Goal: Navigation & Orientation: Find specific page/section

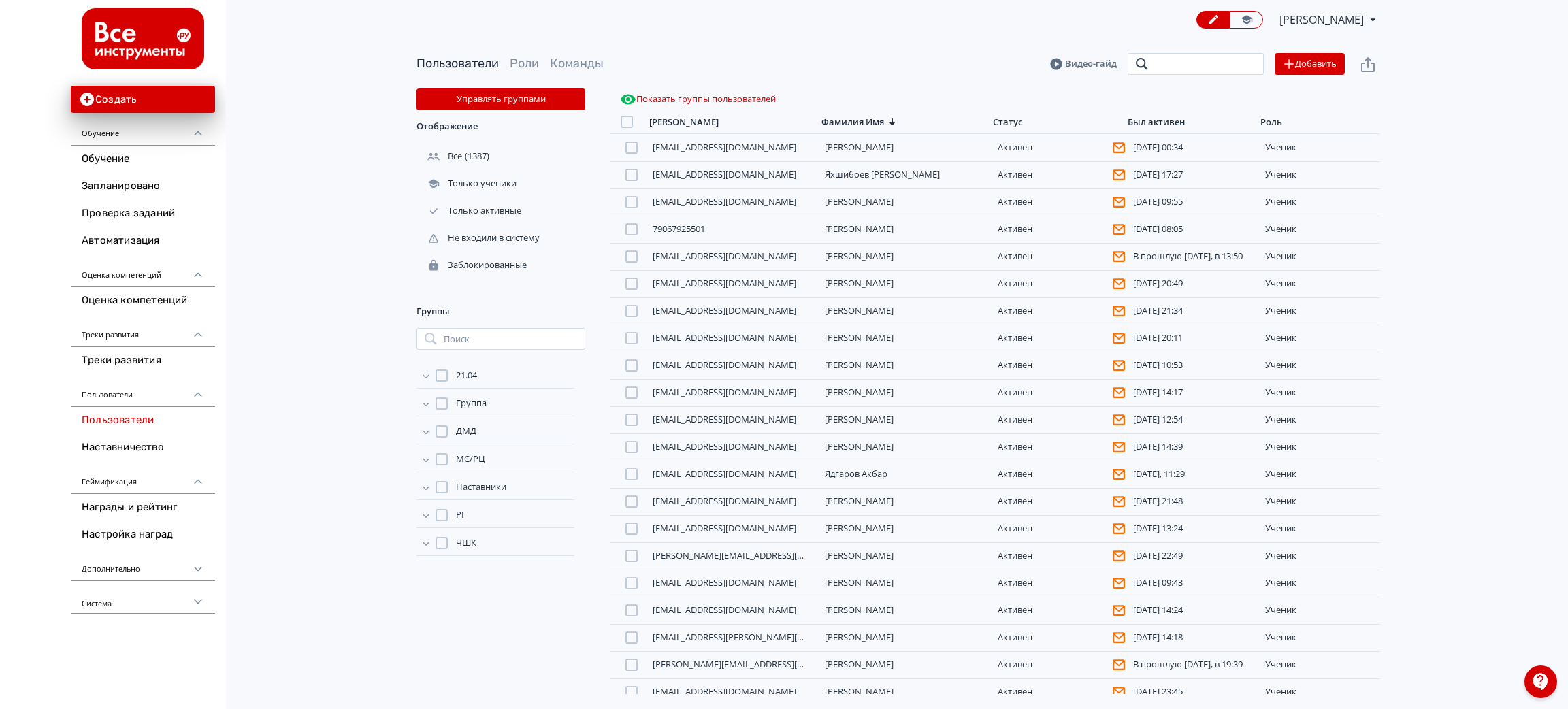
click at [1177, 71] on input "search" at bounding box center [1196, 63] width 136 height 21
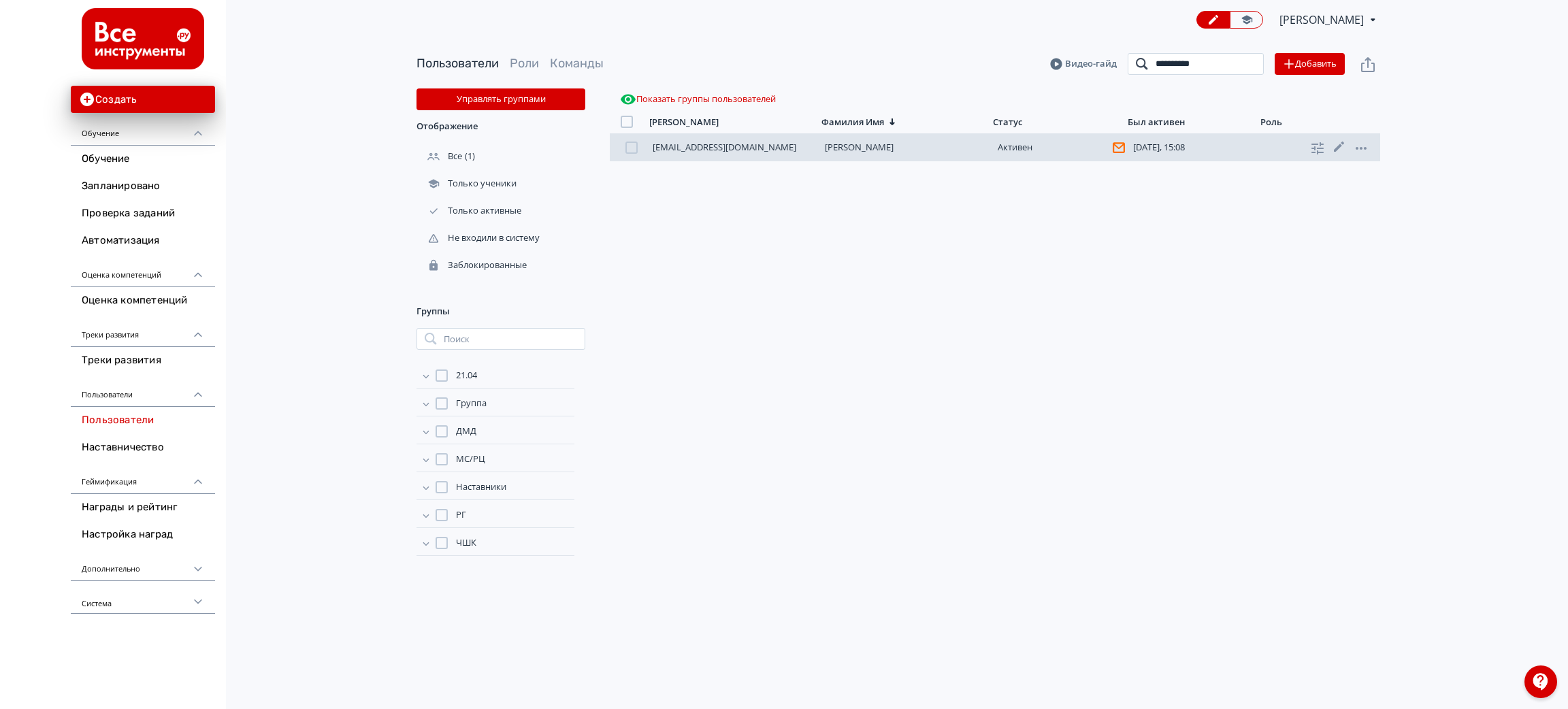
type input "**********"
click at [861, 147] on link "[PERSON_NAME]" at bounding box center [859, 147] width 69 height 12
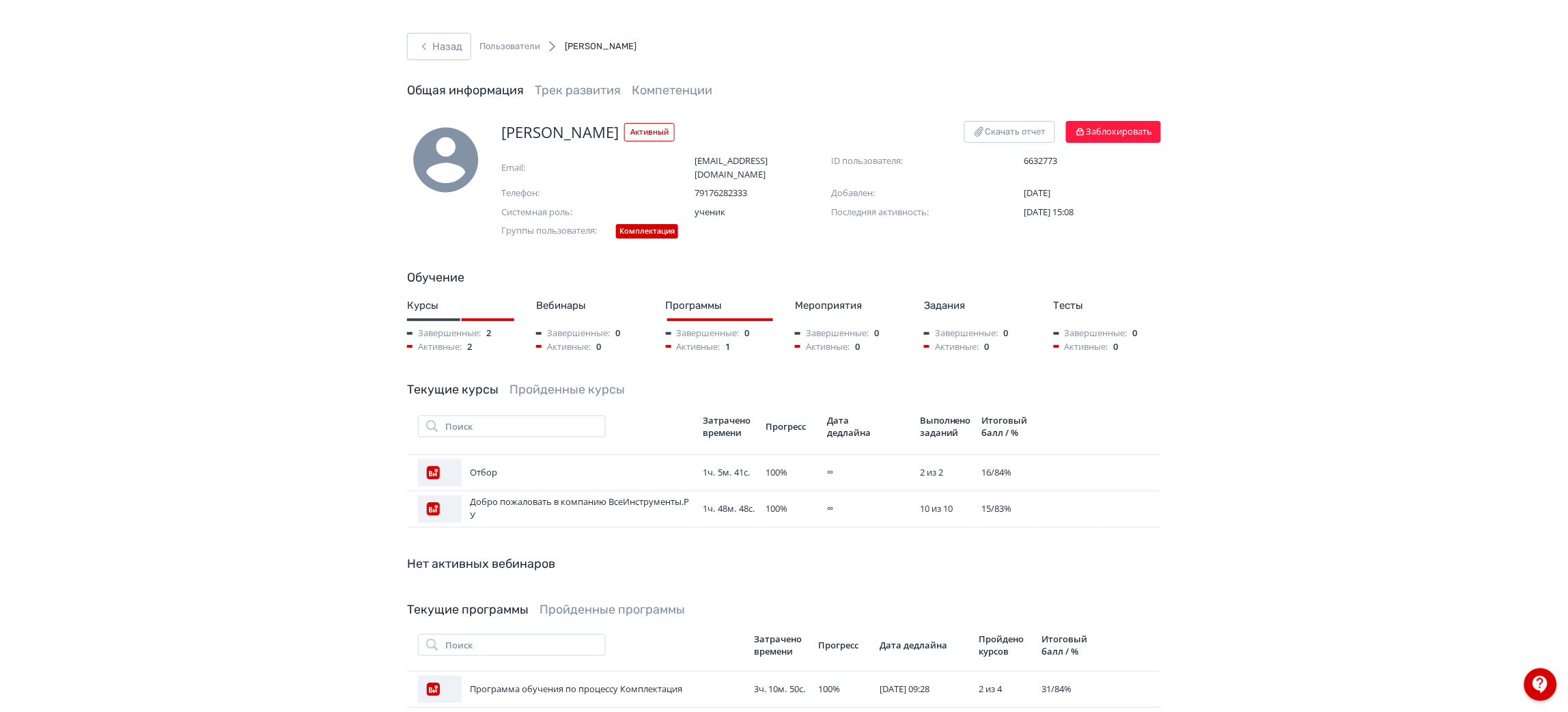
click at [548, 381] on div "Текущие курсы Пройденные курсы Поиск Затрачено времени Прогресс Дата дедлайна В…" at bounding box center [783, 454] width 754 height 147
click at [556, 382] on link "Пройденные курсы" at bounding box center [567, 389] width 115 height 15
click at [456, 382] on link "Текущие курсы" at bounding box center [452, 389] width 92 height 15
click at [458, 49] on button "Назад" at bounding box center [439, 46] width 64 height 27
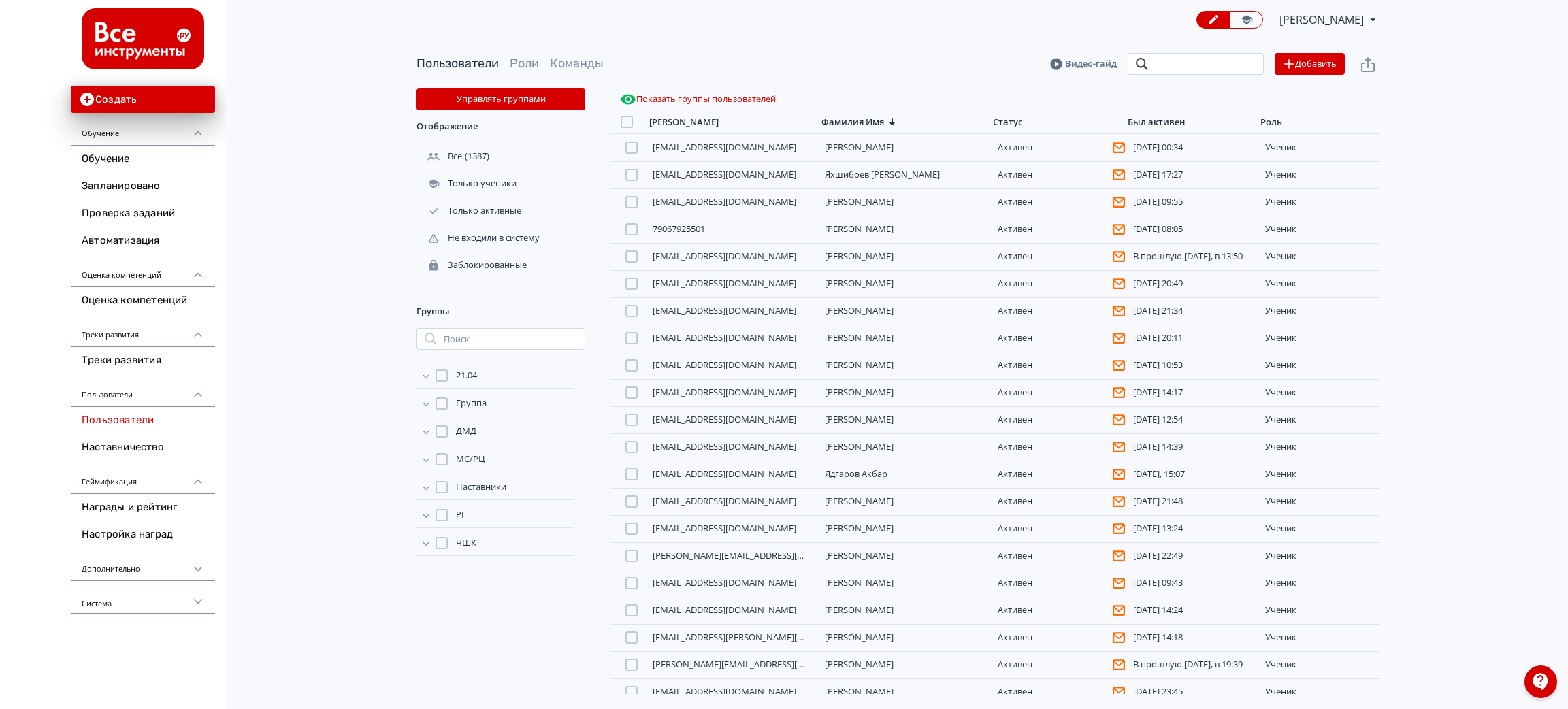
click at [1173, 69] on input "search" at bounding box center [1196, 63] width 136 height 21
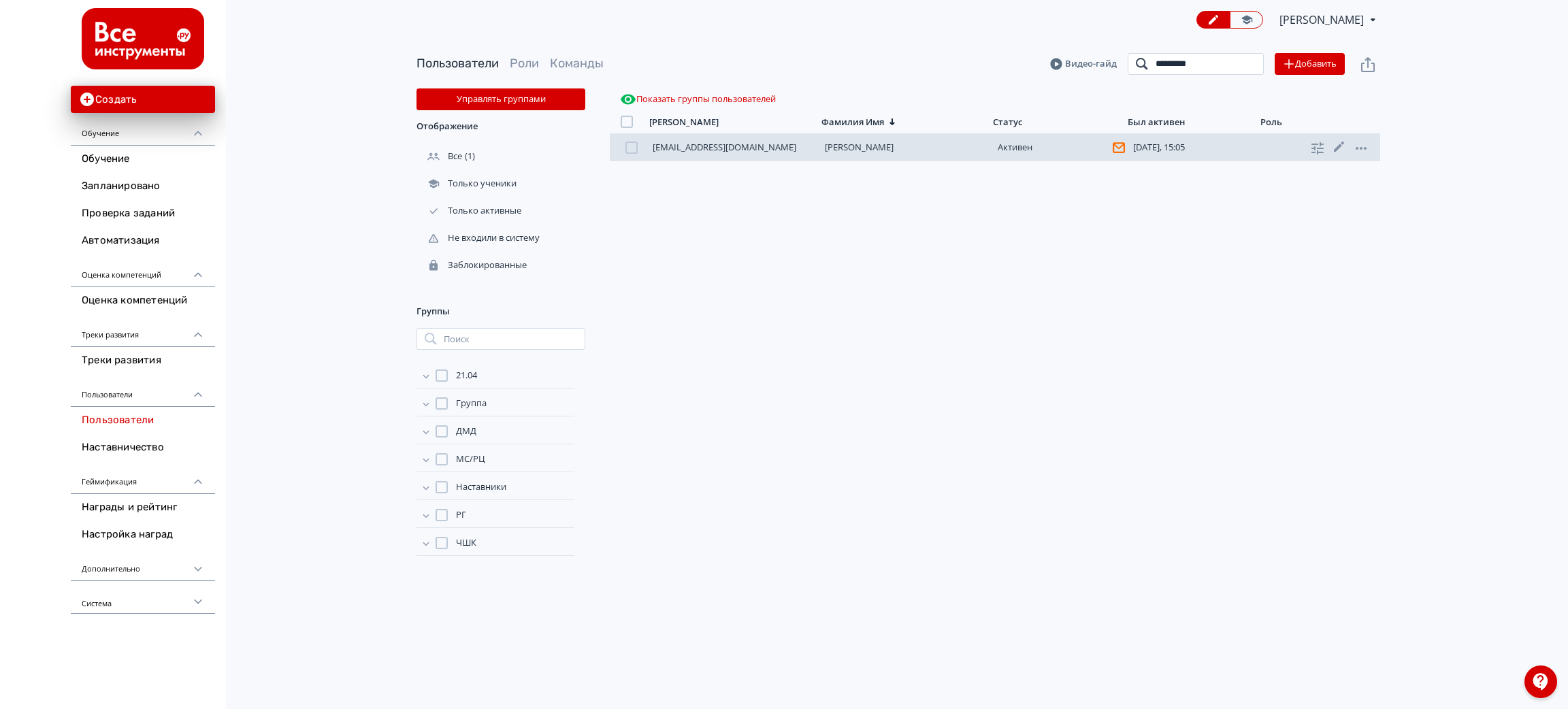
type input "*********"
click at [861, 148] on link "[PERSON_NAME]" at bounding box center [859, 147] width 69 height 12
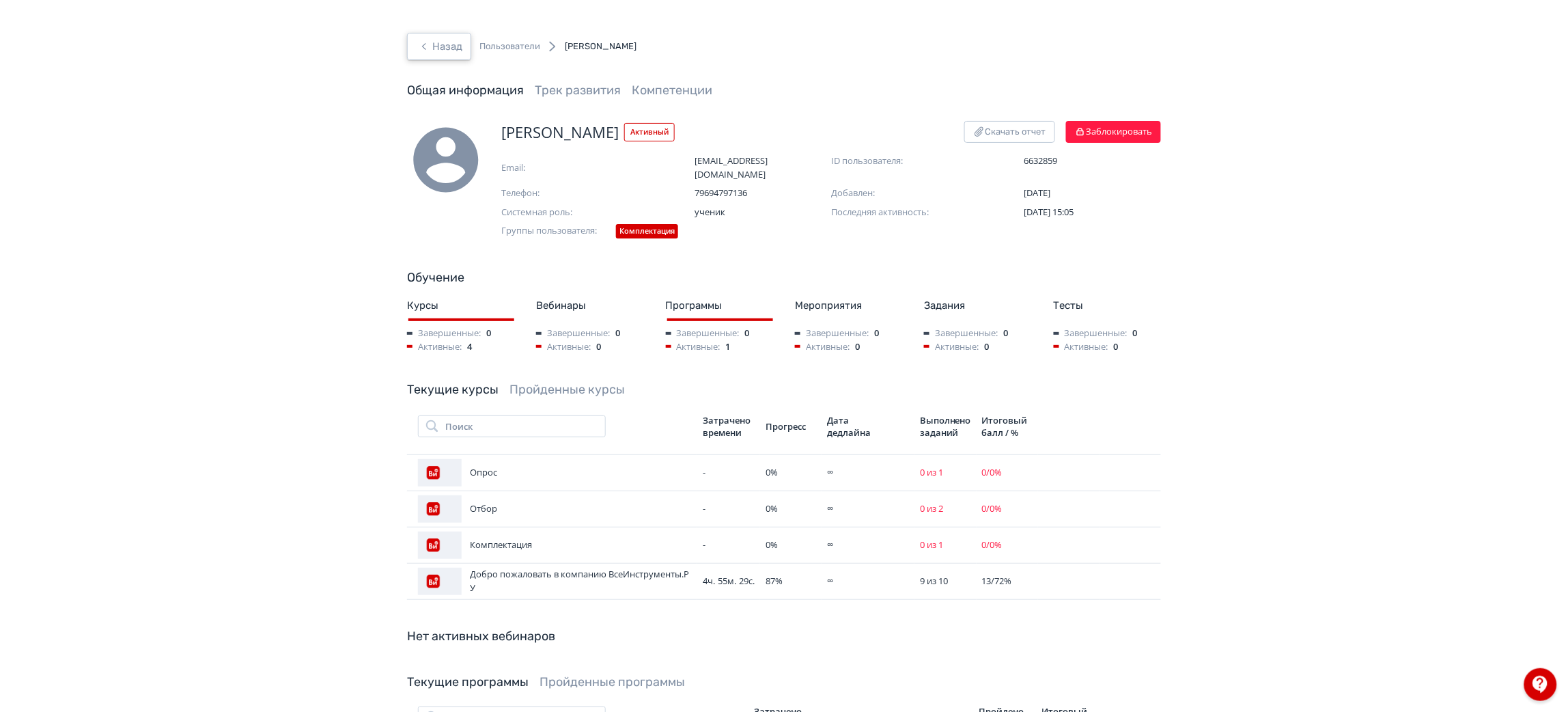
click at [451, 52] on button "Назад" at bounding box center [439, 46] width 64 height 27
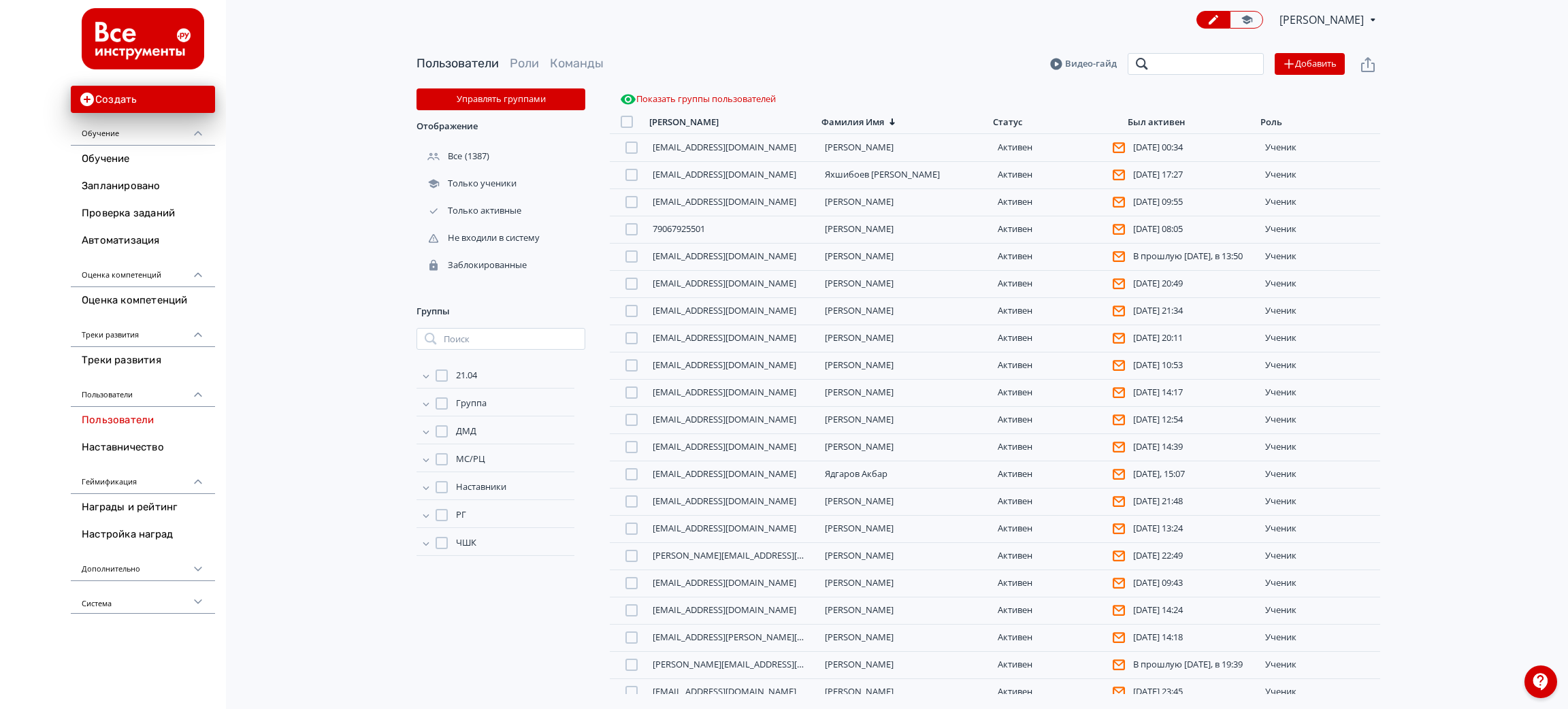
click at [1192, 56] on input "search" at bounding box center [1196, 63] width 136 height 21
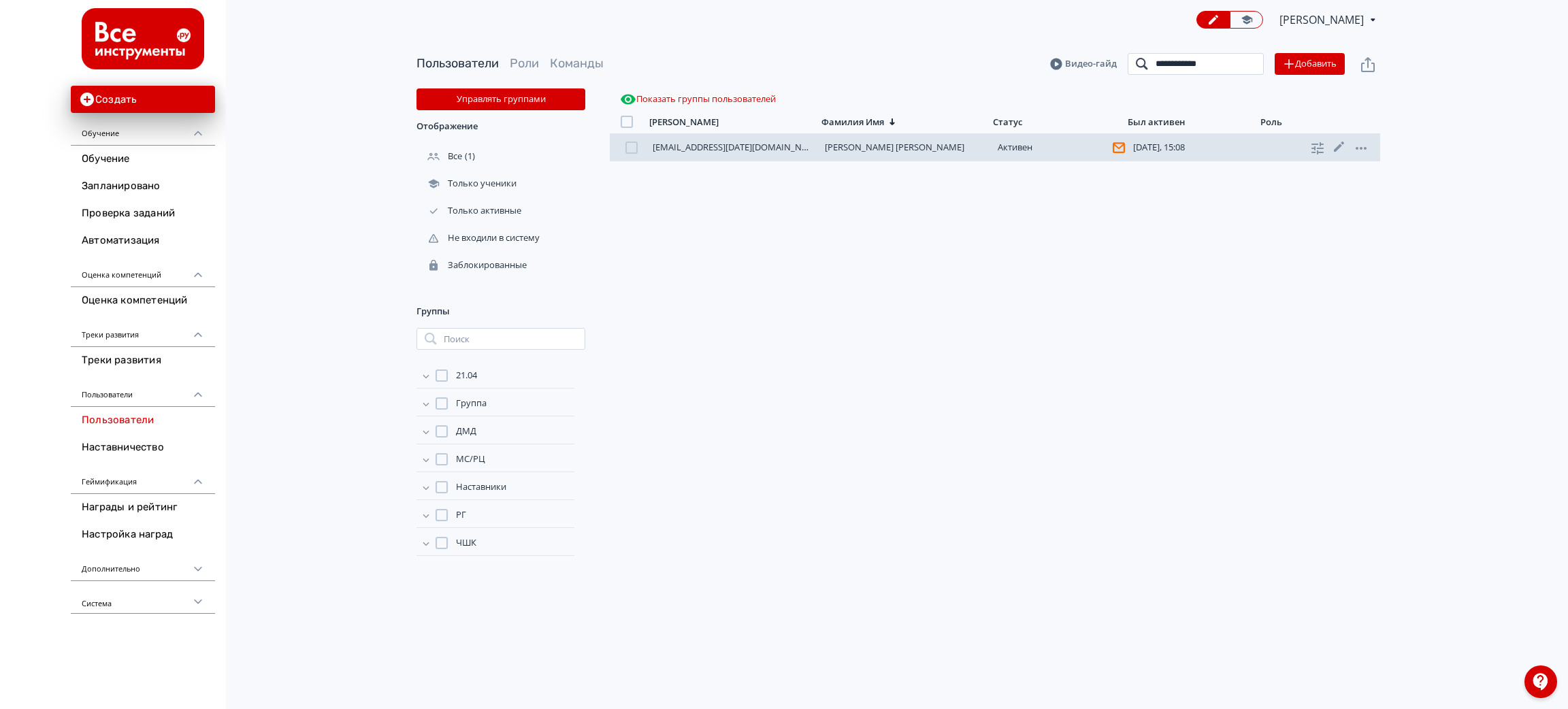
type input "**********"
click at [890, 151] on link "[PERSON_NAME] [PERSON_NAME]" at bounding box center [895, 147] width 140 height 12
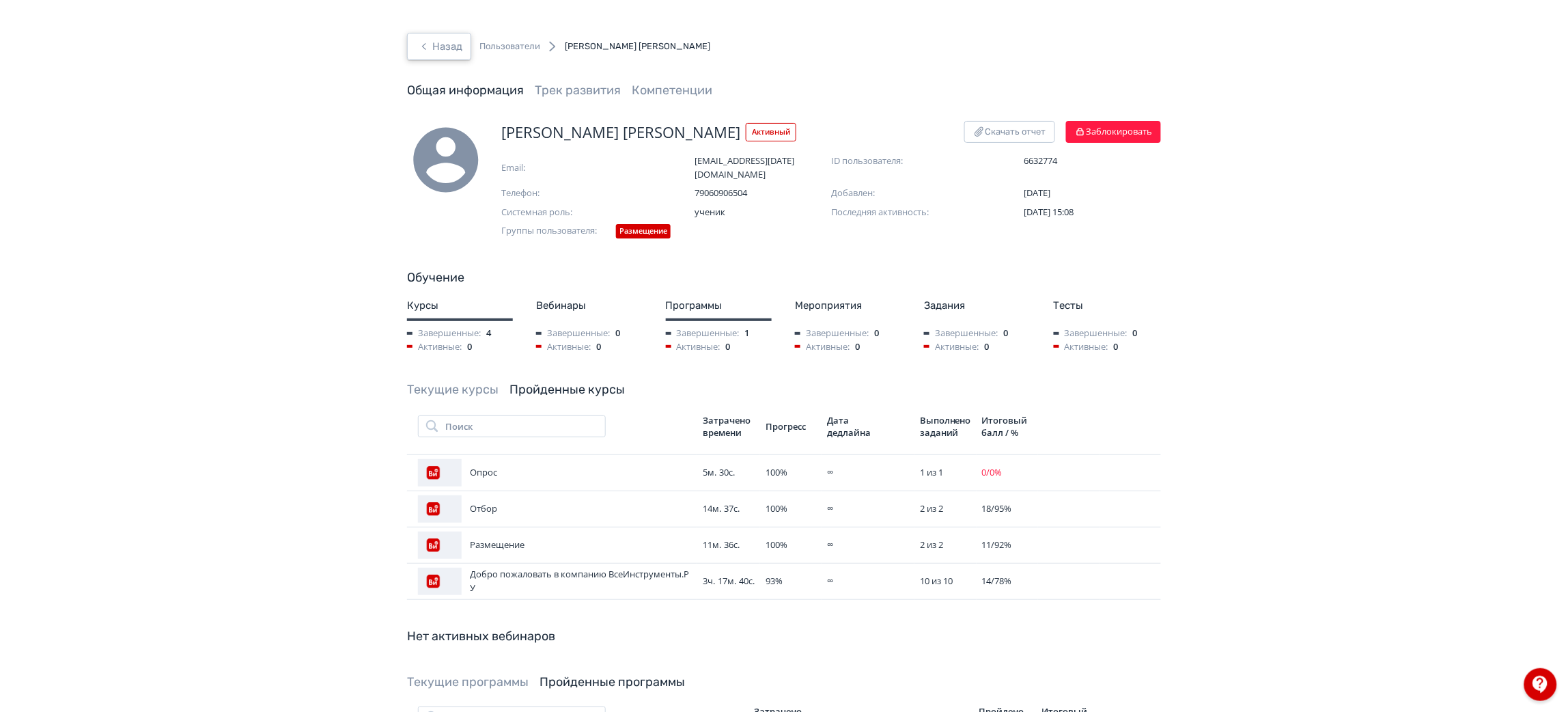
click at [415, 53] on icon "button" at bounding box center [423, 46] width 17 height 17
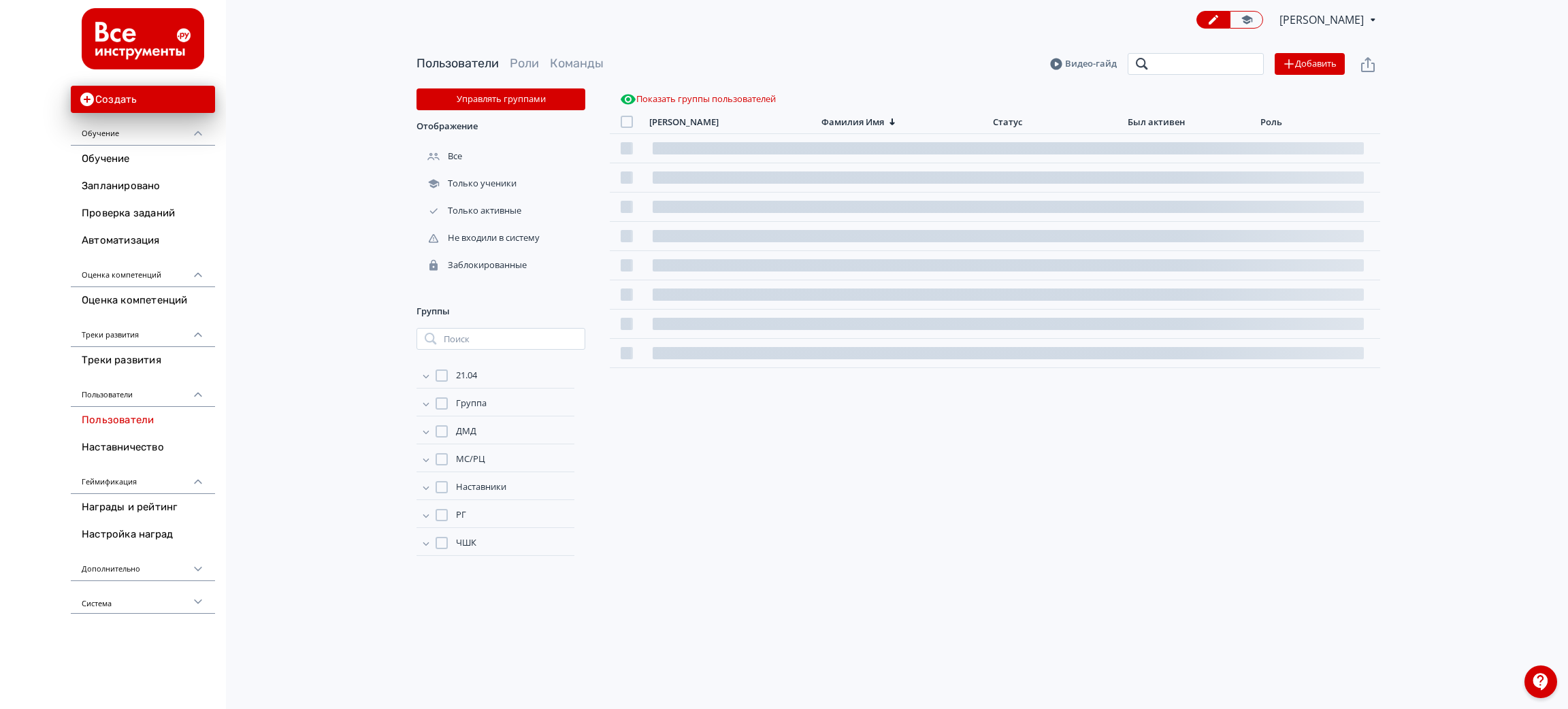
click at [1173, 65] on input "search" at bounding box center [1196, 63] width 136 height 21
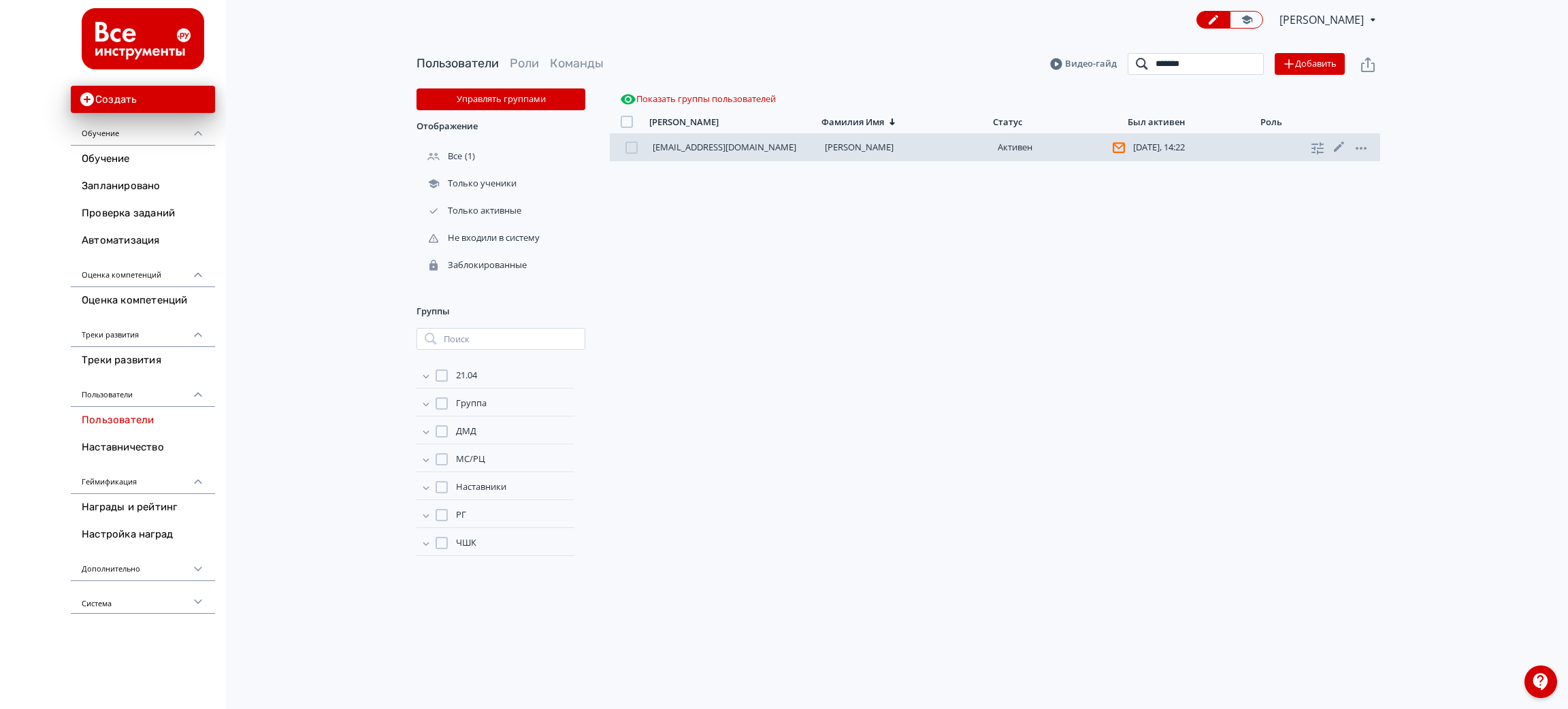
type input "******"
click at [859, 146] on link "[PERSON_NAME]" at bounding box center [859, 147] width 69 height 12
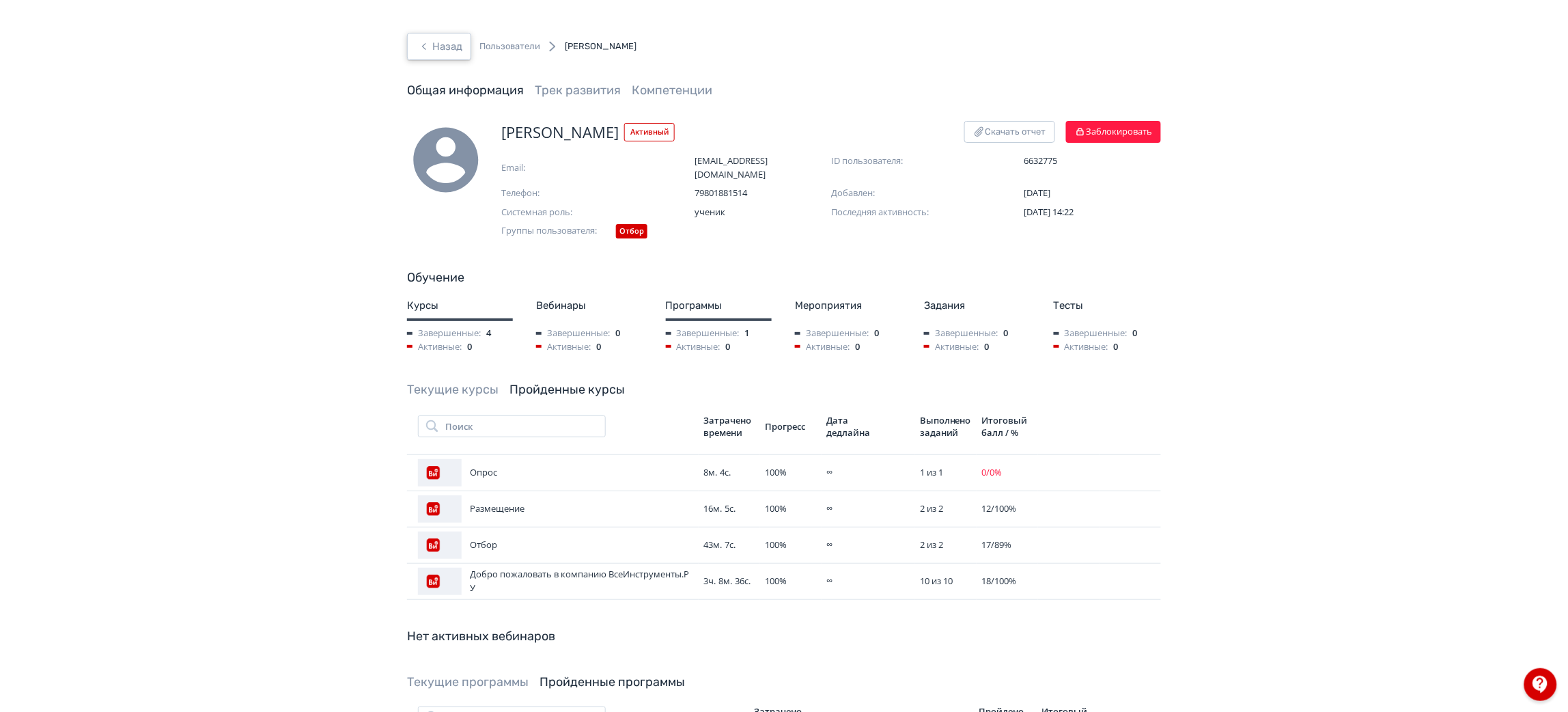
click at [448, 57] on button "Назад" at bounding box center [439, 46] width 64 height 27
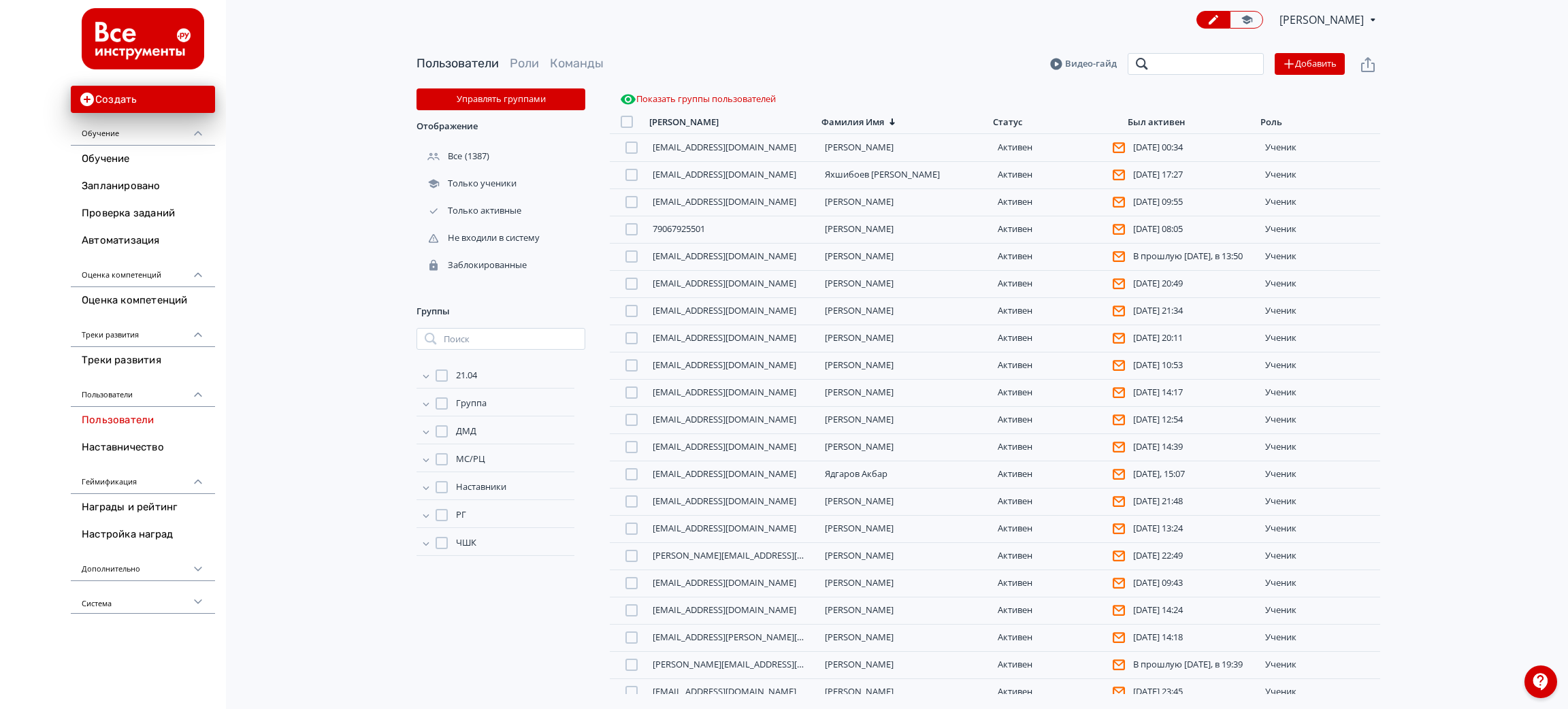
click at [1161, 64] on input "search" at bounding box center [1196, 63] width 136 height 21
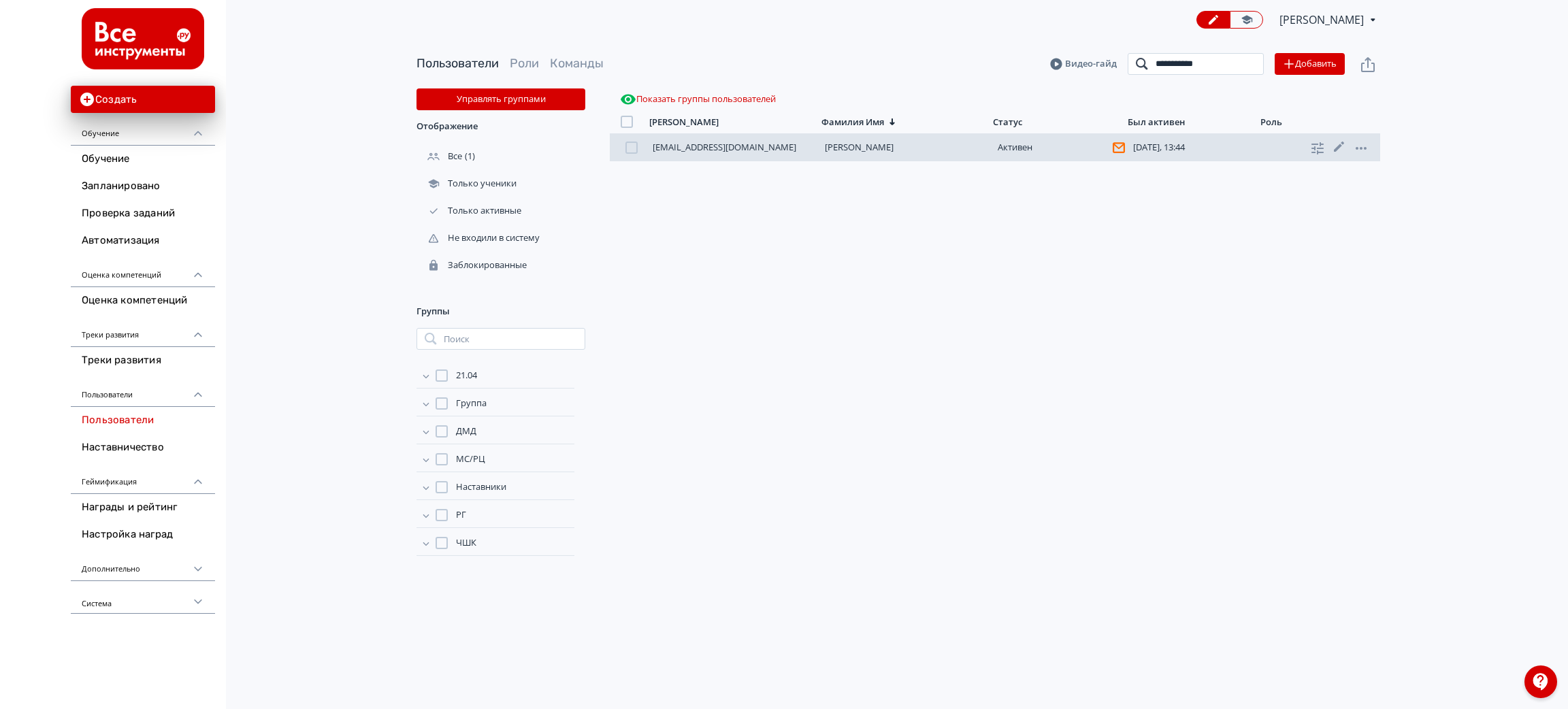
type input "**********"
click at [877, 151] on link "[PERSON_NAME]" at bounding box center [859, 147] width 69 height 12
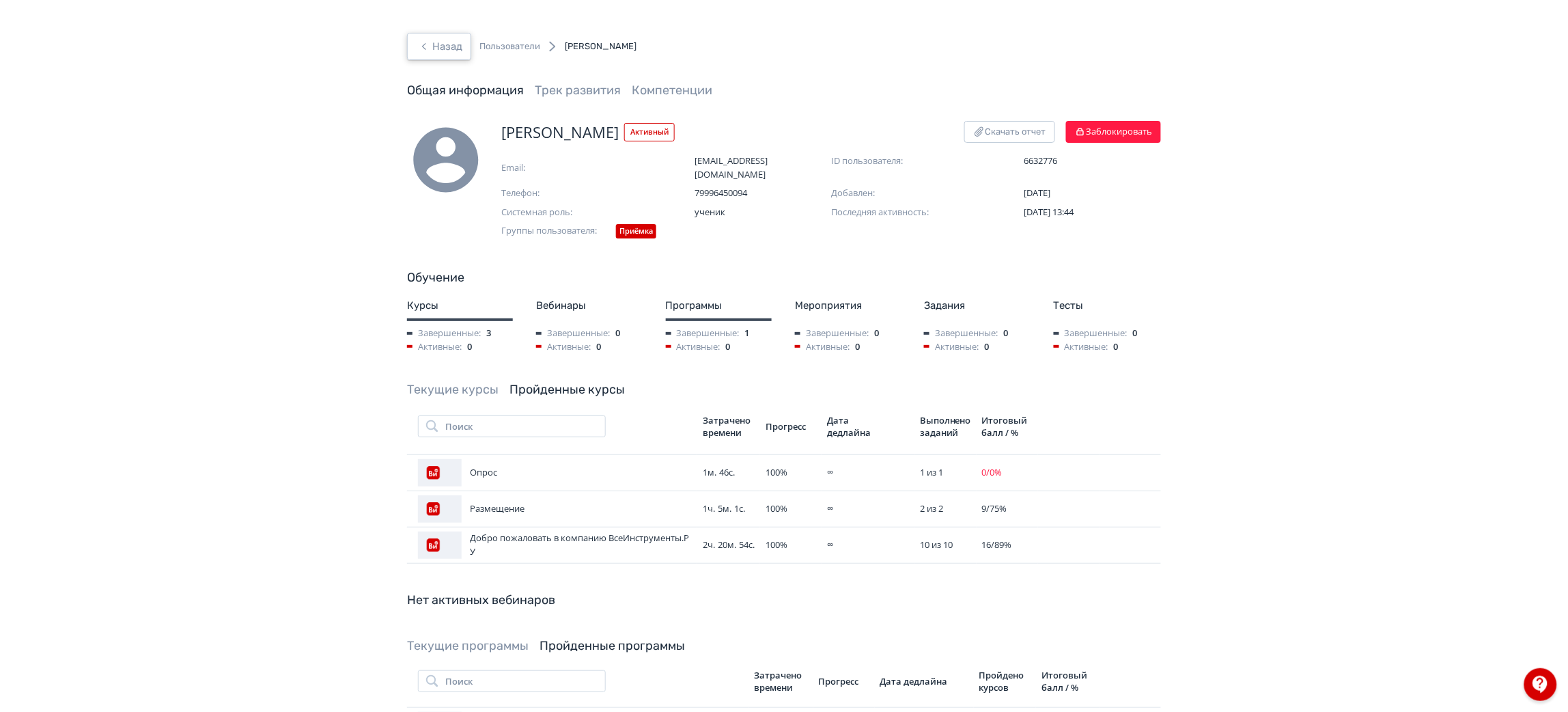
click at [430, 55] on button "Назад" at bounding box center [439, 46] width 64 height 27
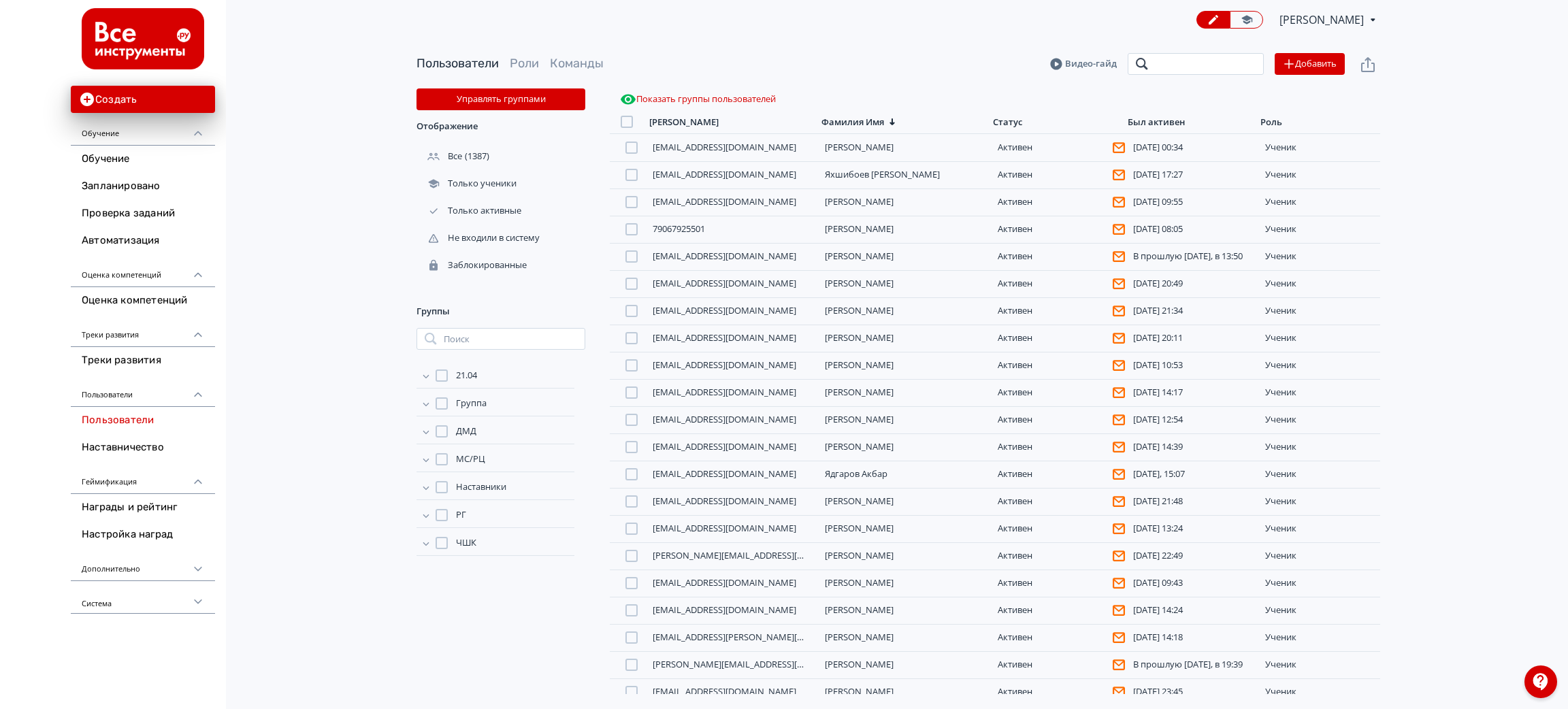
click at [1170, 69] on input "search" at bounding box center [1196, 63] width 136 height 21
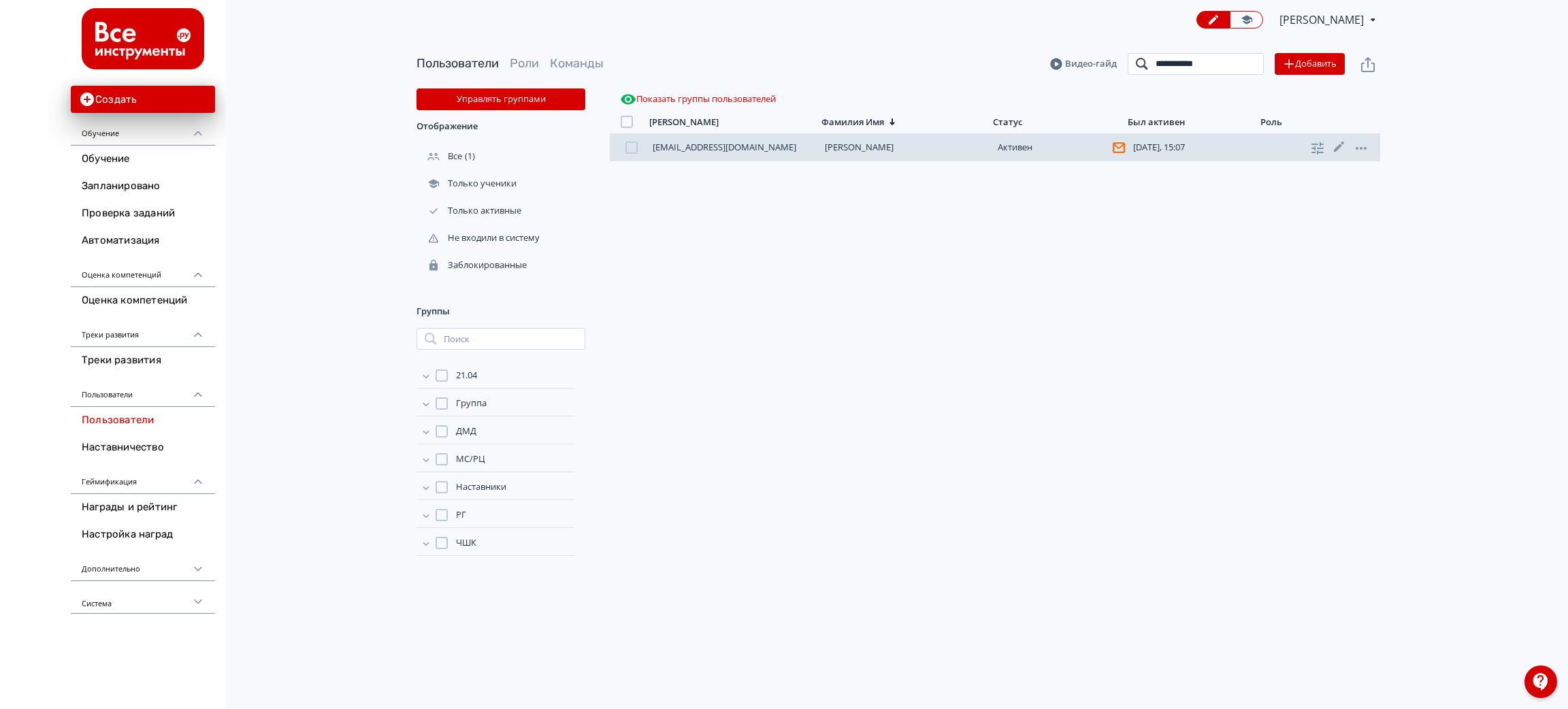
type input "**********"
click at [878, 151] on link "[PERSON_NAME]" at bounding box center [859, 147] width 69 height 12
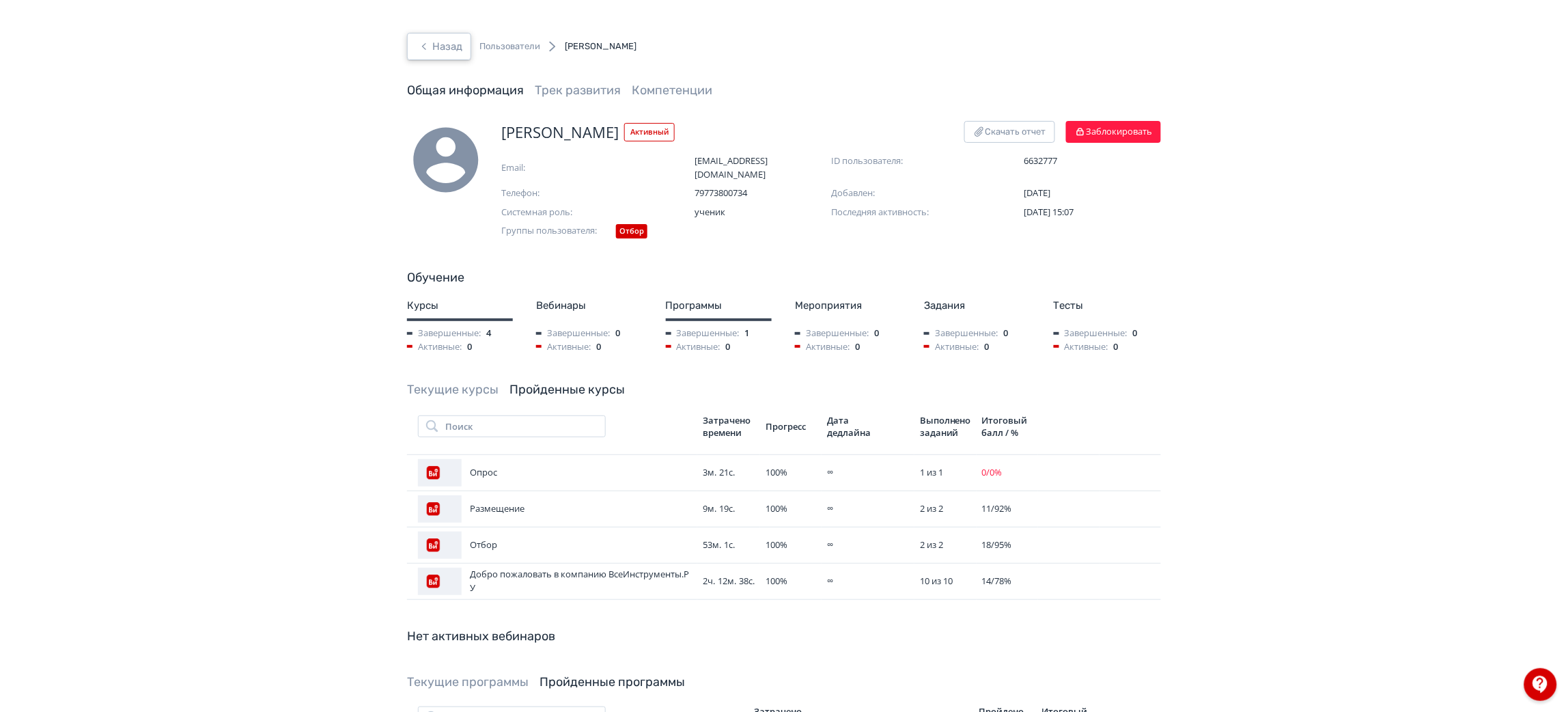
click at [441, 55] on button "Назад" at bounding box center [439, 46] width 64 height 27
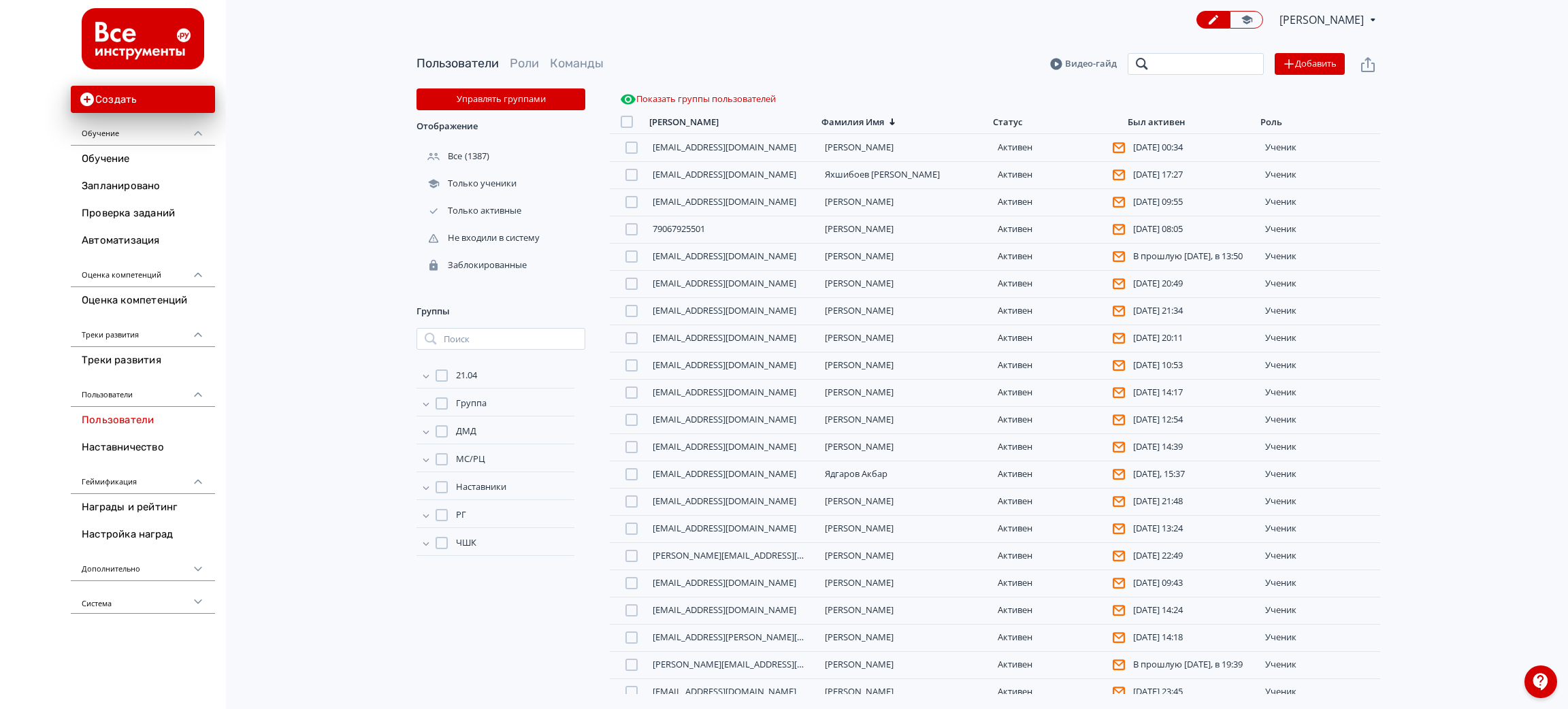
click at [1188, 65] on input "search" at bounding box center [1196, 63] width 136 height 21
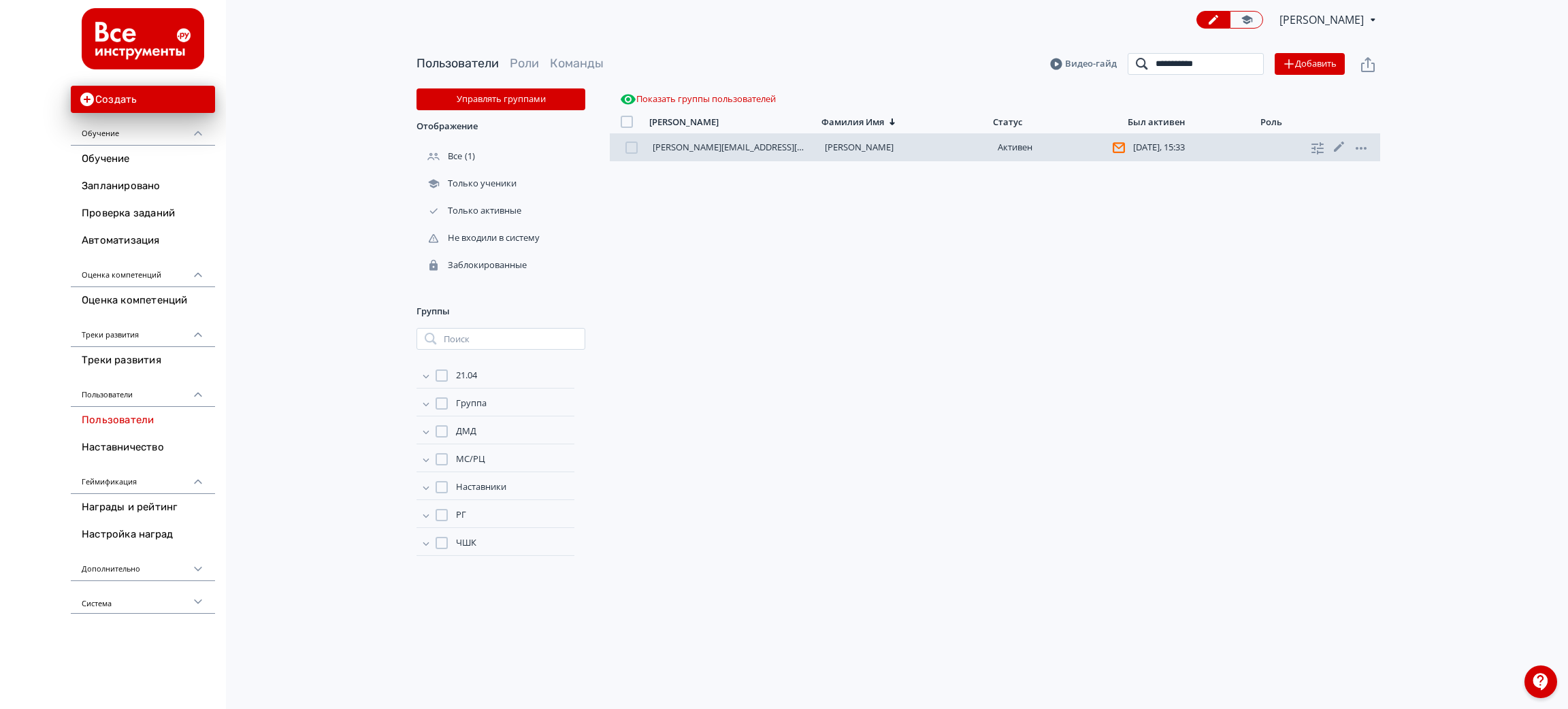
type input "**********"
click at [834, 155] on div "[PERSON_NAME][EMAIL_ADDRESS][DOMAIN_NAME] [PERSON_NAME][DATE], 15:33 ученик" at bounding box center [995, 148] width 771 height 27
click at [846, 149] on link "[PERSON_NAME]" at bounding box center [859, 147] width 69 height 12
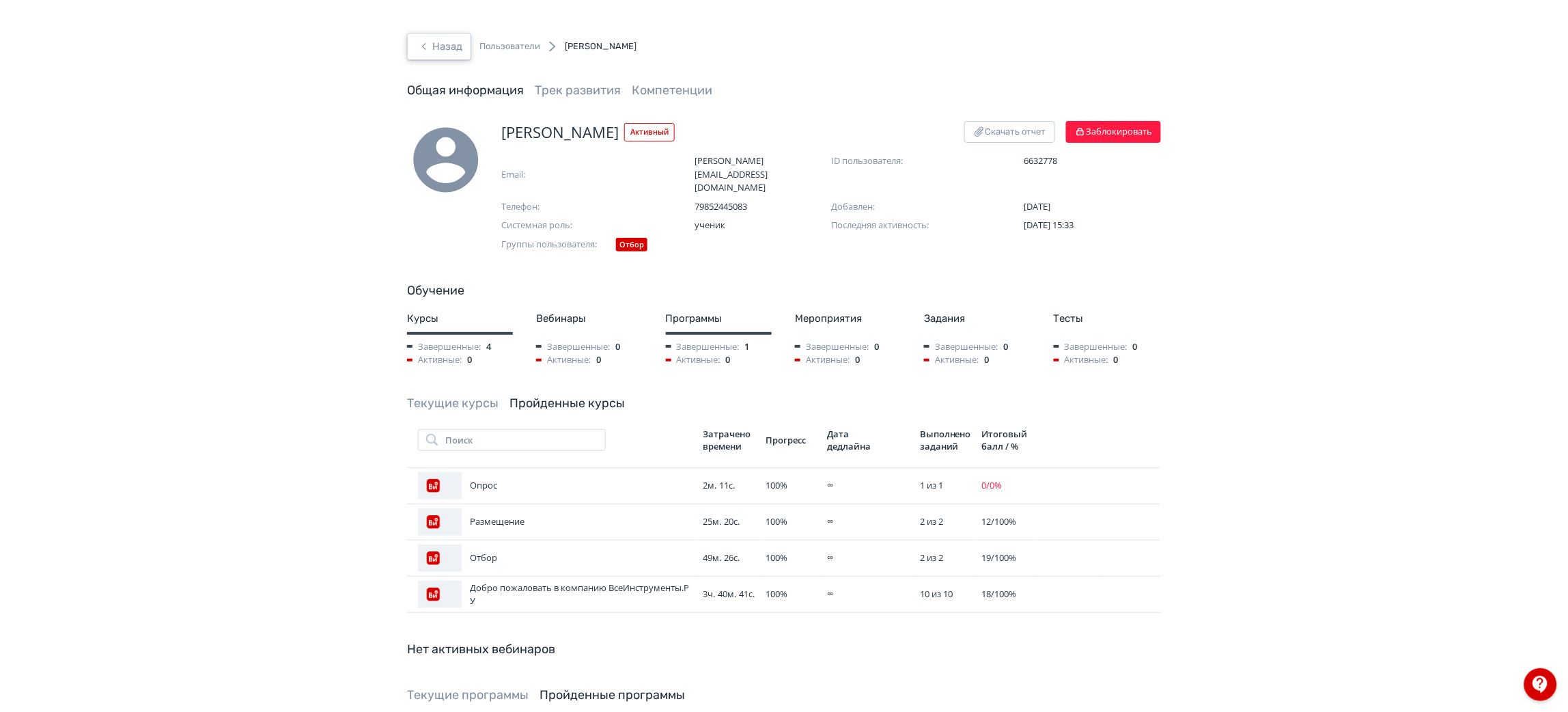
click at [435, 53] on button "Назад" at bounding box center [439, 46] width 64 height 27
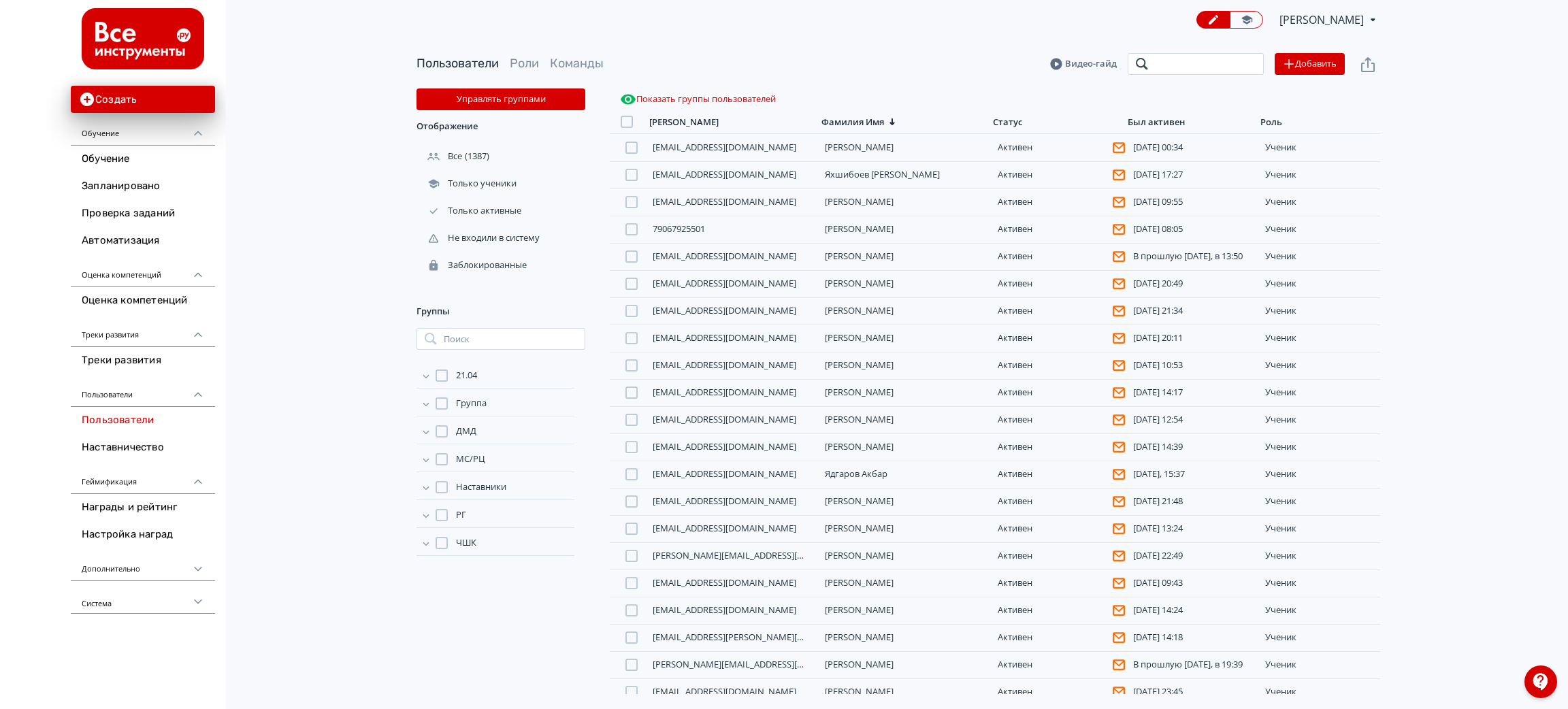
click at [1166, 71] on input "search" at bounding box center [1196, 63] width 136 height 21
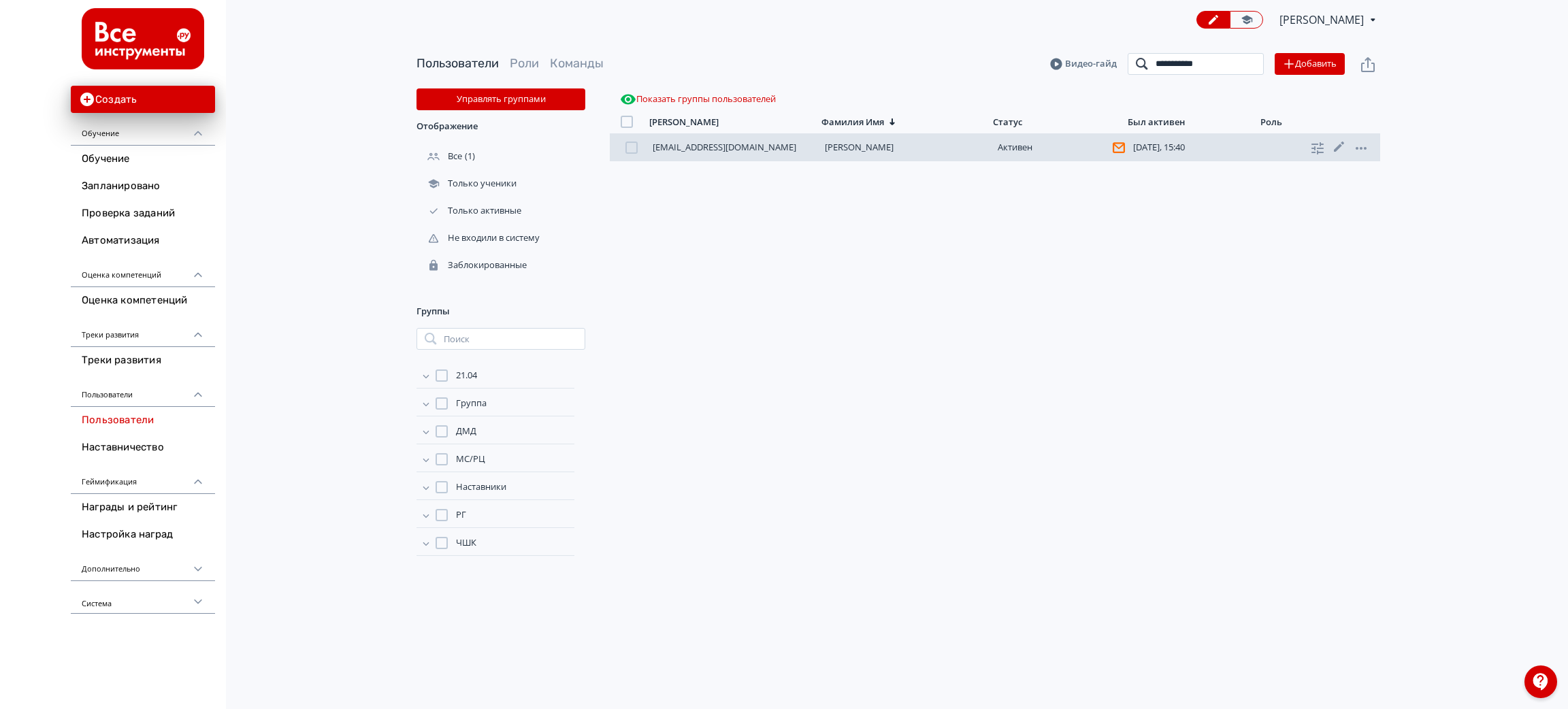
type input "**********"
click at [880, 150] on link "[PERSON_NAME]" at bounding box center [859, 147] width 69 height 12
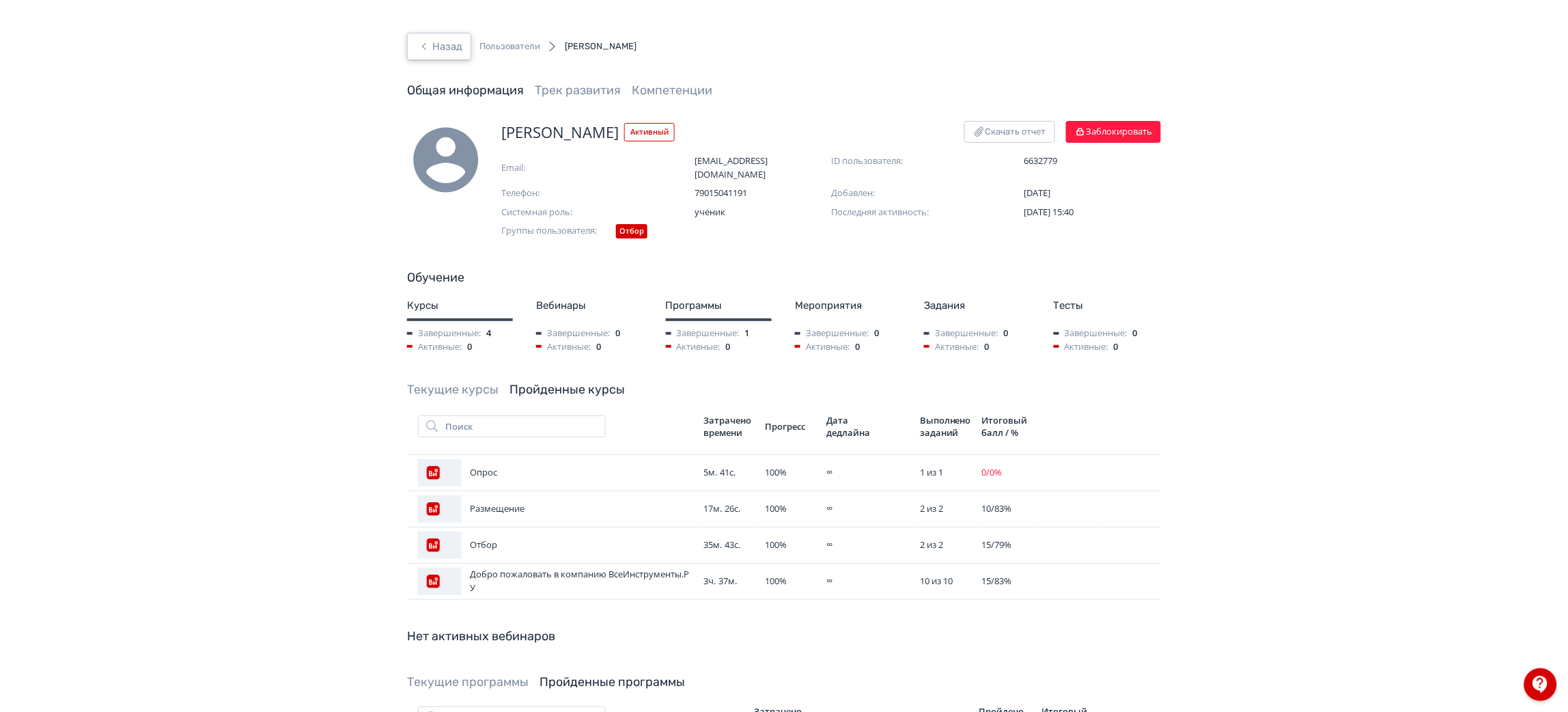
click at [457, 47] on button "Назад" at bounding box center [439, 46] width 64 height 27
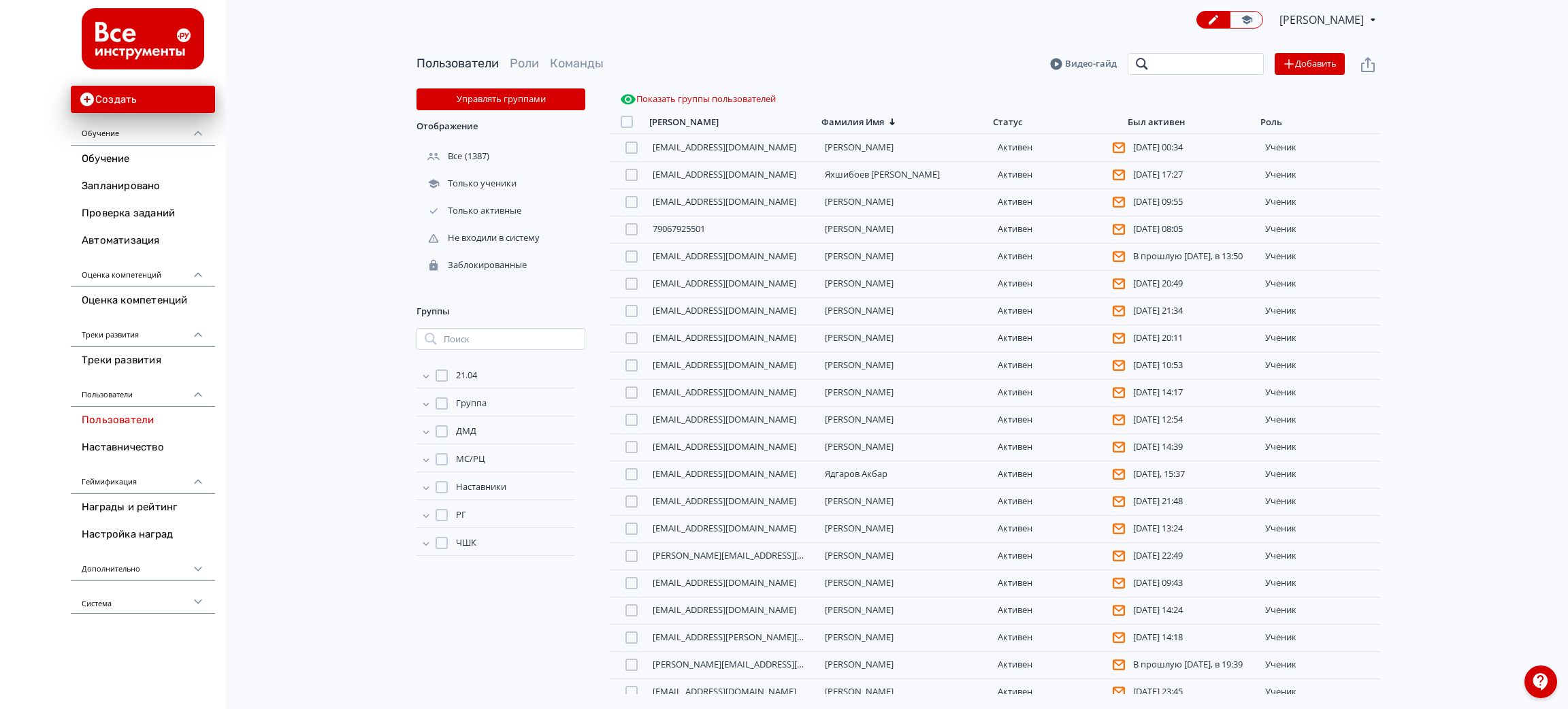
click at [1170, 64] on input "search" at bounding box center [1196, 63] width 136 height 21
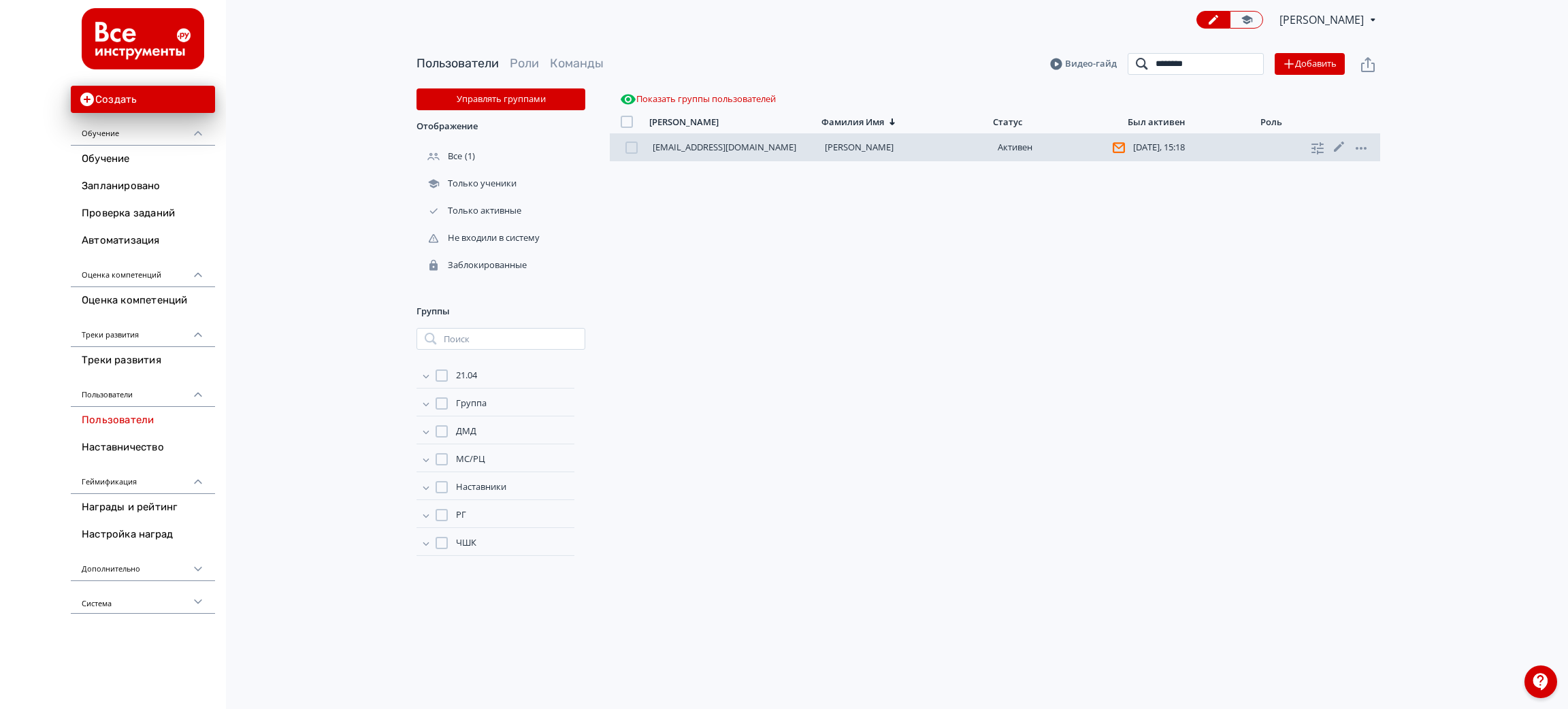
type input "********"
click at [859, 140] on div "[EMAIL_ADDRESS][DOMAIN_NAME] [PERSON_NAME][DATE], 15:18 ученик" at bounding box center [995, 148] width 771 height 27
click at [867, 147] on link "[PERSON_NAME]" at bounding box center [859, 147] width 69 height 12
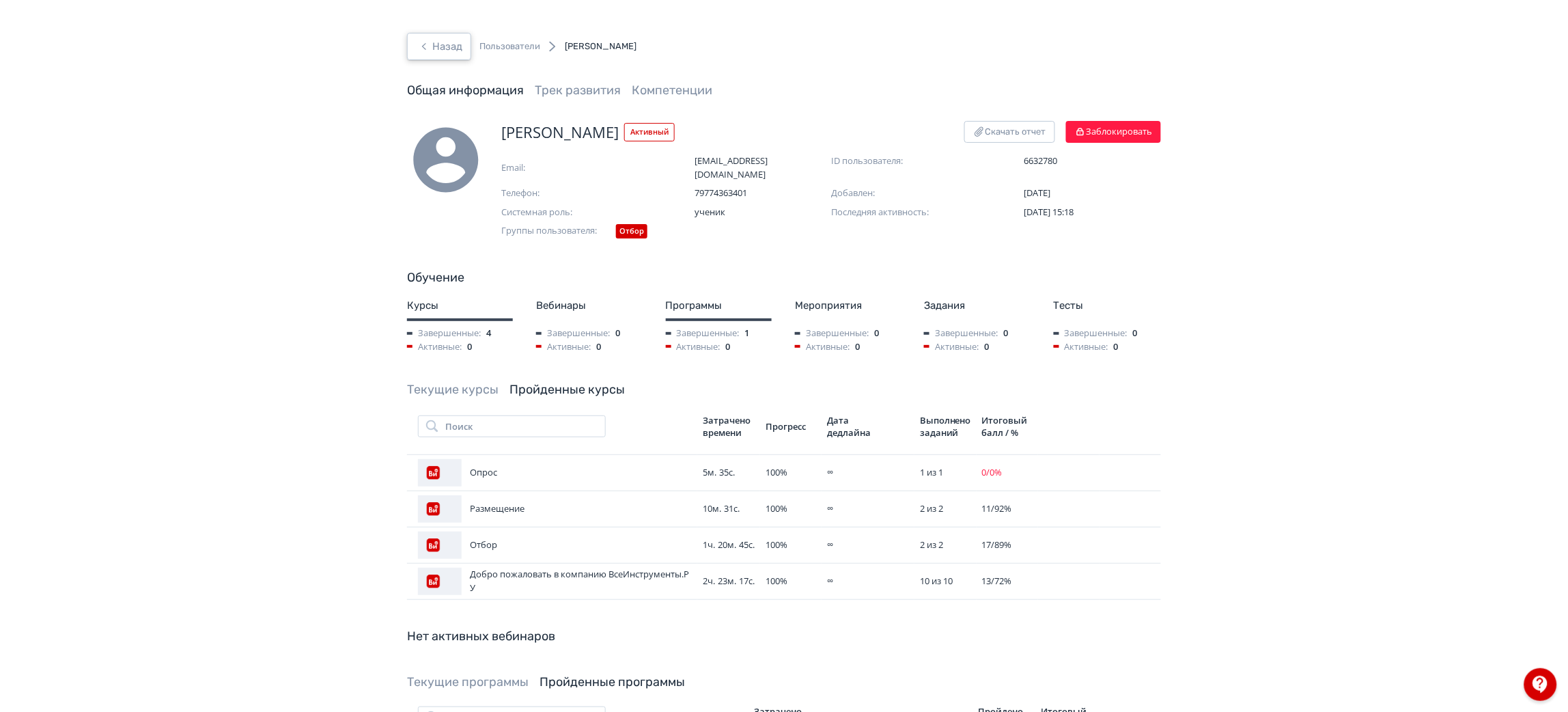
click at [452, 47] on button "Назад" at bounding box center [439, 46] width 64 height 27
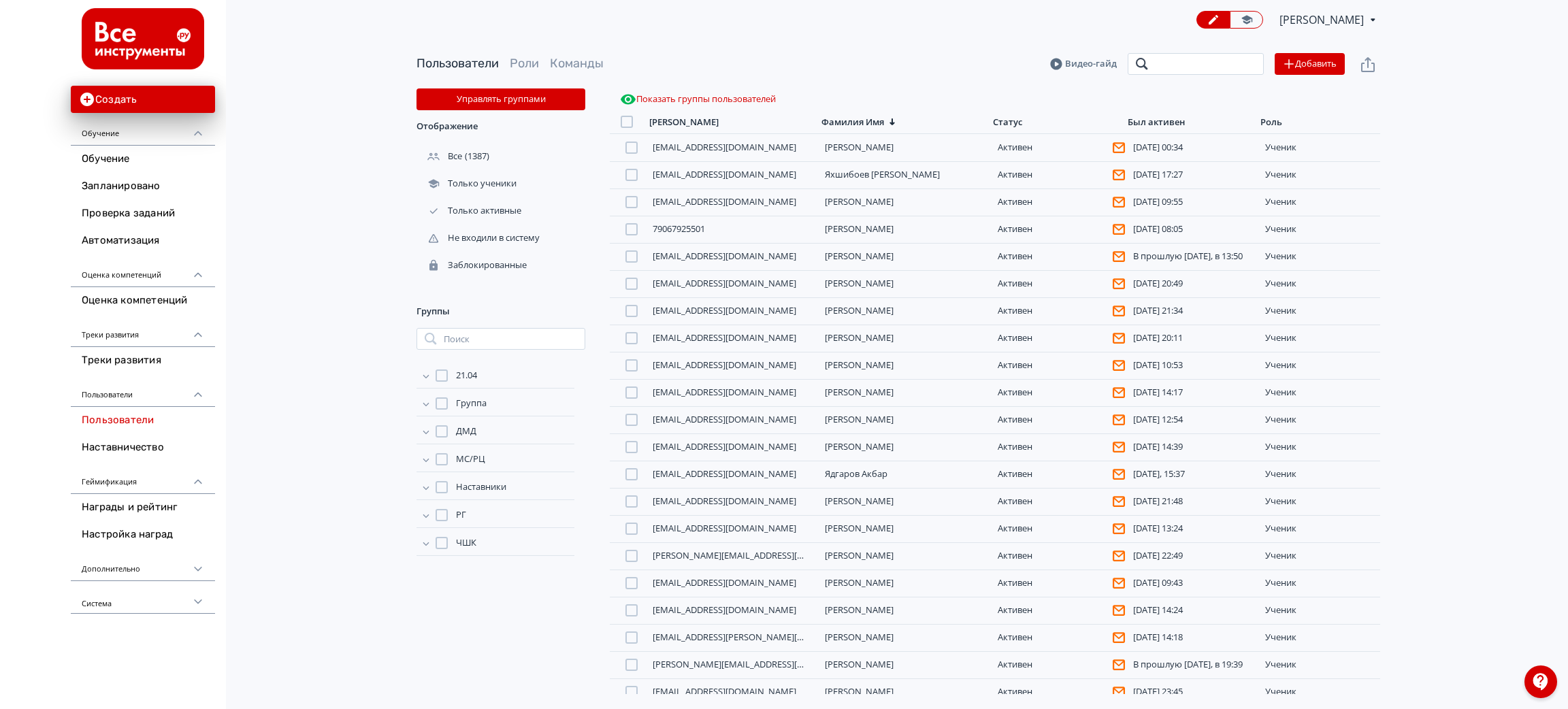
click at [1174, 69] on input "search" at bounding box center [1196, 63] width 136 height 21
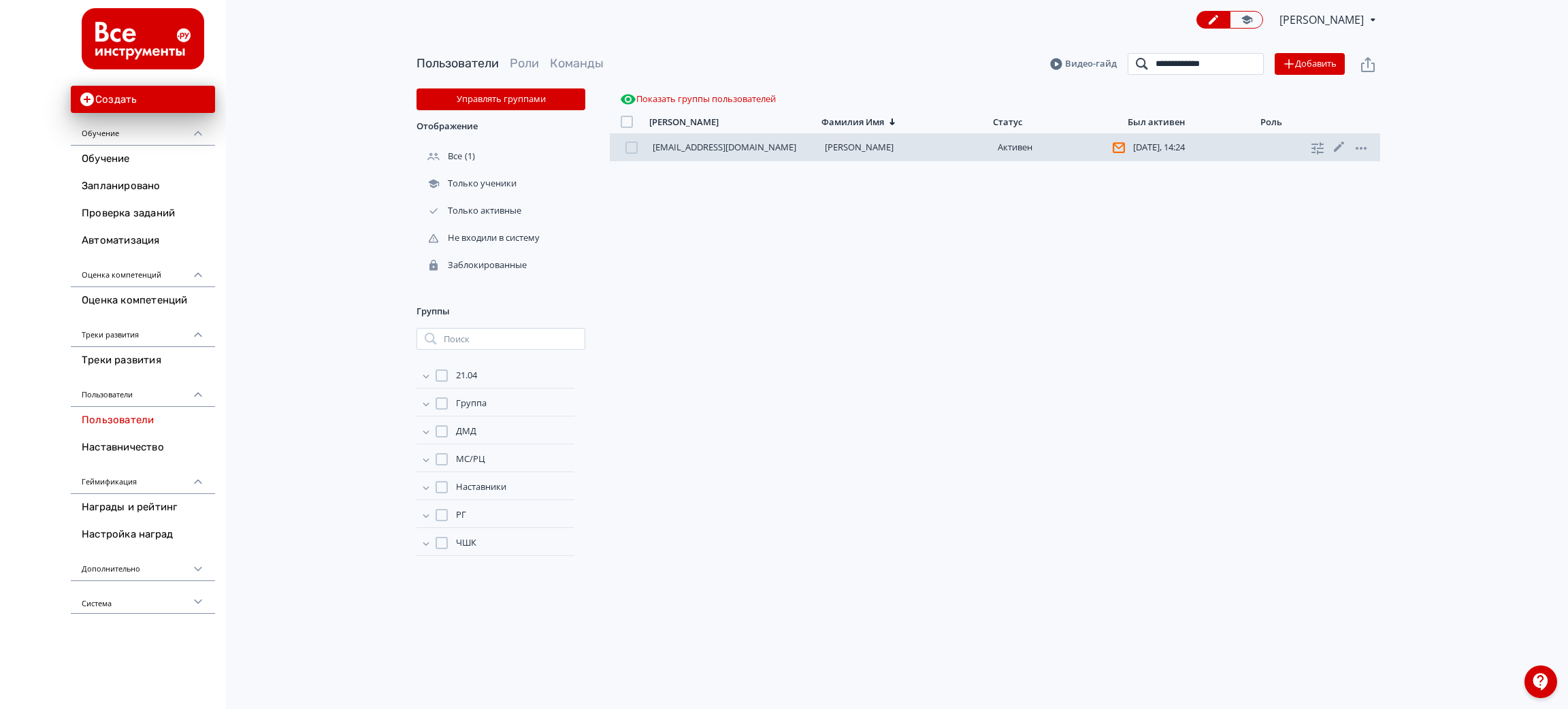
type input "**********"
click at [867, 147] on link "[PERSON_NAME]" at bounding box center [859, 147] width 69 height 12
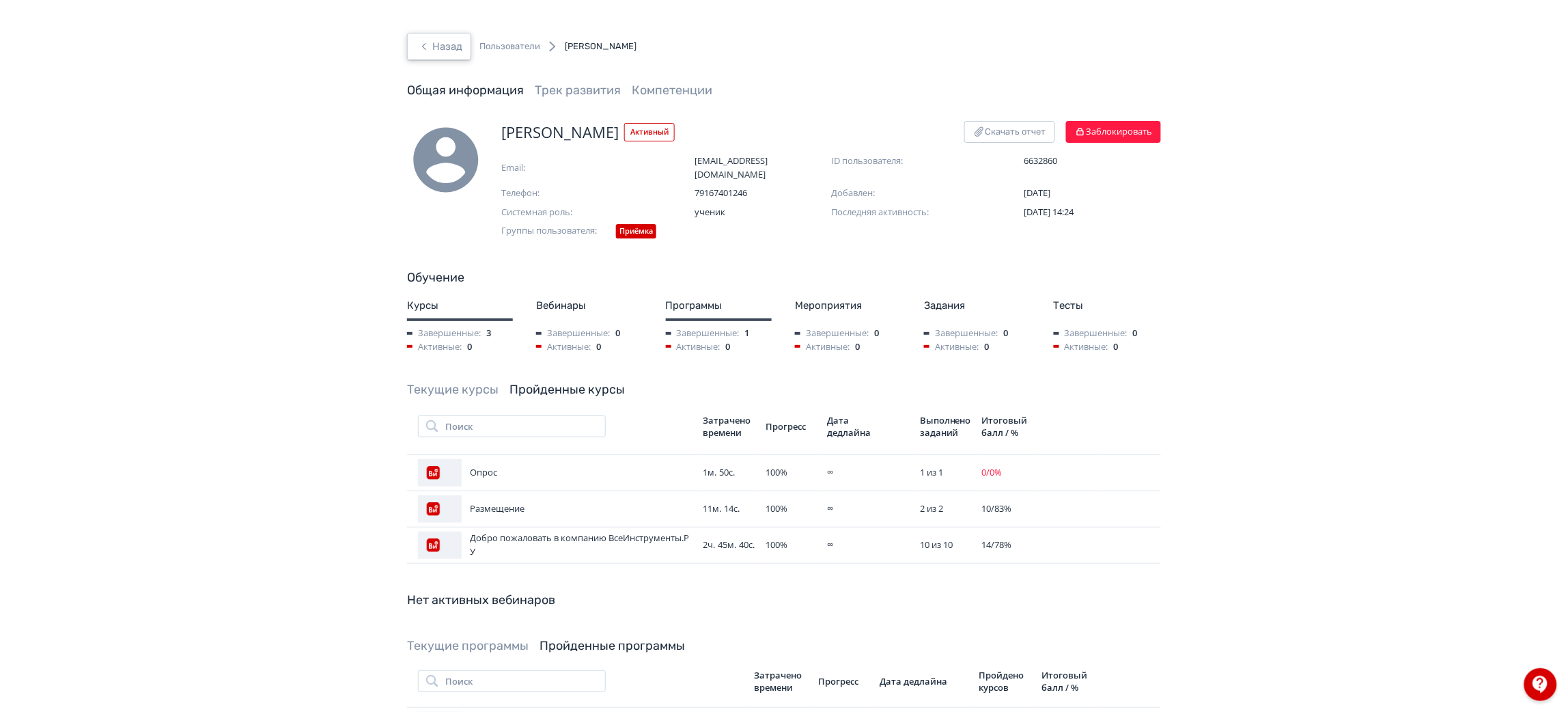
click at [454, 49] on button "Назад" at bounding box center [439, 46] width 64 height 27
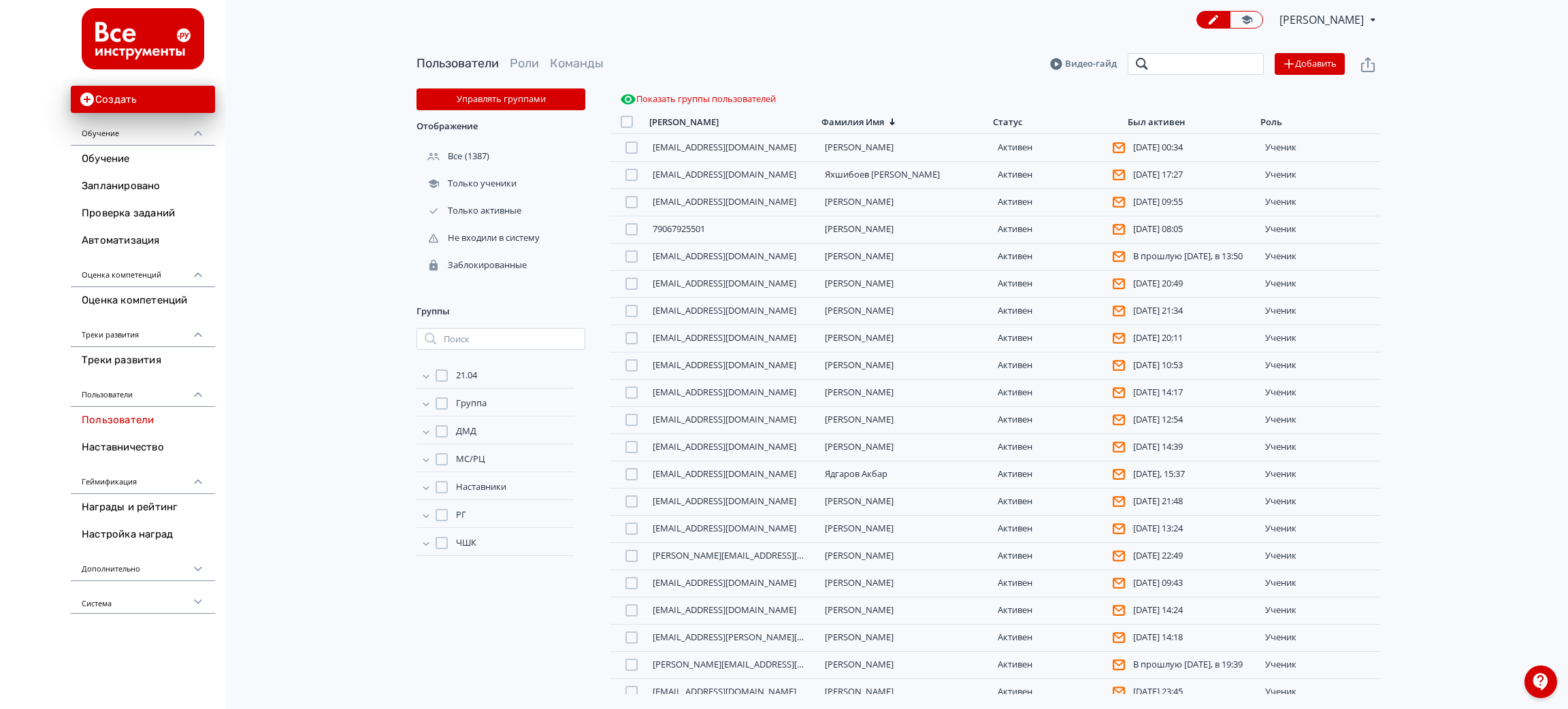
click at [1195, 72] on input "search" at bounding box center [1196, 63] width 136 height 21
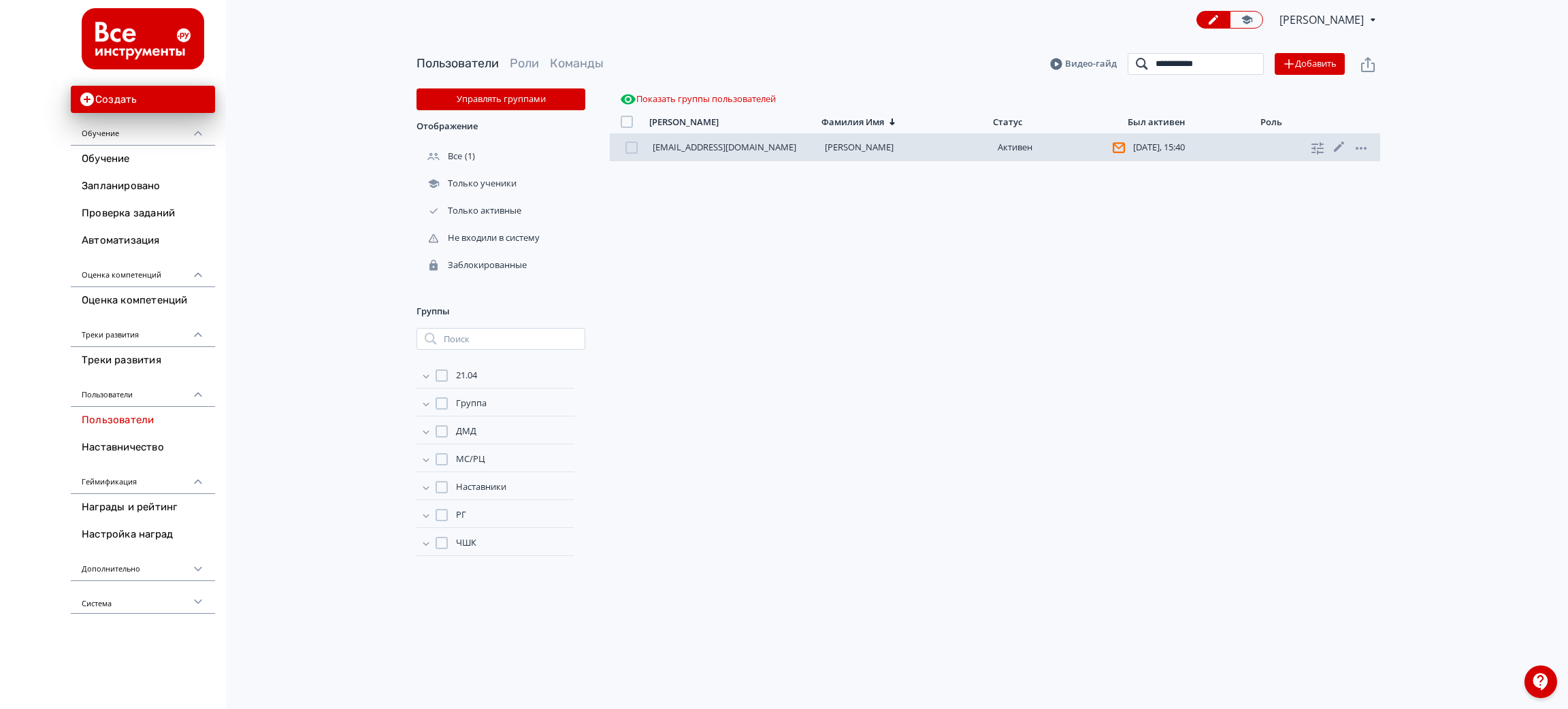
type input "**********"
click at [857, 155] on div "[EMAIL_ADDRESS][DOMAIN_NAME] [PERSON_NAME][DATE], 15:40 ученик" at bounding box center [995, 148] width 771 height 27
click at [855, 146] on link "[PERSON_NAME]" at bounding box center [859, 147] width 69 height 12
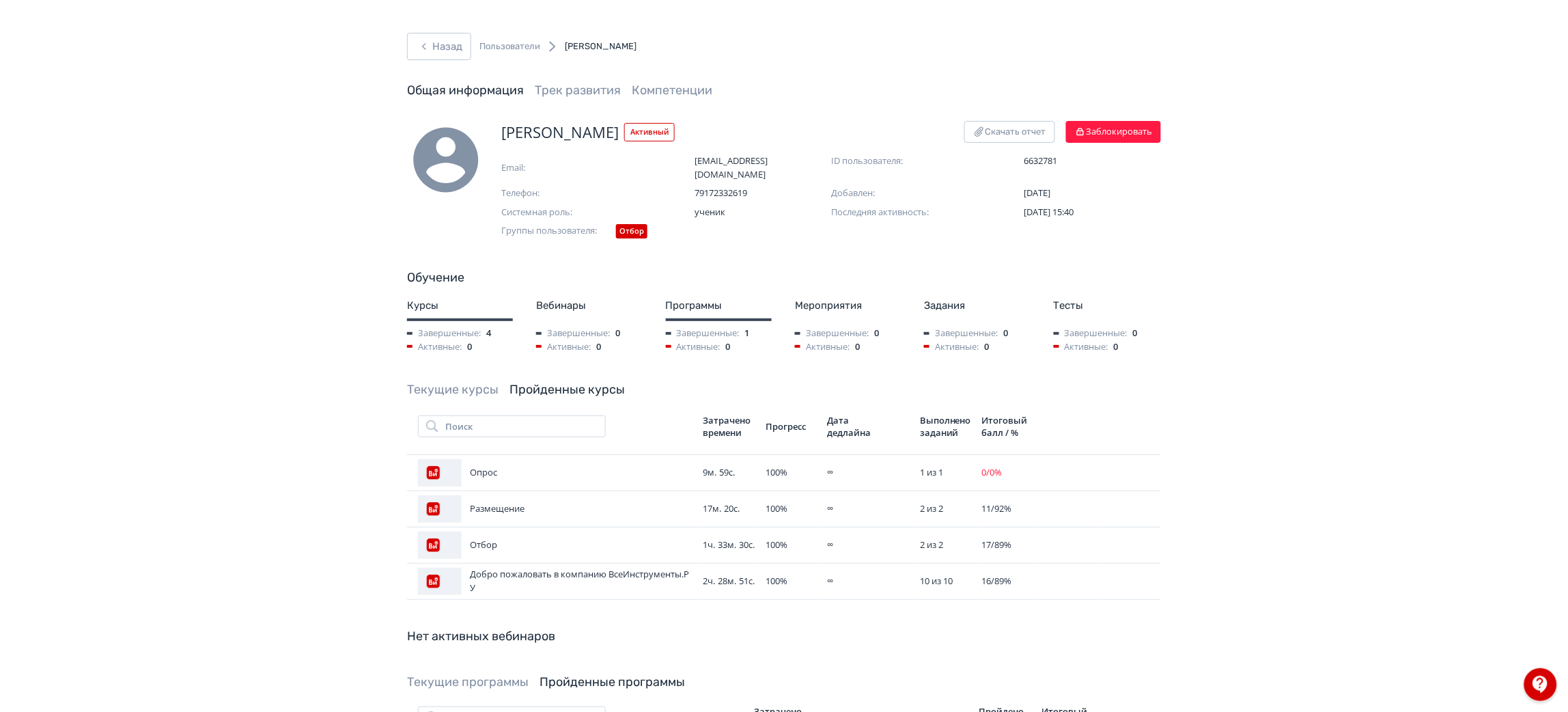
click at [447, 30] on div "Назад Пользователи [PERSON_NAME] Общая информация Трек развития Компетенции [PE…" at bounding box center [784, 489] width 1568 height 978
click at [455, 48] on button "Назад" at bounding box center [439, 46] width 64 height 27
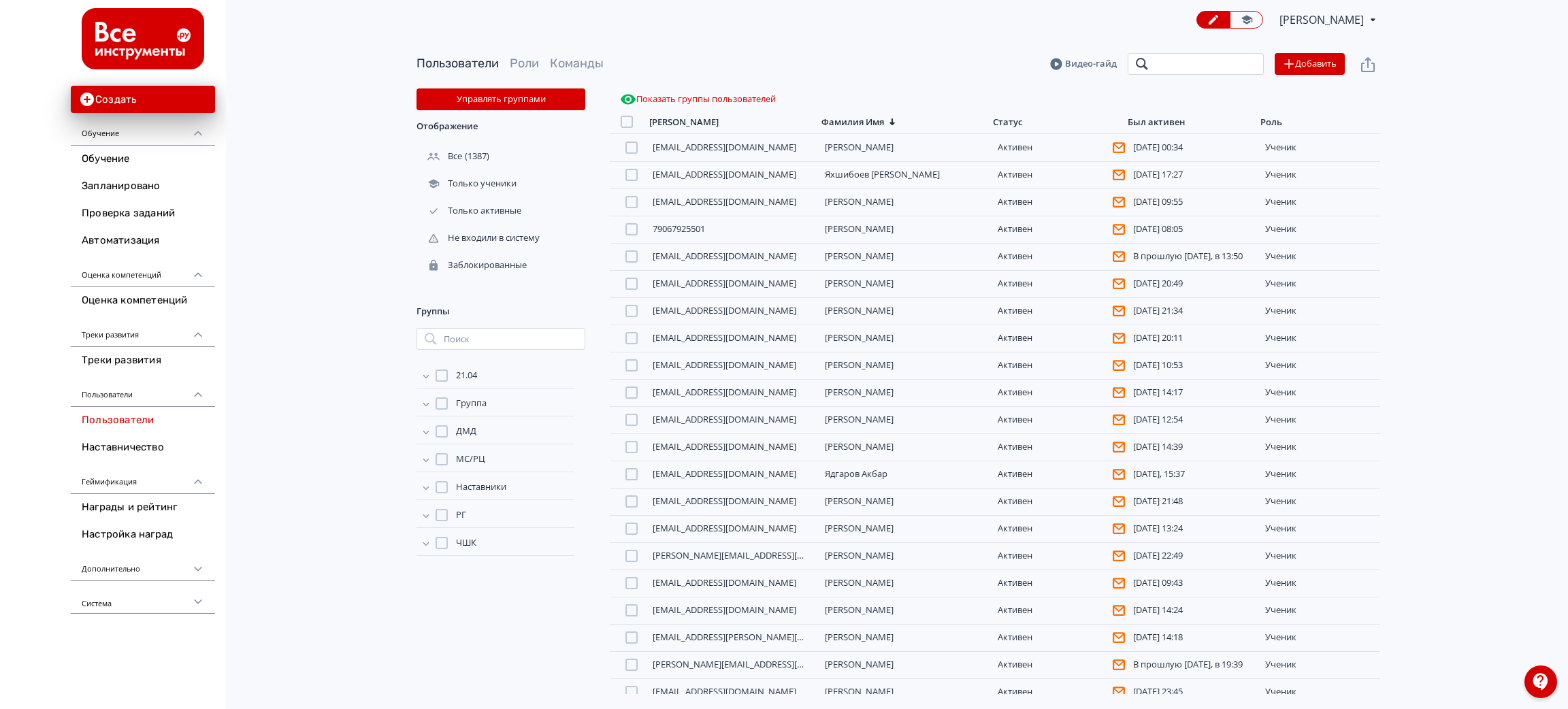
click at [1181, 69] on input "search" at bounding box center [1196, 63] width 136 height 21
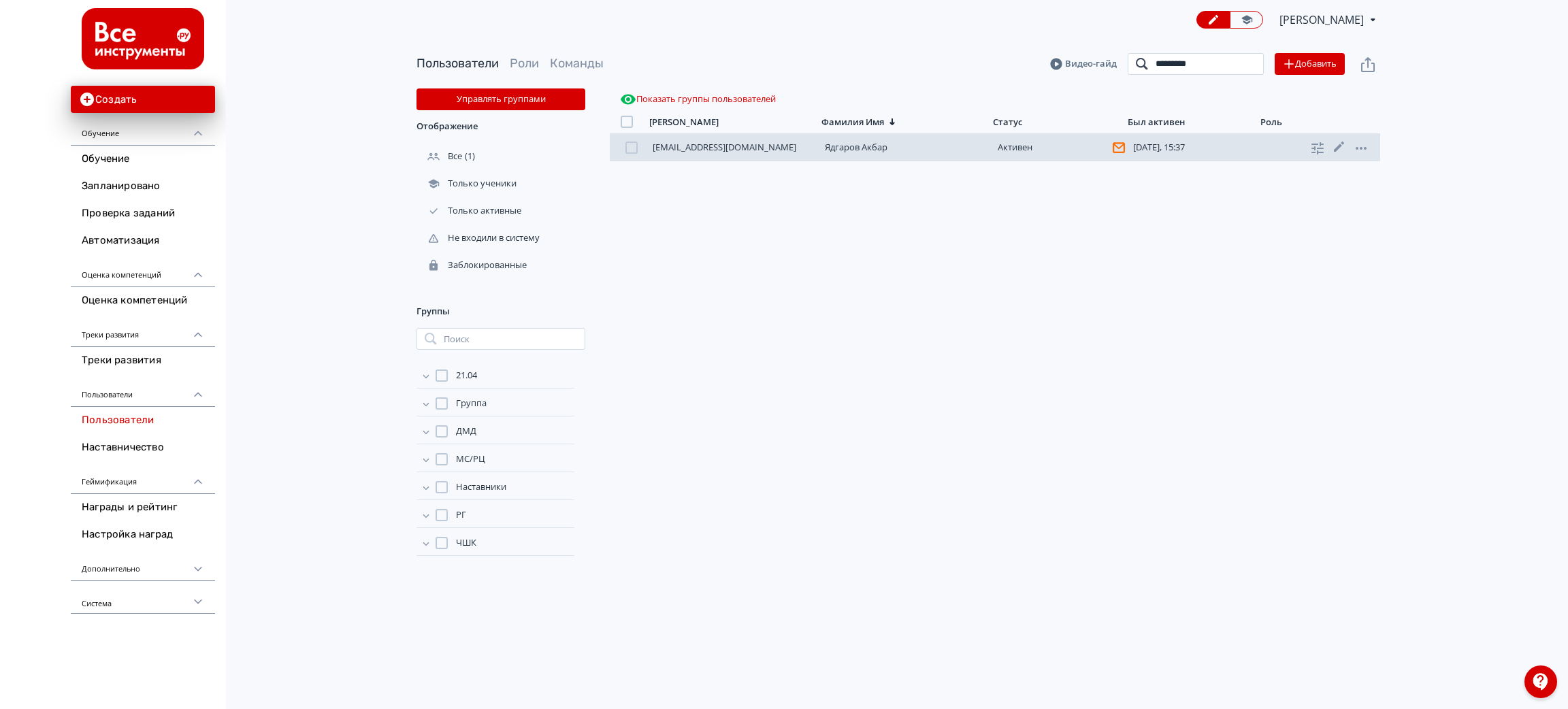
type input "*********"
click at [949, 155] on div "[EMAIL_ADDRESS][DOMAIN_NAME] Ядгаров [PERSON_NAME][DATE], 15:37 ученик" at bounding box center [995, 148] width 771 height 27
click at [863, 155] on div "[EMAIL_ADDRESS][DOMAIN_NAME] Ядгаров [PERSON_NAME][DATE], 15:37 ученик" at bounding box center [995, 148] width 771 height 27
click at [855, 146] on link "Ядгаров Акбар" at bounding box center [856, 147] width 63 height 12
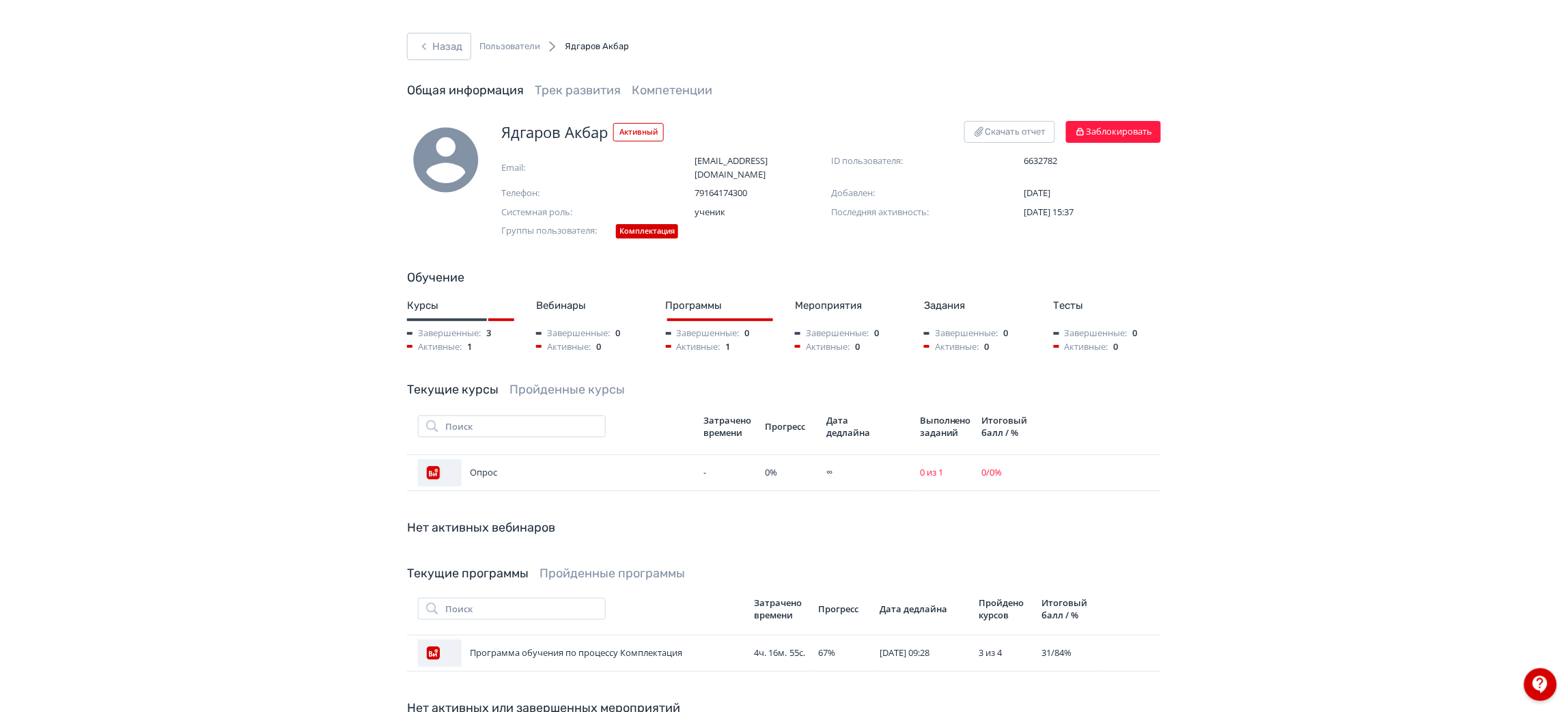
scroll to position [103, 0]
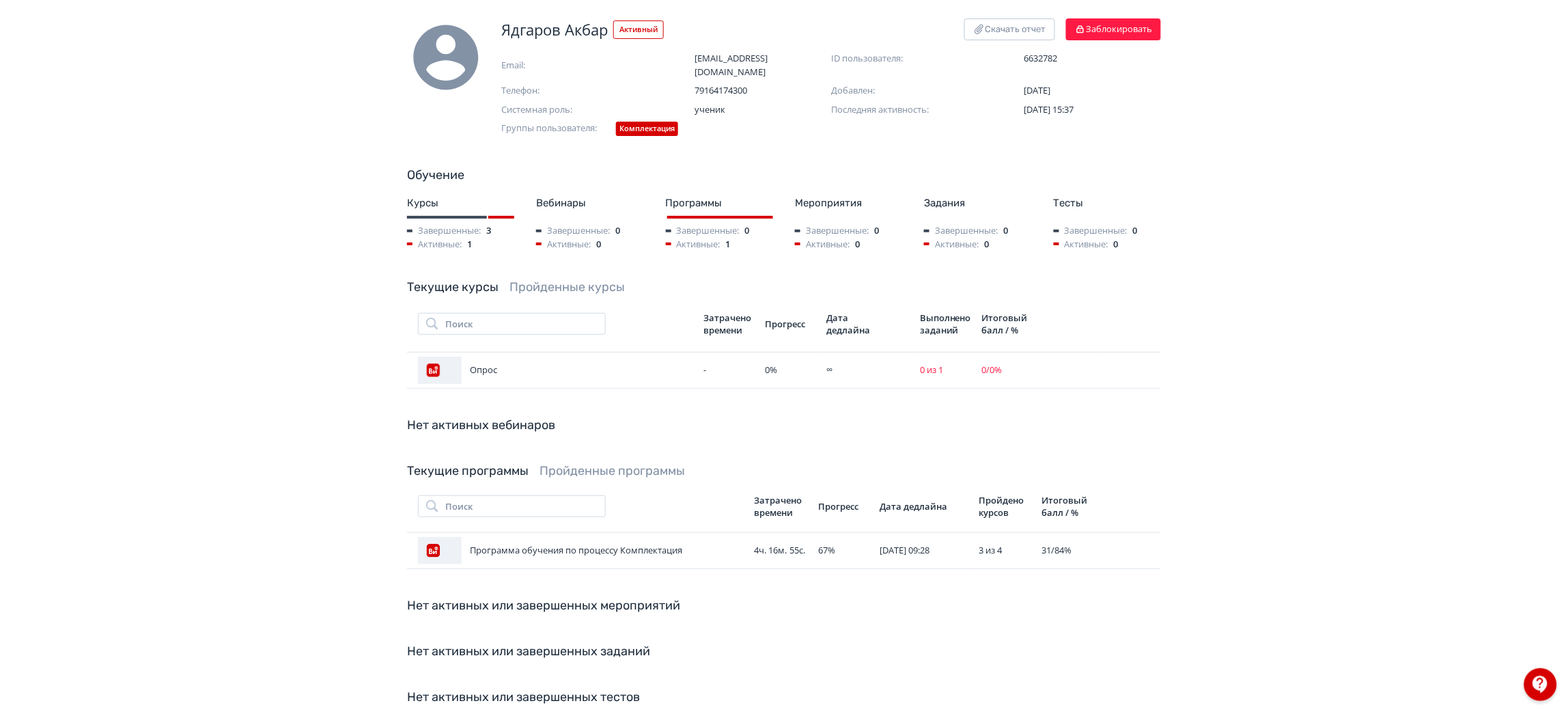
click at [705, 376] on div "Ядгаров Акбар Активный Скачать отчет Заблокировать Email: [EMAIL_ADDRESS][DOMAI…" at bounding box center [783, 376] width 819 height 715
click at [718, 363] on div "-" at bounding box center [728, 370] width 50 height 14
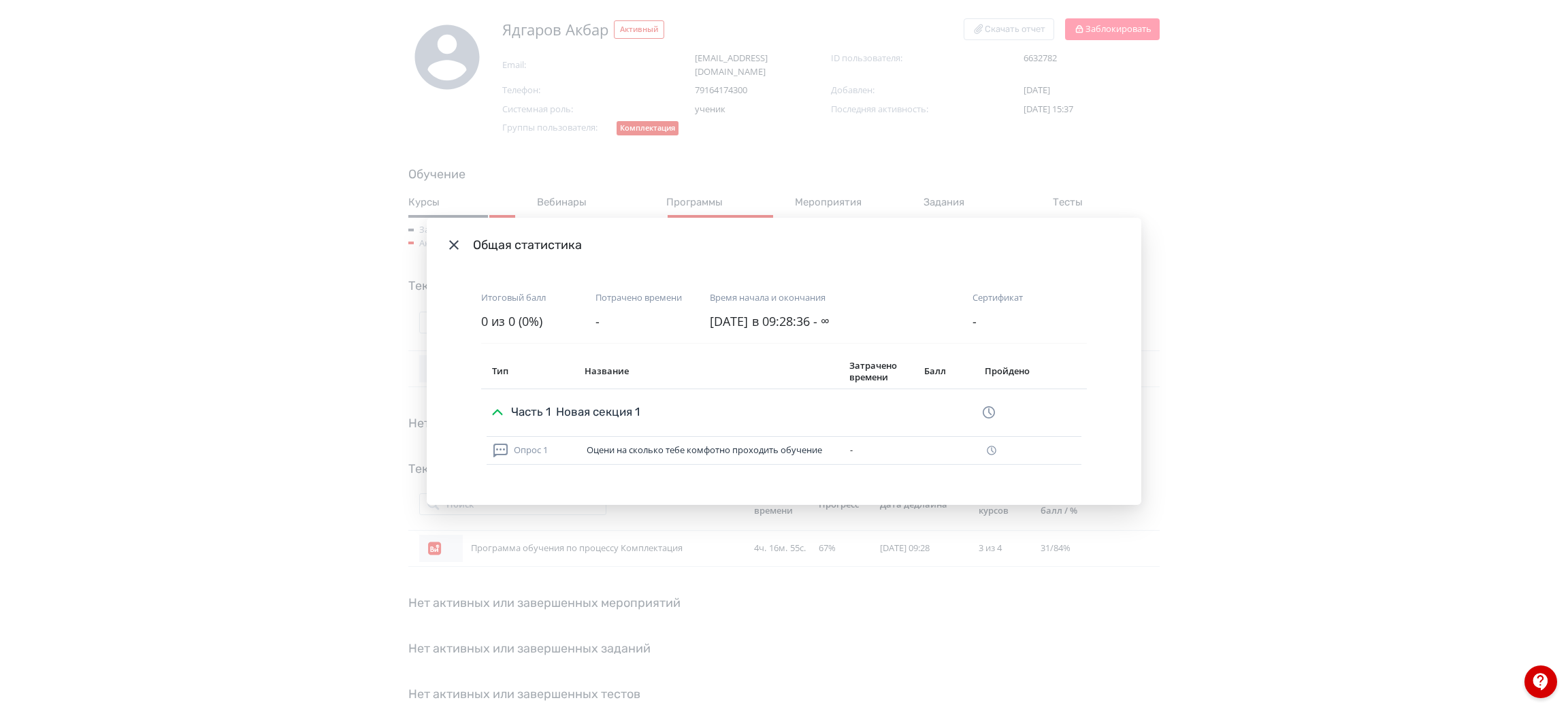
click at [1239, 449] on div "Общая статистика Итоговый балл 0 из 0 (0%) Потрачено времени - Время начала и о…" at bounding box center [784, 354] width 1568 height 709
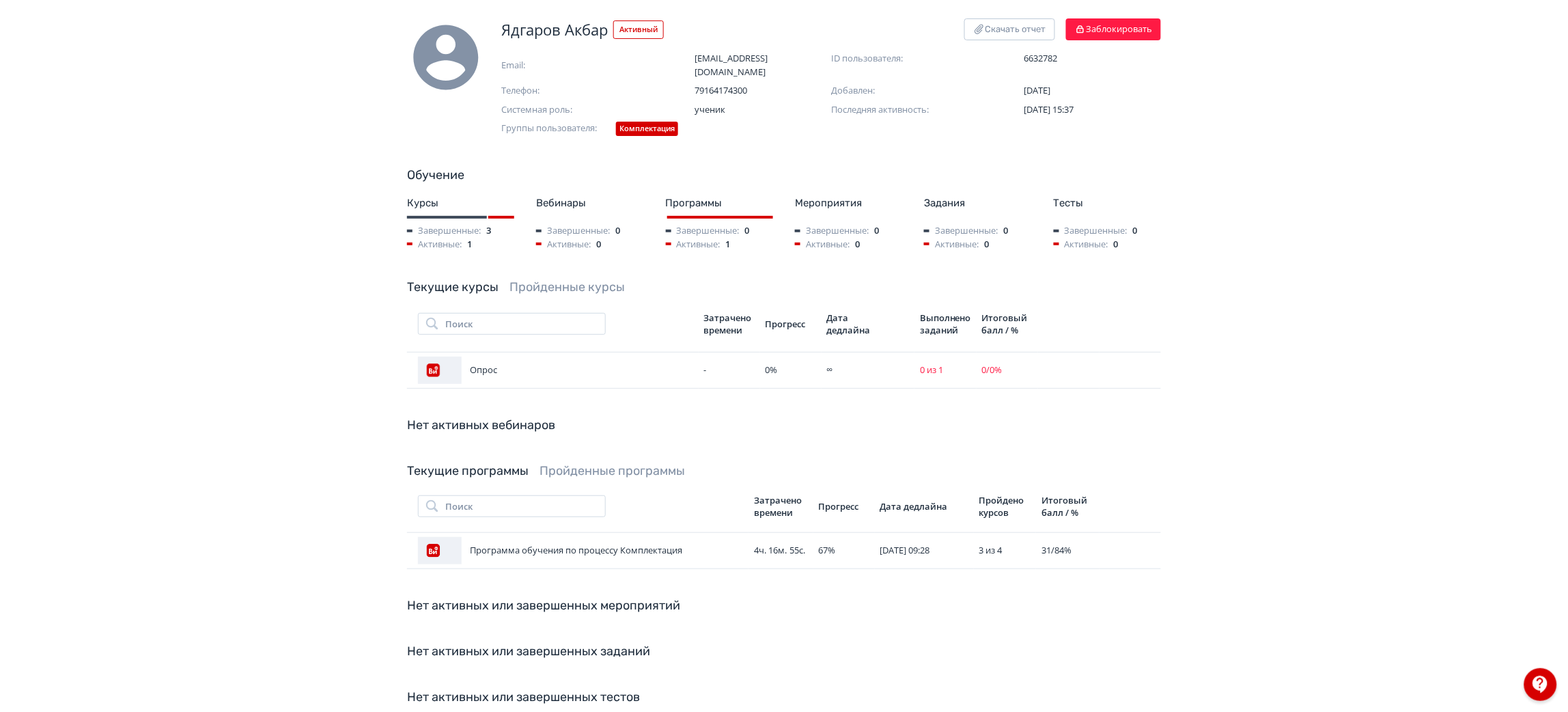
click at [580, 280] on link "Пройденные курсы" at bounding box center [567, 287] width 115 height 15
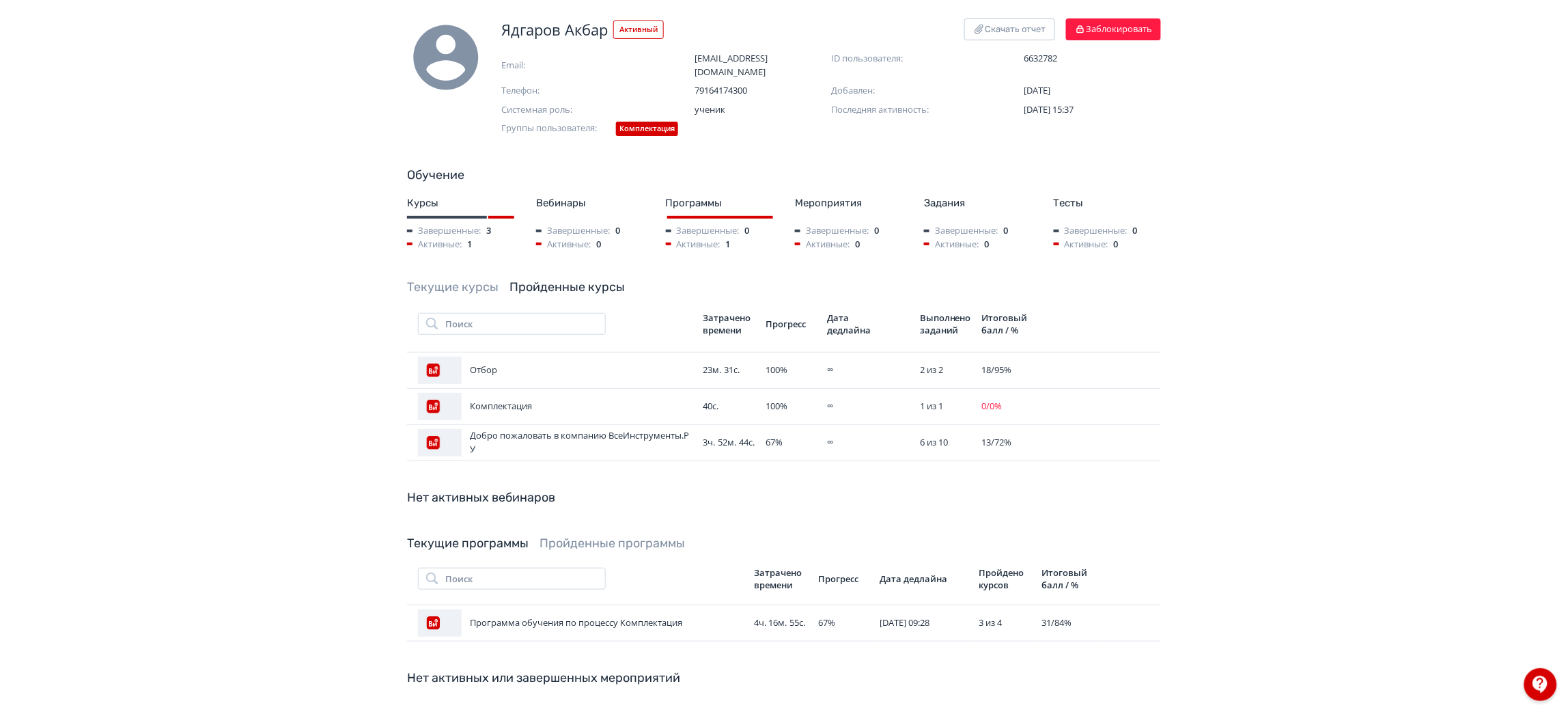
click at [450, 280] on link "Текущие курсы" at bounding box center [452, 287] width 92 height 15
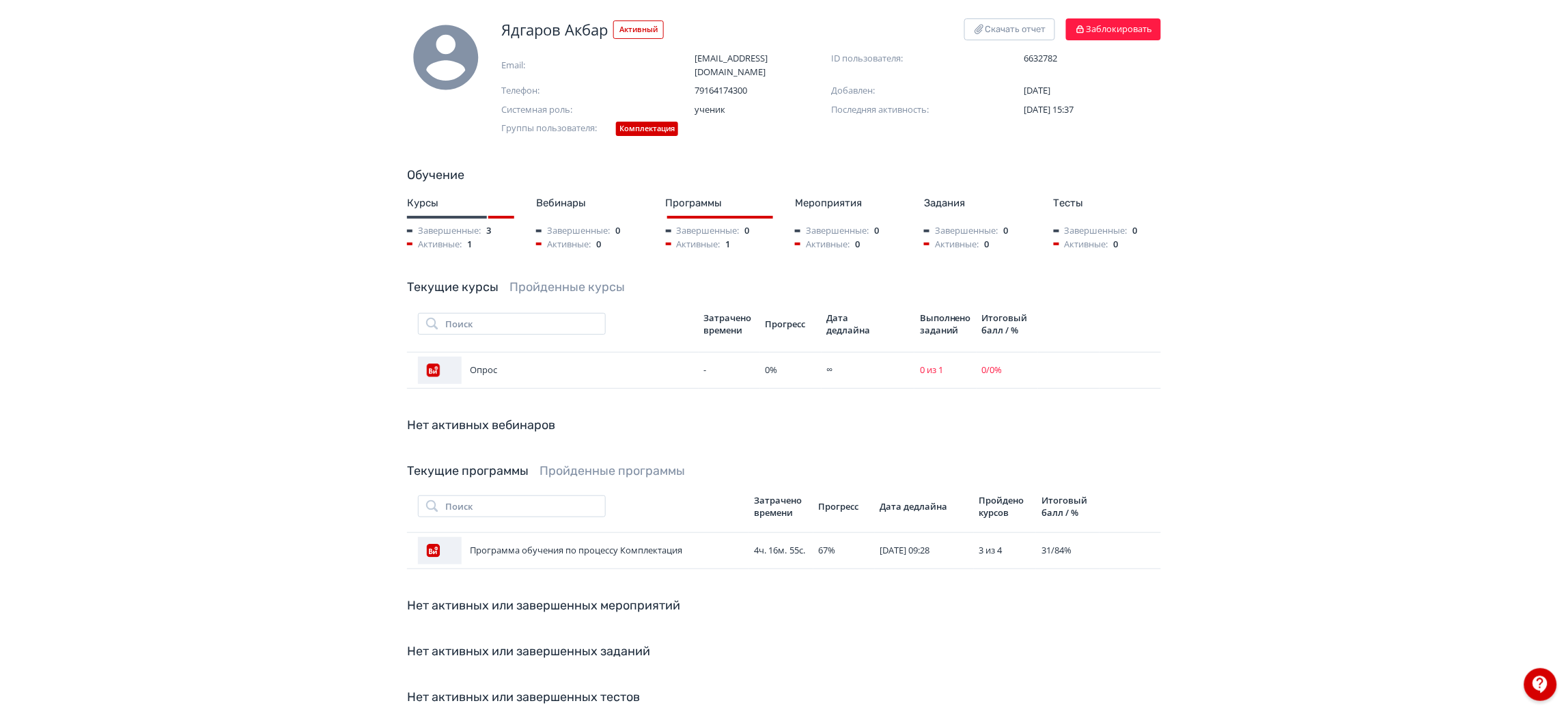
scroll to position [0, 0]
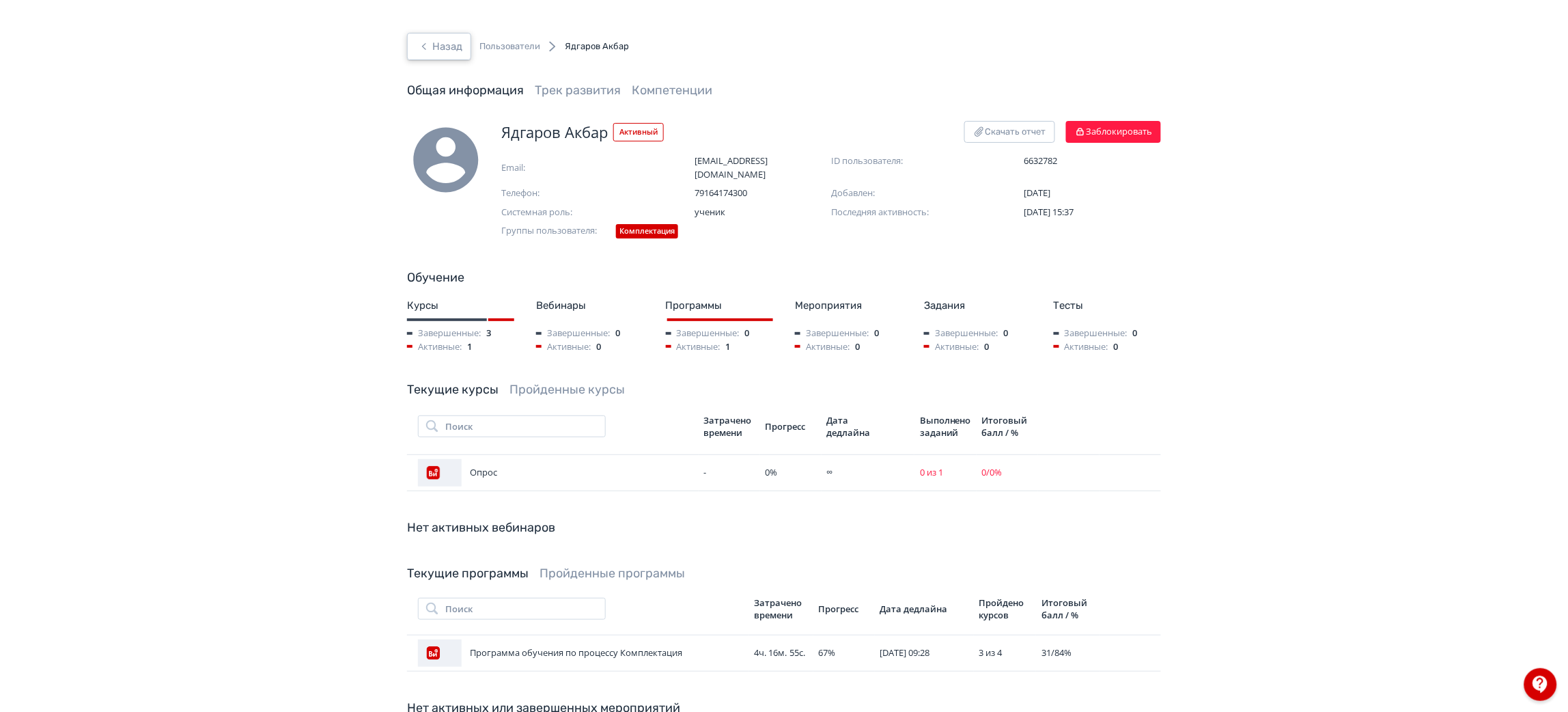
click at [424, 44] on icon "button" at bounding box center [423, 46] width 17 height 17
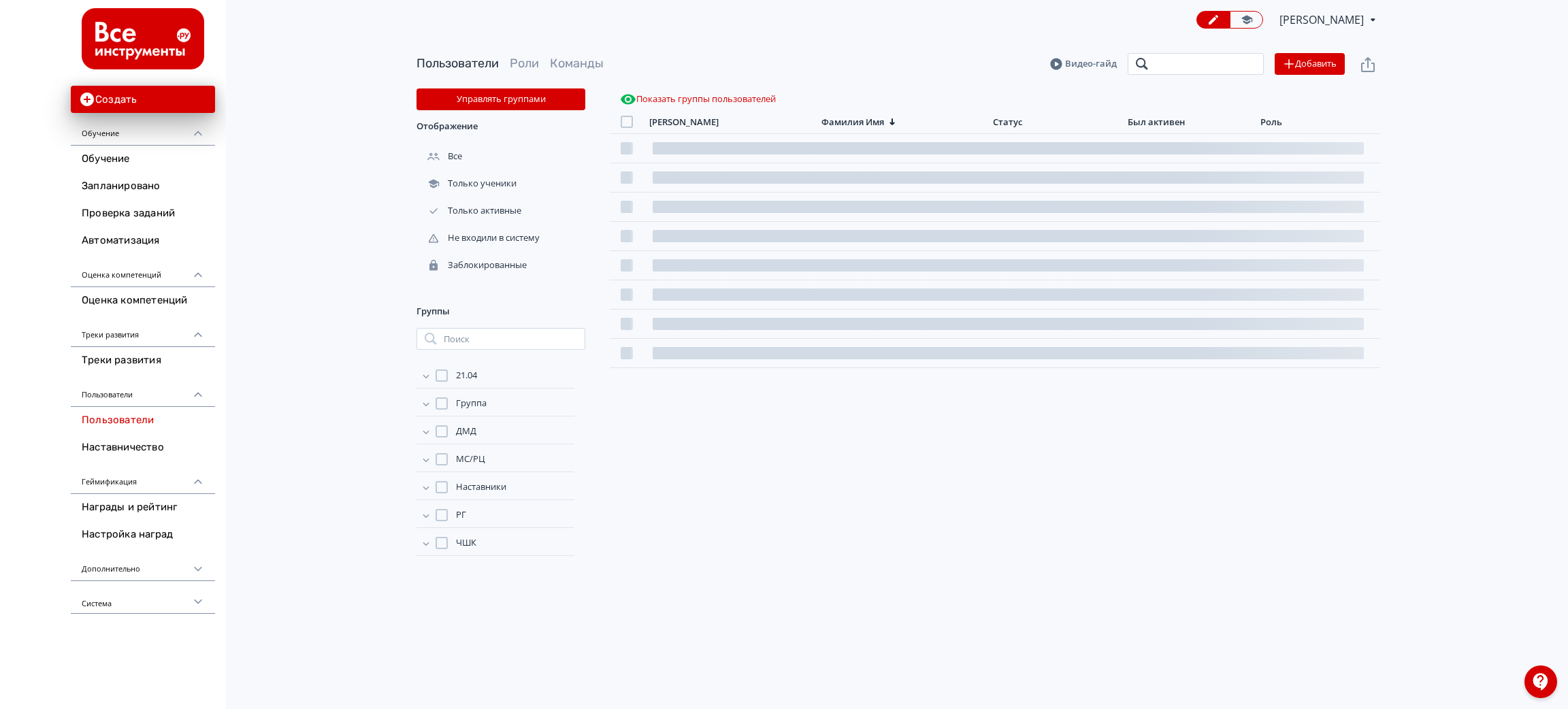
click at [1161, 68] on input "search" at bounding box center [1196, 63] width 136 height 21
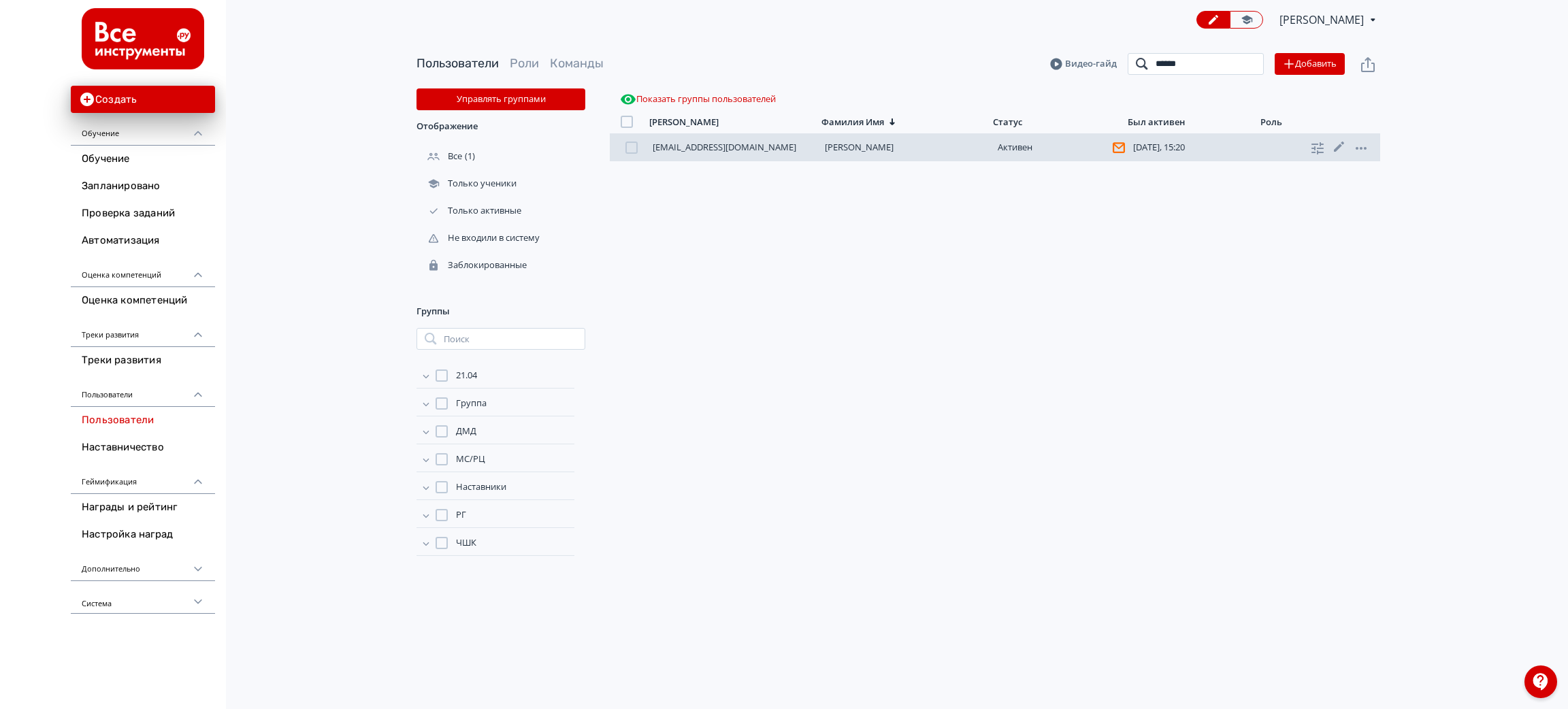
type input "******"
drag, startPoint x: 761, startPoint y: 148, endPoint x: 791, endPoint y: 150, distance: 30.1
click at [764, 148] on div "[EMAIL_ADDRESS][DOMAIN_NAME]" at bounding box center [731, 148] width 156 height 11
click at [851, 150] on link "[PERSON_NAME]" at bounding box center [859, 147] width 69 height 12
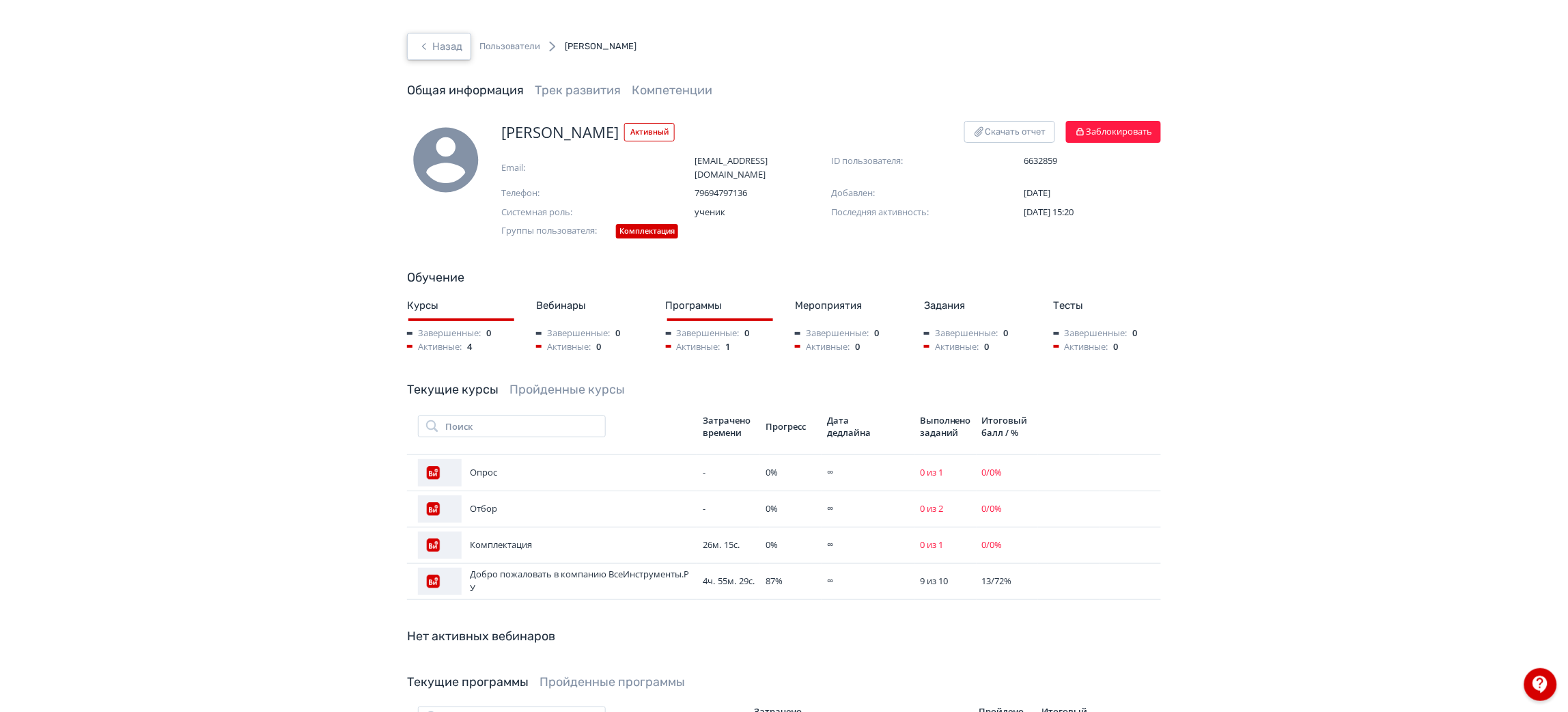
click at [470, 40] on button "Назад" at bounding box center [439, 46] width 64 height 27
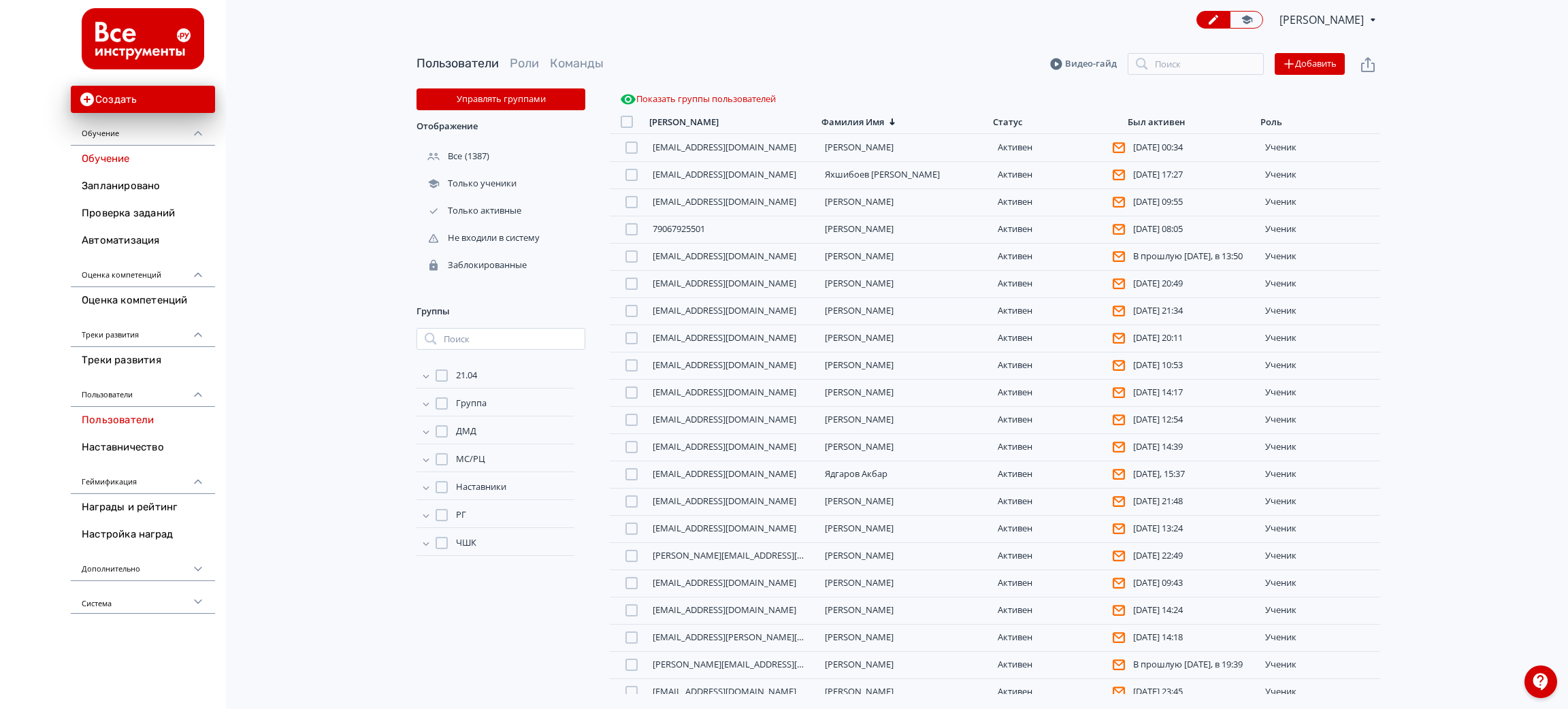
click at [170, 159] on link "Обучение" at bounding box center [143, 159] width 144 height 27
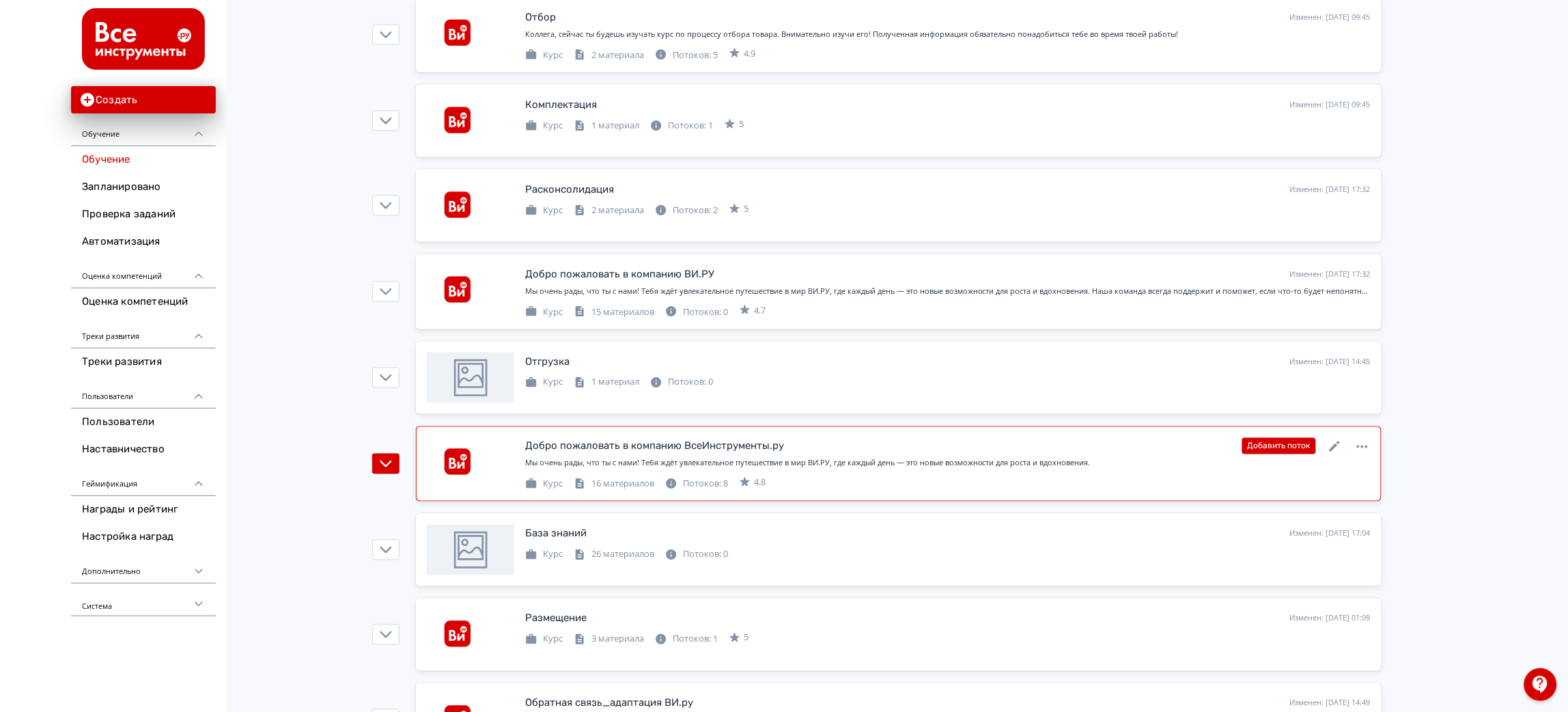
scroll to position [614, 0]
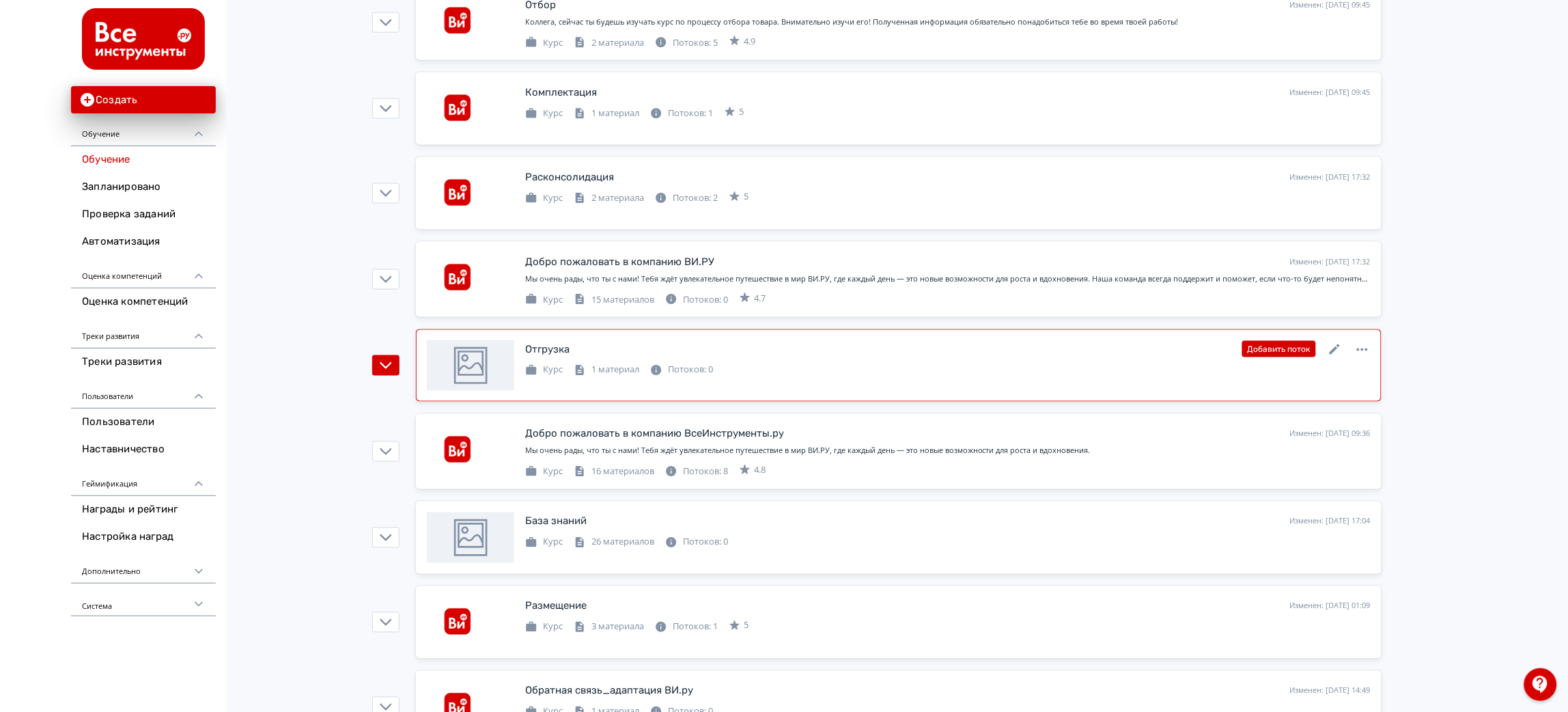
drag, startPoint x: 747, startPoint y: 362, endPoint x: 747, endPoint y: 381, distance: 19.0
click at [747, 362] on div "Курс 1 материал Потоков: 0" at bounding box center [948, 369] width 845 height 17
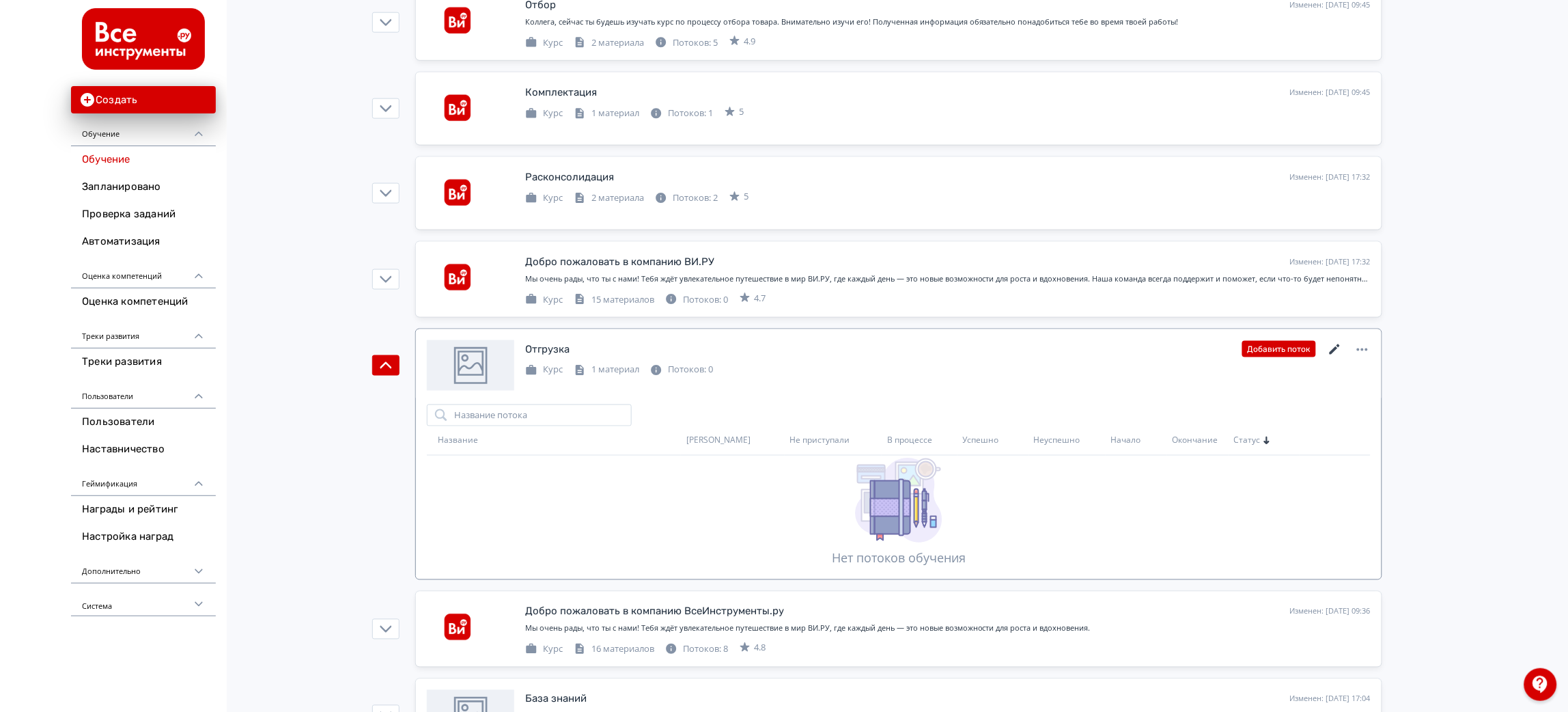
click at [1327, 344] on icon at bounding box center [1335, 350] width 17 height 17
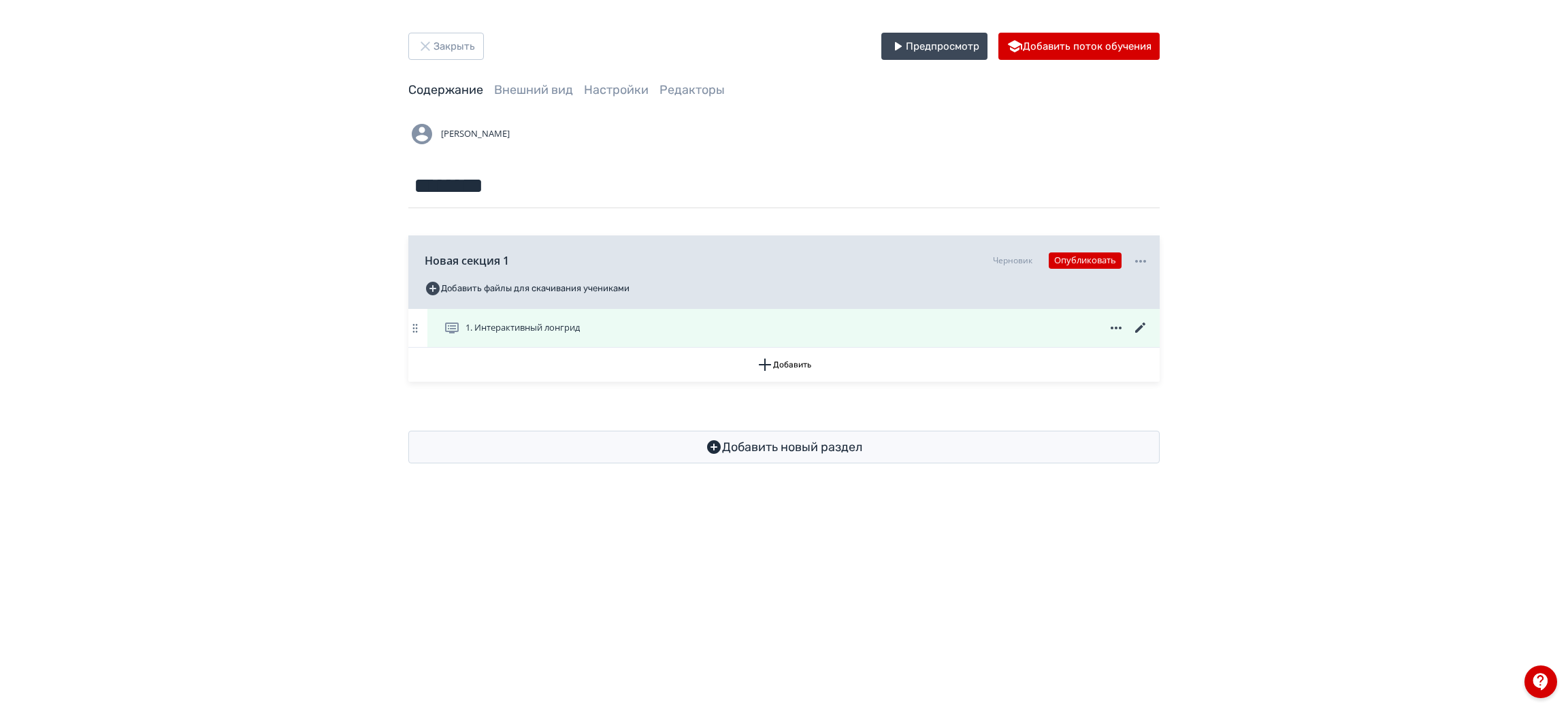
click at [1135, 332] on icon at bounding box center [1140, 328] width 17 height 17
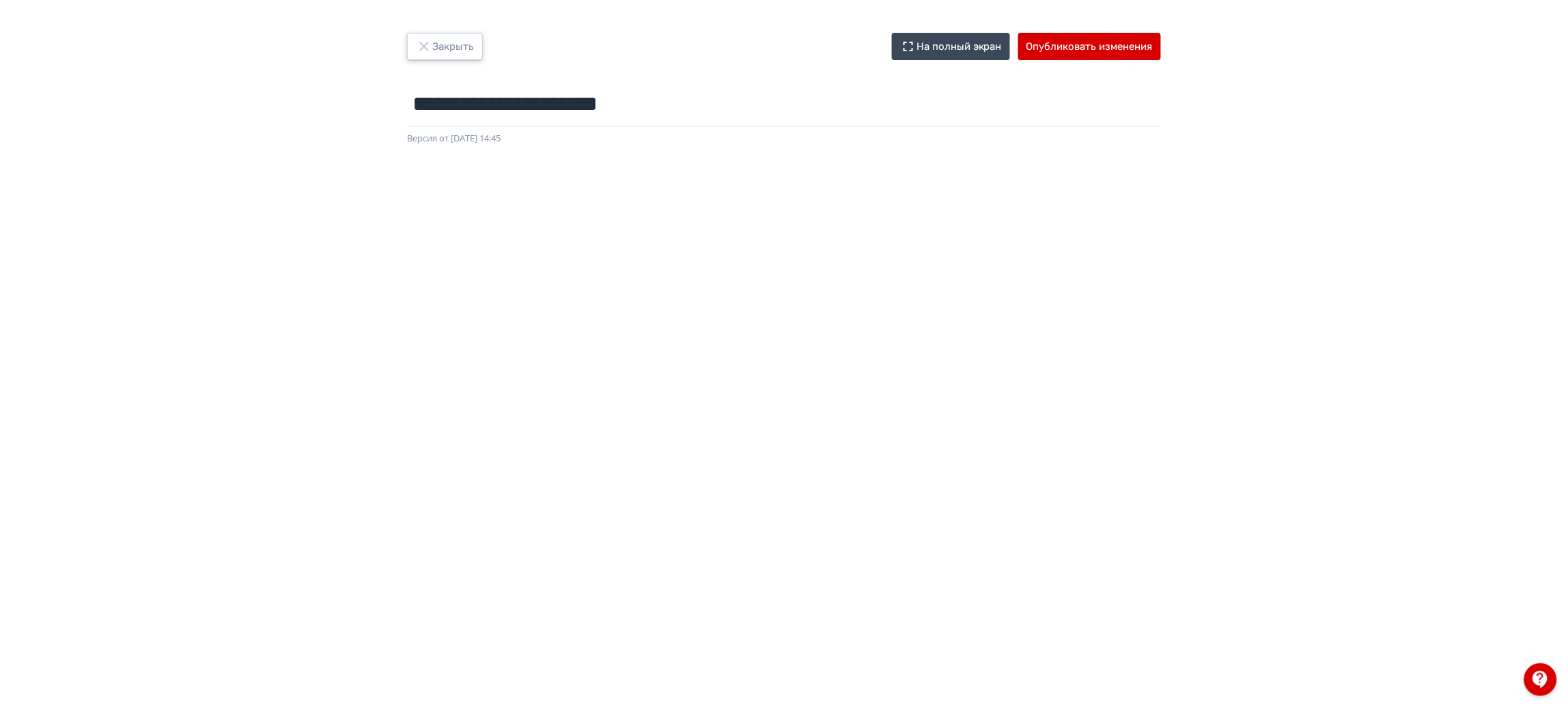
click at [438, 48] on button "Закрыть" at bounding box center [444, 46] width 76 height 27
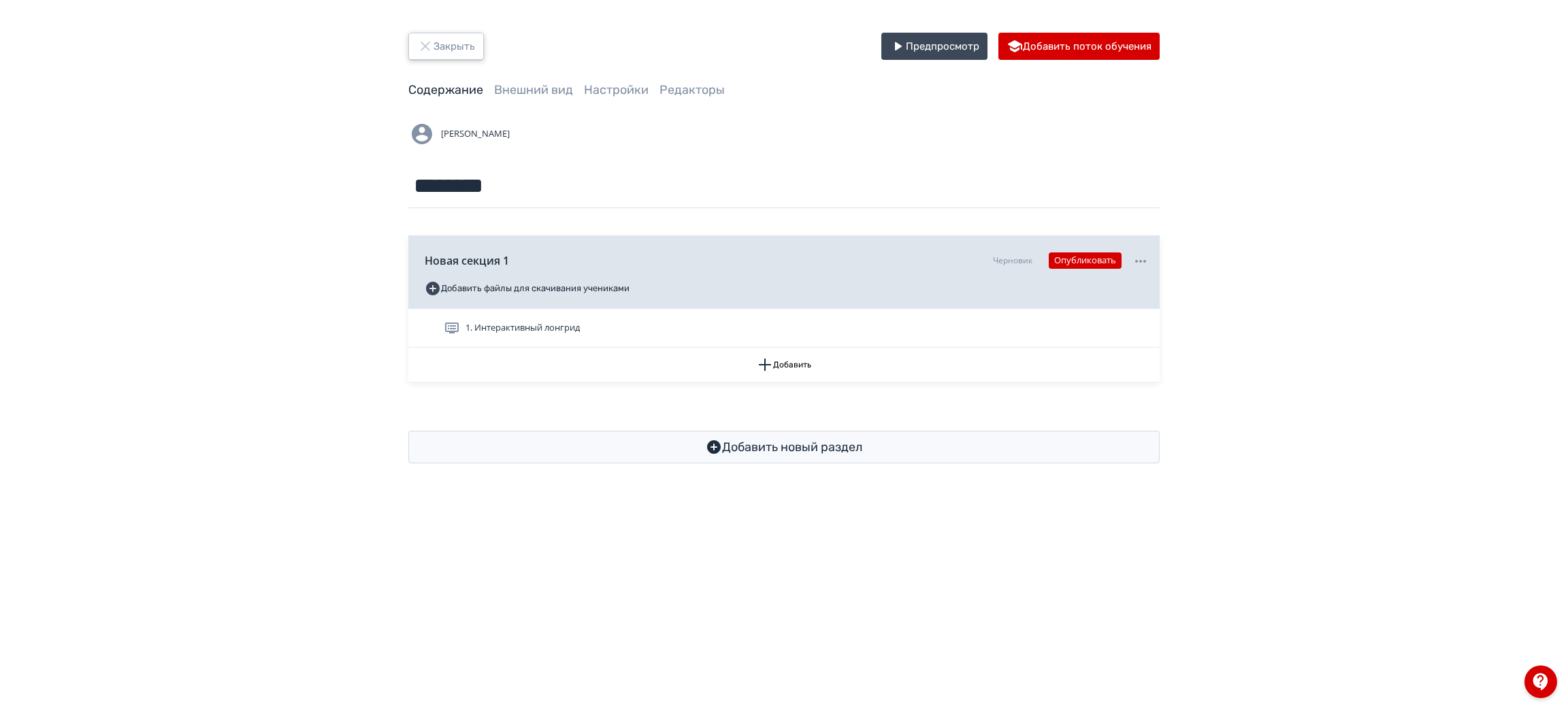
click at [454, 55] on button "Закрыть" at bounding box center [446, 46] width 75 height 27
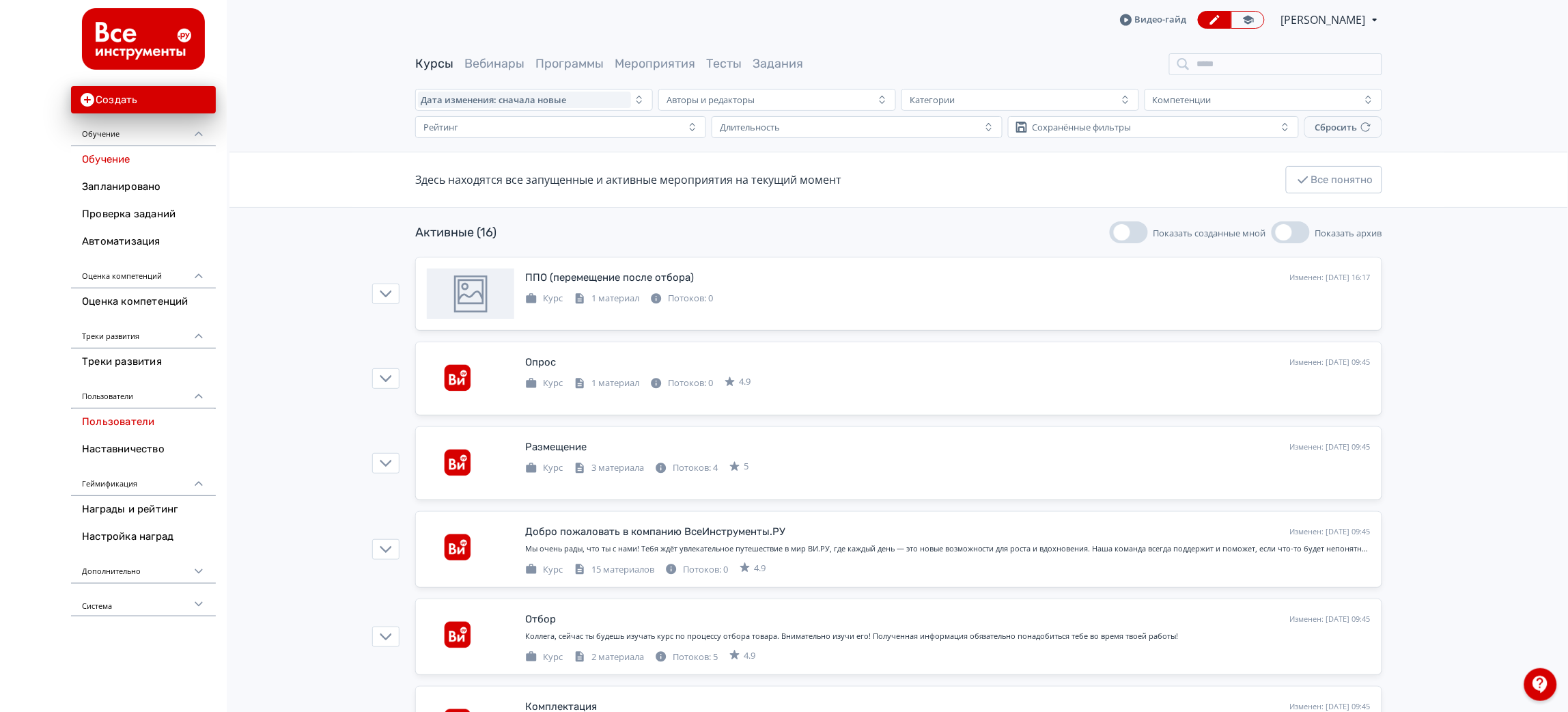
click at [134, 428] on link "Пользователи" at bounding box center [143, 422] width 145 height 27
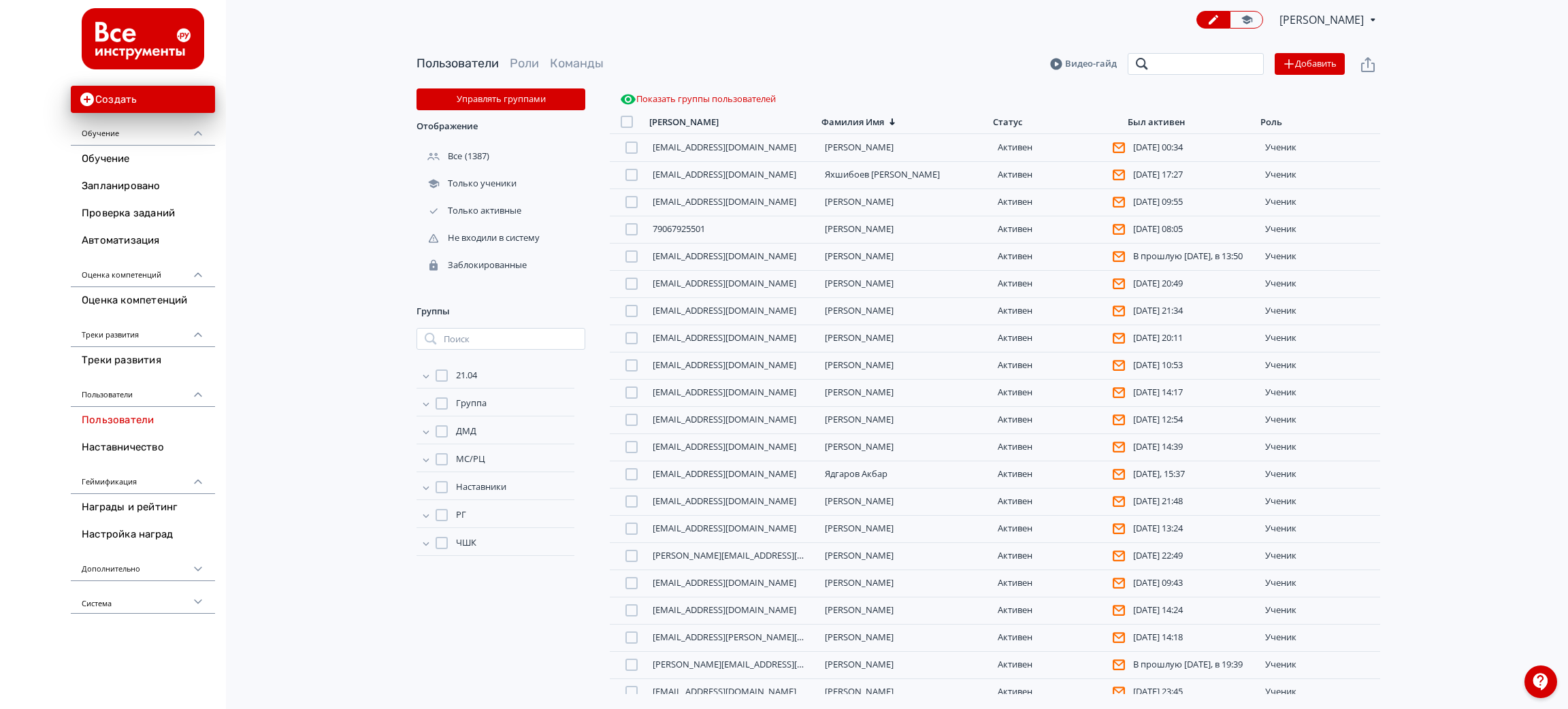
click at [1211, 67] on input "search" at bounding box center [1196, 63] width 136 height 21
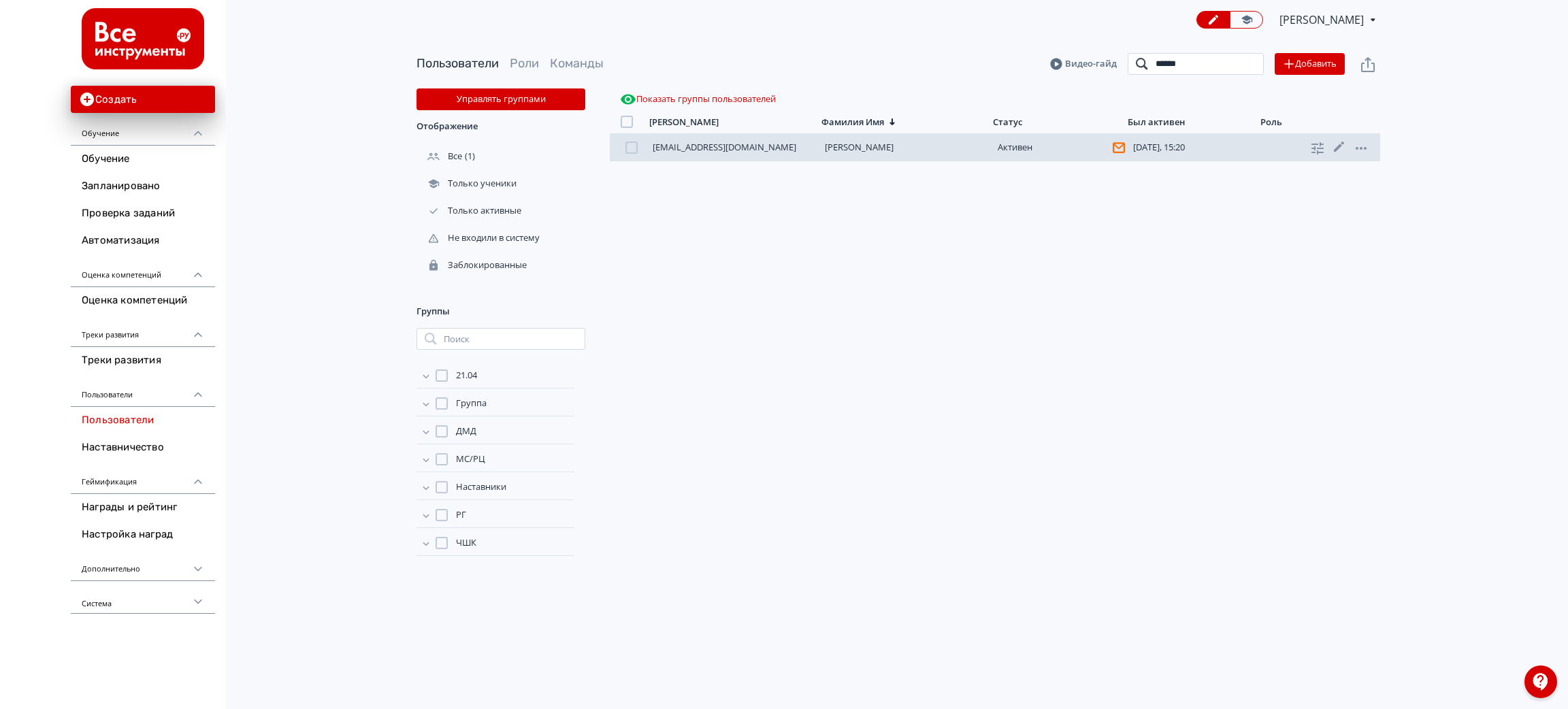
type input "******"
click at [872, 144] on link "[PERSON_NAME]" at bounding box center [859, 147] width 69 height 12
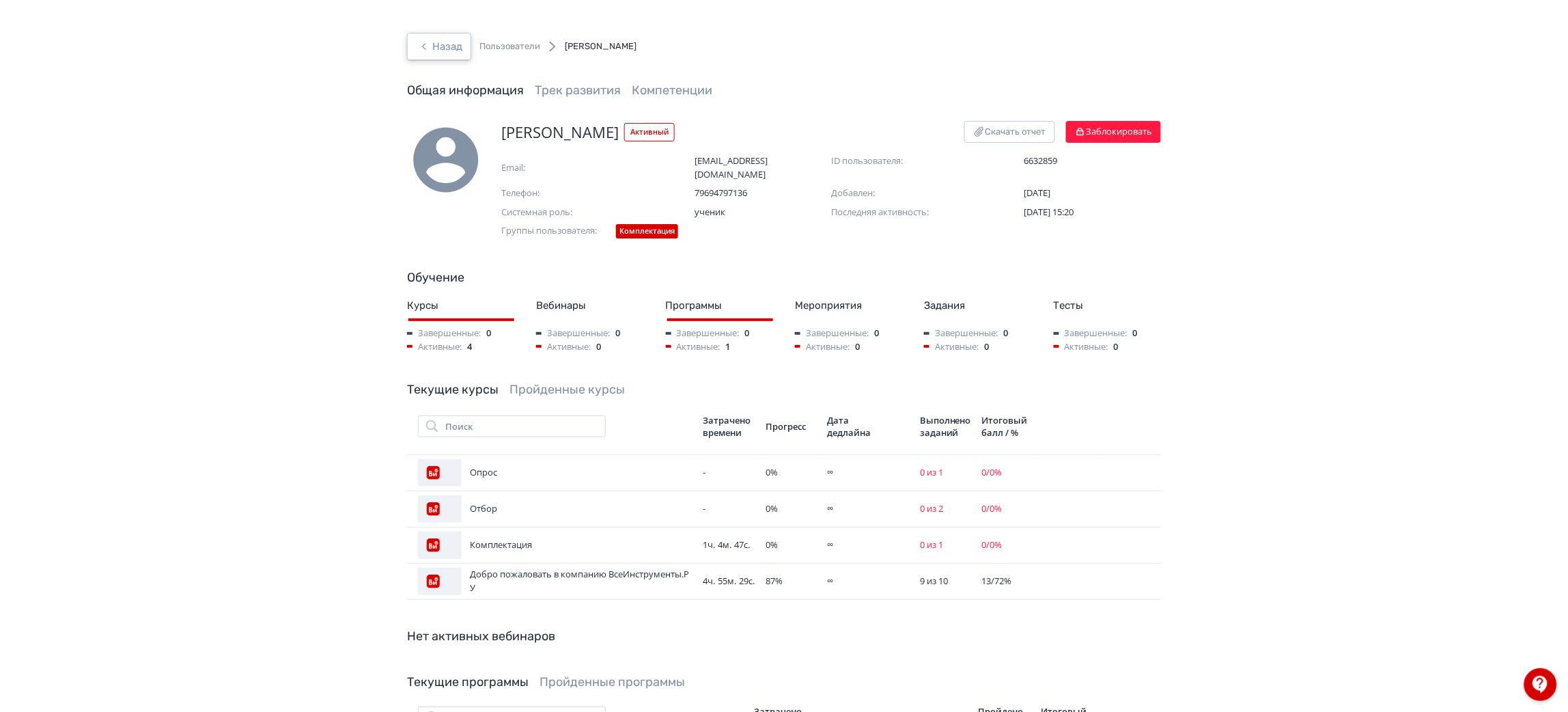
click at [442, 41] on button "Назад" at bounding box center [439, 46] width 64 height 27
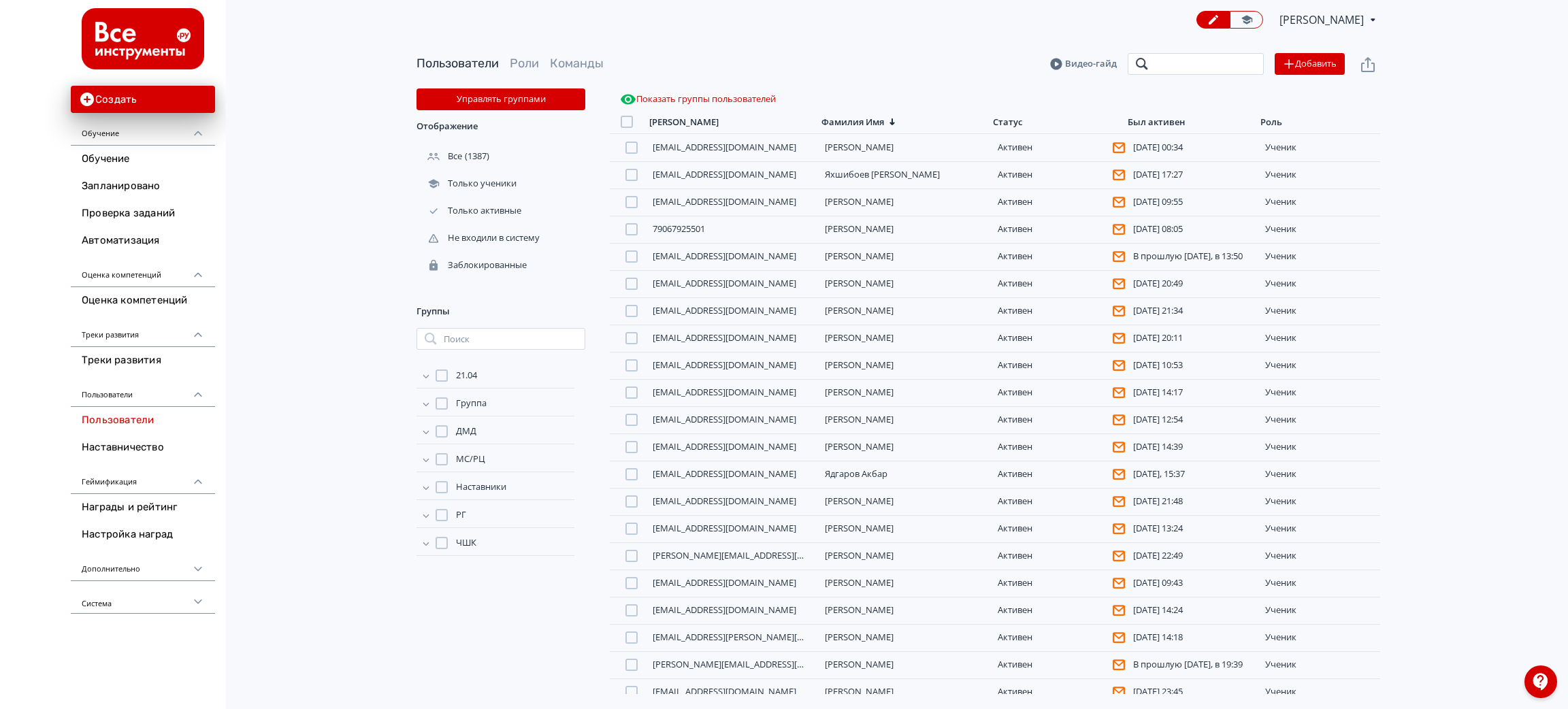
click at [1208, 63] on input "search" at bounding box center [1196, 63] width 136 height 21
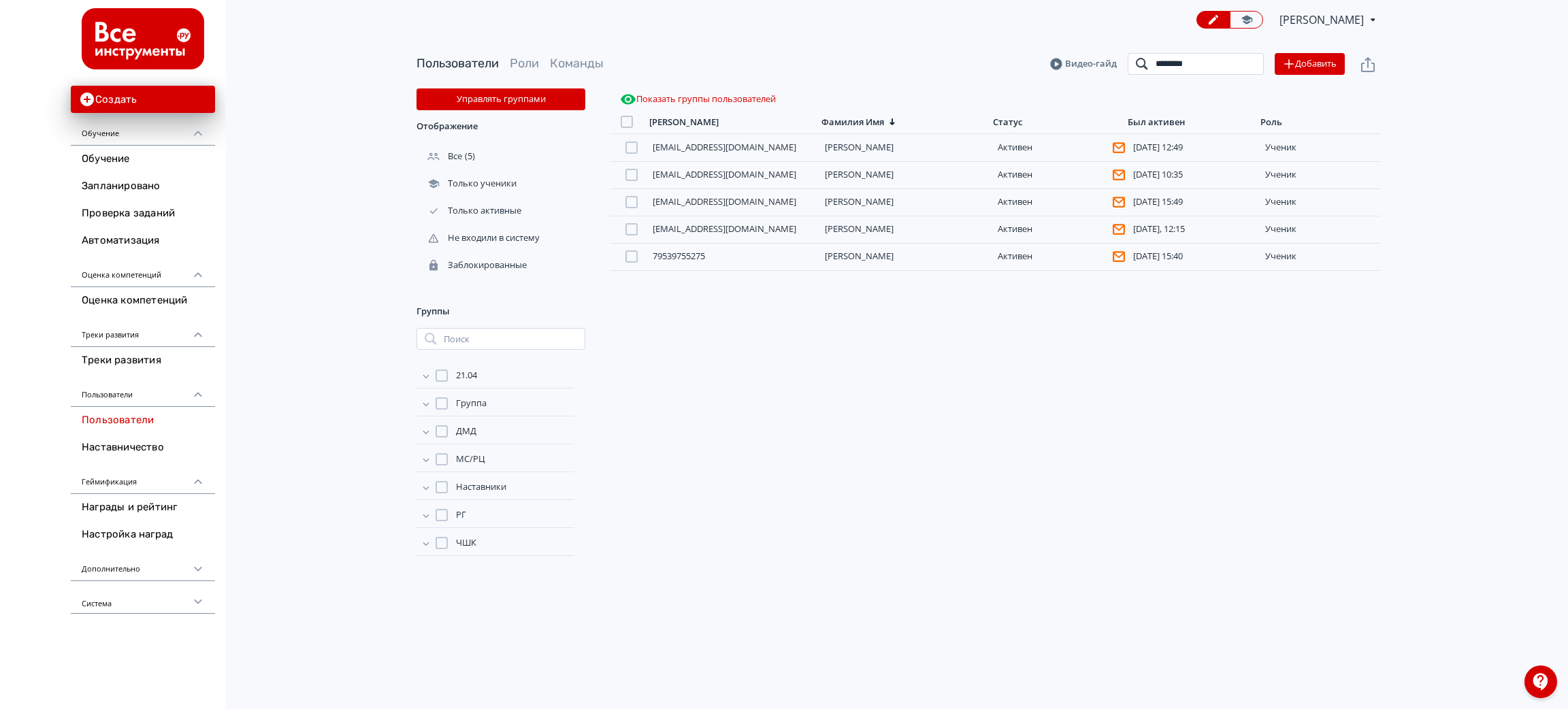
type input "*******"
click at [901, 394] on div "[PERSON_NAME][EMAIL_ADDRESS][DOMAIN_NAME] [PERSON_NAME] [DATE] 12:49 ученик [EM…" at bounding box center [995, 414] width 771 height 560
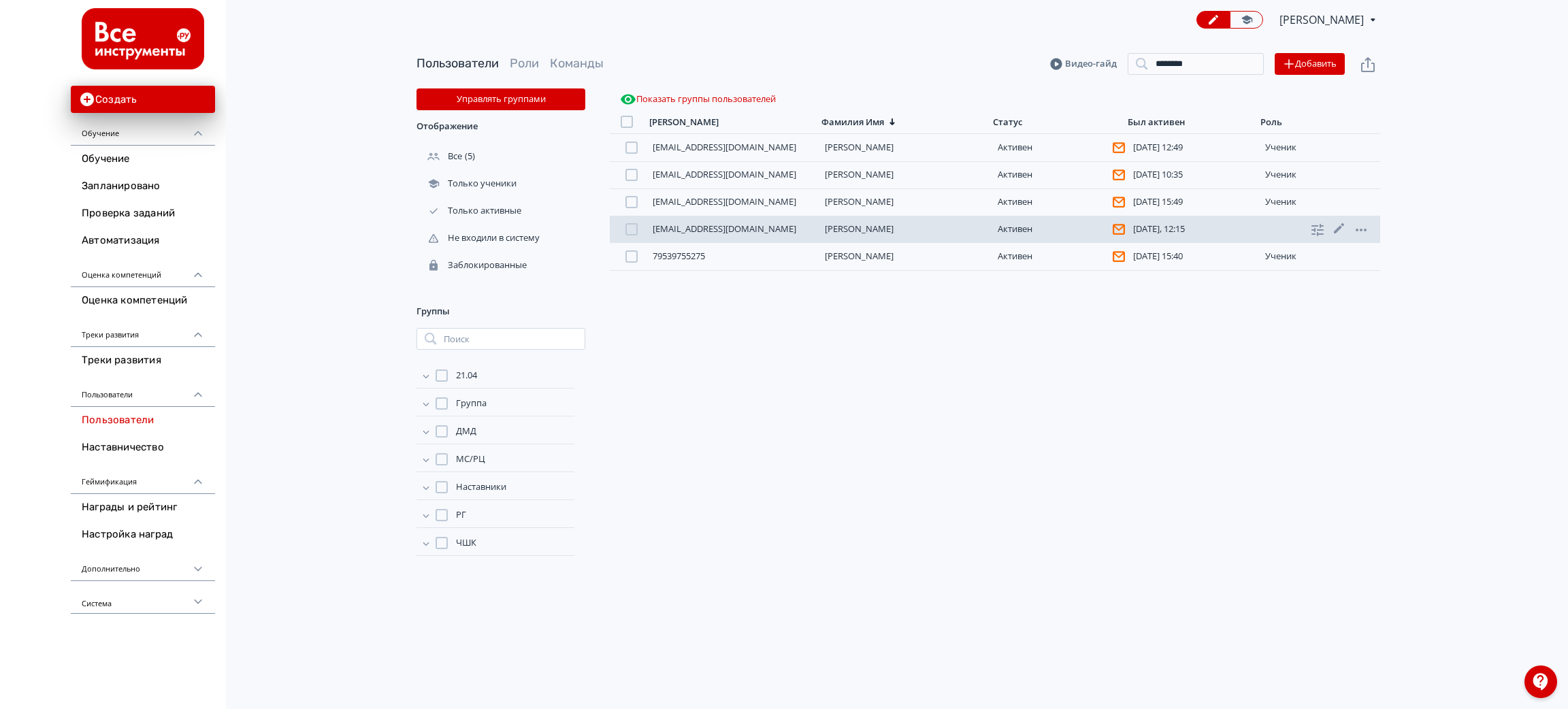
click at [860, 228] on link "[PERSON_NAME]" at bounding box center [859, 228] width 69 height 12
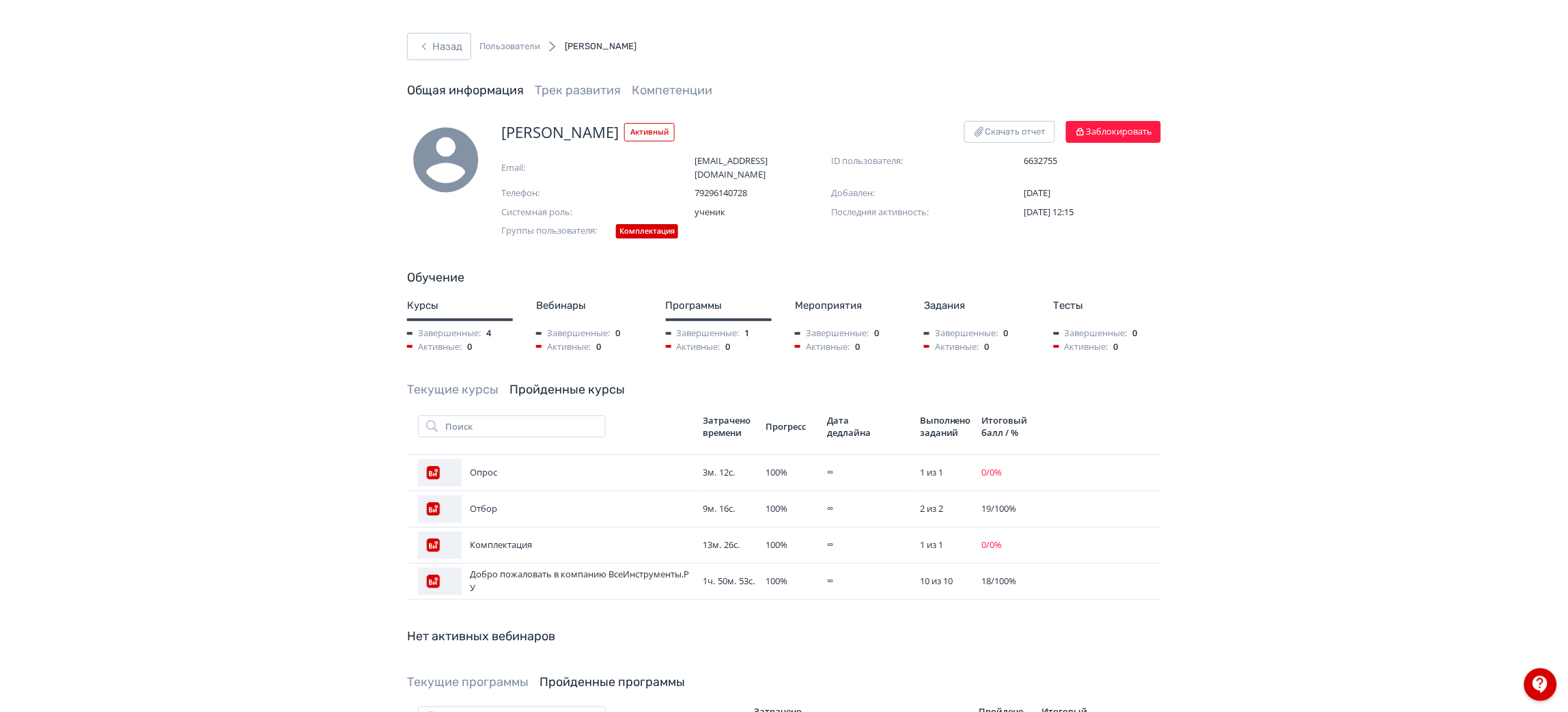
click at [454, 20] on div "Назад Пользователи [PERSON_NAME] Общая информация Трек развития Компетенции [PE…" at bounding box center [784, 489] width 1568 height 978
click at [455, 43] on button "Назад" at bounding box center [439, 46] width 64 height 27
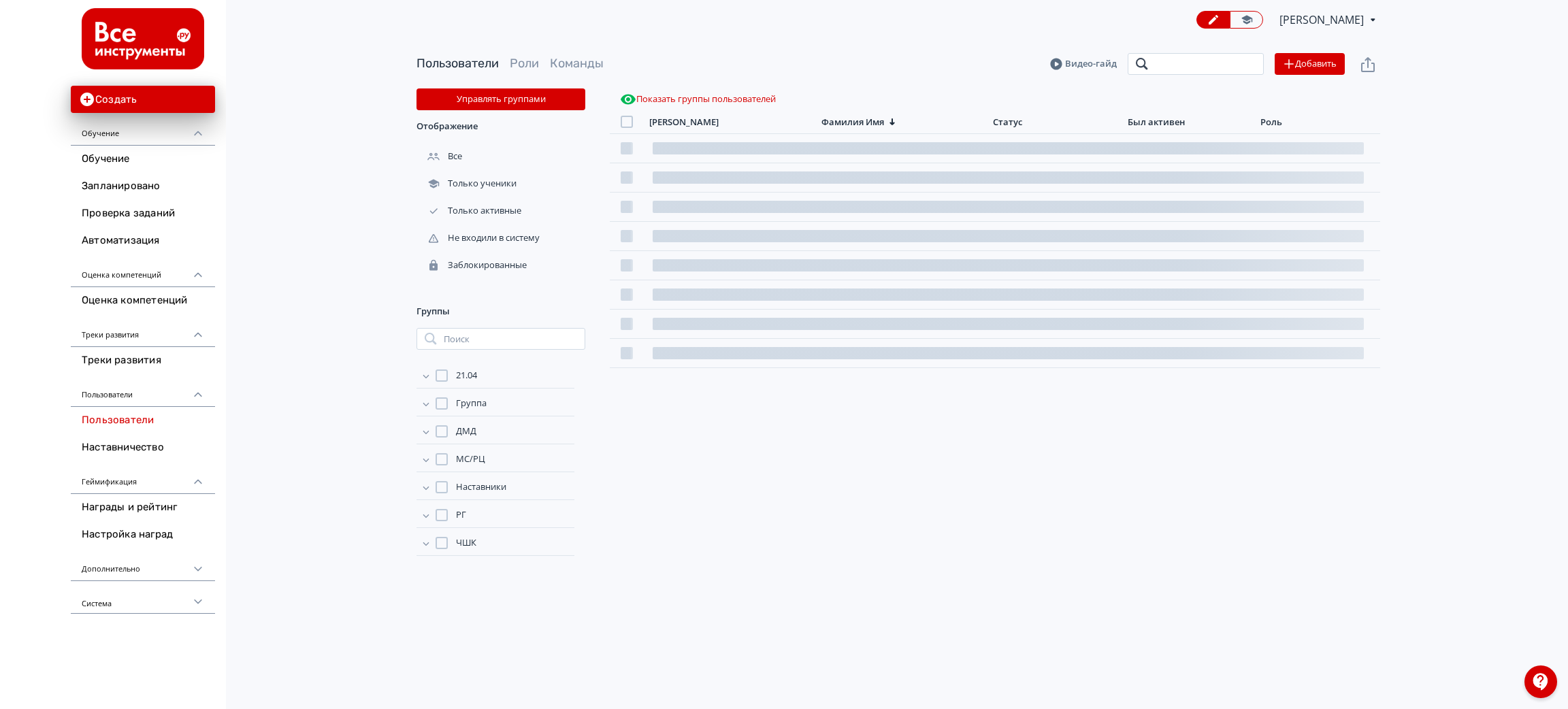
click at [1157, 63] on input "search" at bounding box center [1196, 63] width 136 height 21
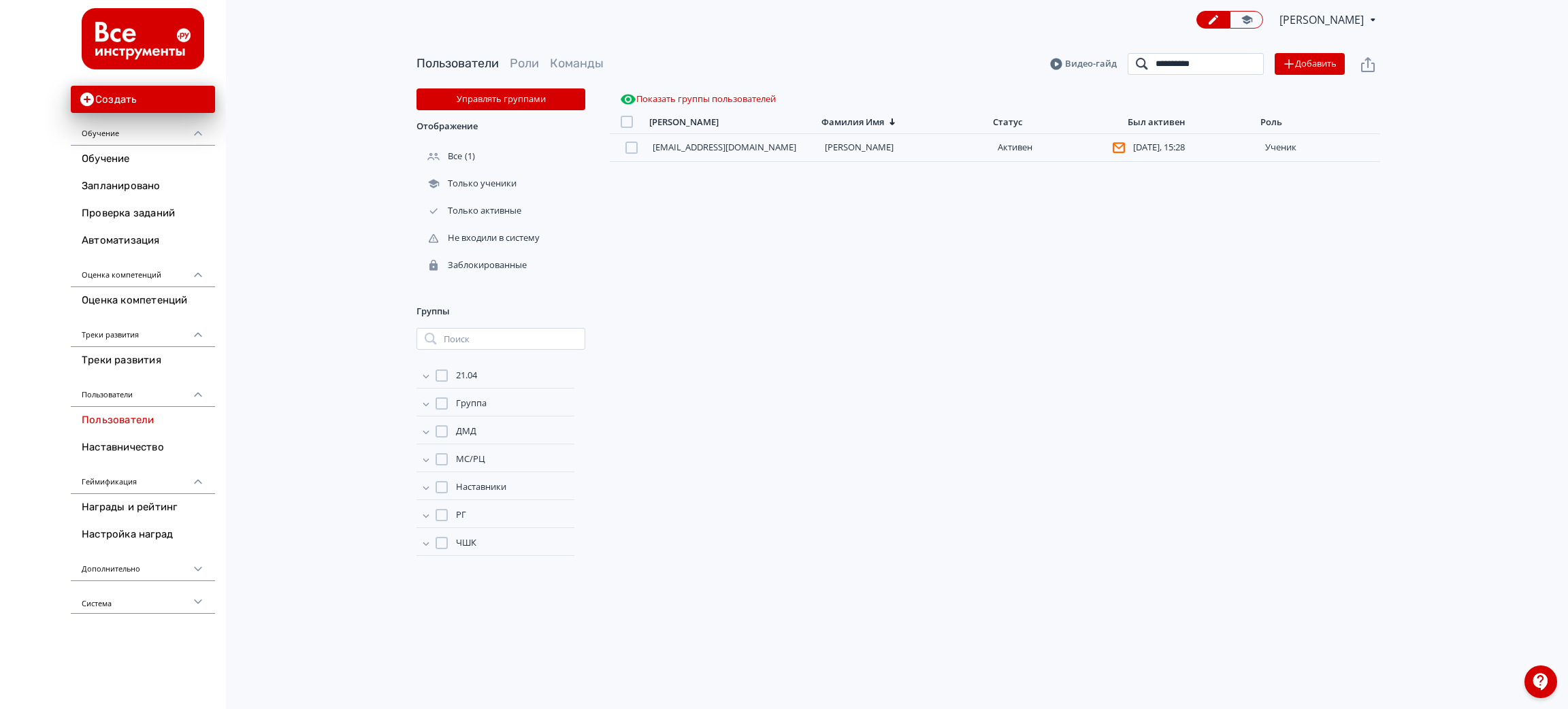
type input "**********"
click at [914, 443] on div "[EMAIL_ADDRESS][DOMAIN_NAME] [PERSON_NAME][DATE], 15:28 ученик" at bounding box center [995, 414] width 771 height 560
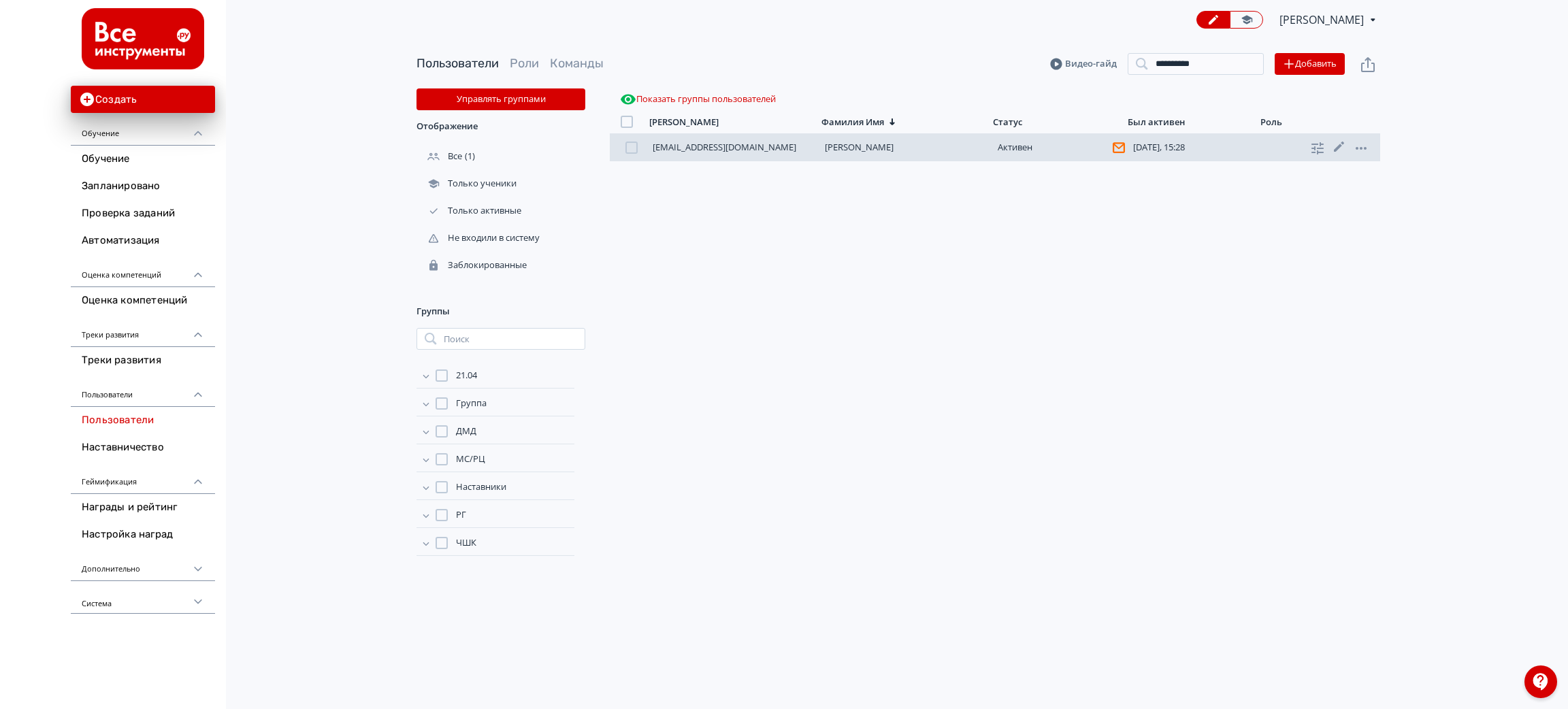
click at [874, 149] on link "[PERSON_NAME]" at bounding box center [859, 147] width 69 height 12
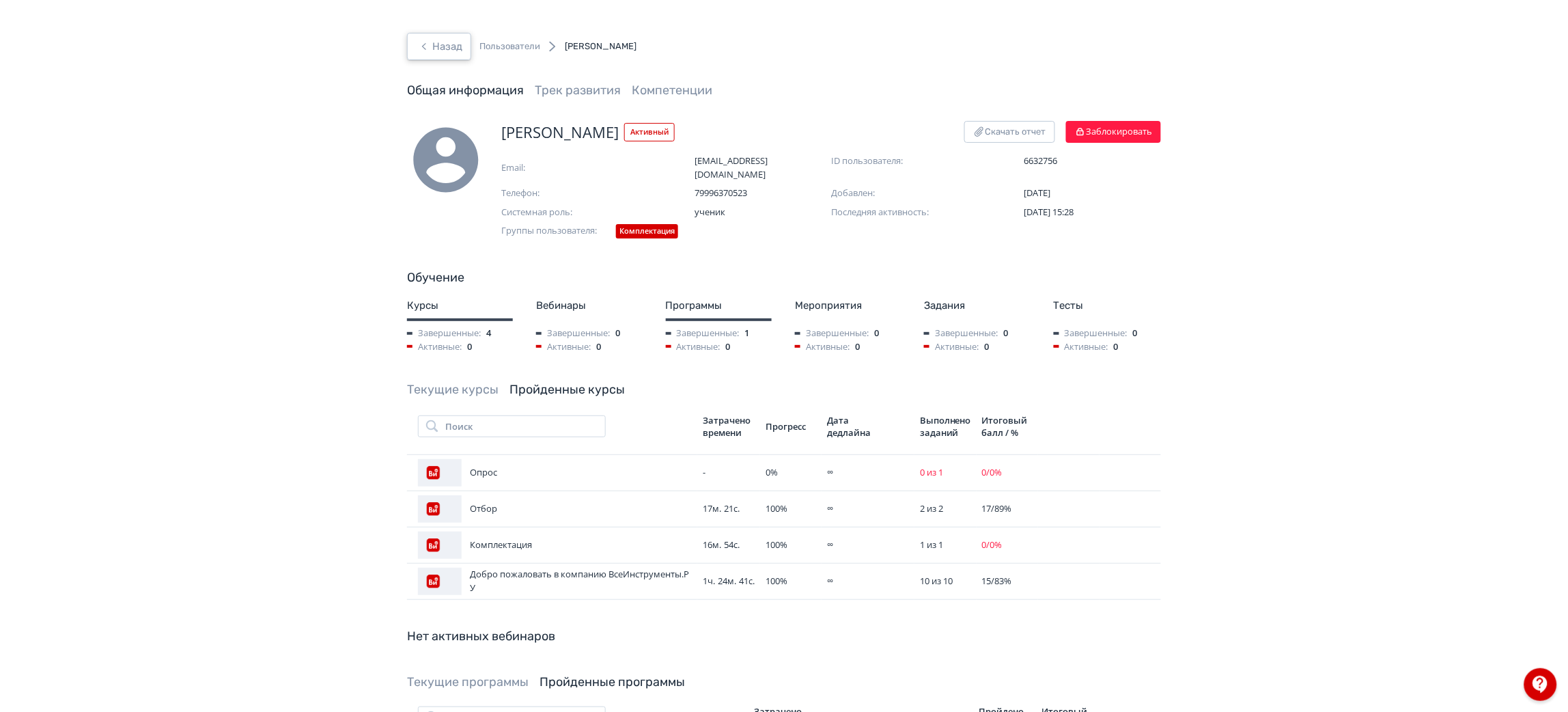
click at [453, 45] on button "Назад" at bounding box center [439, 46] width 64 height 27
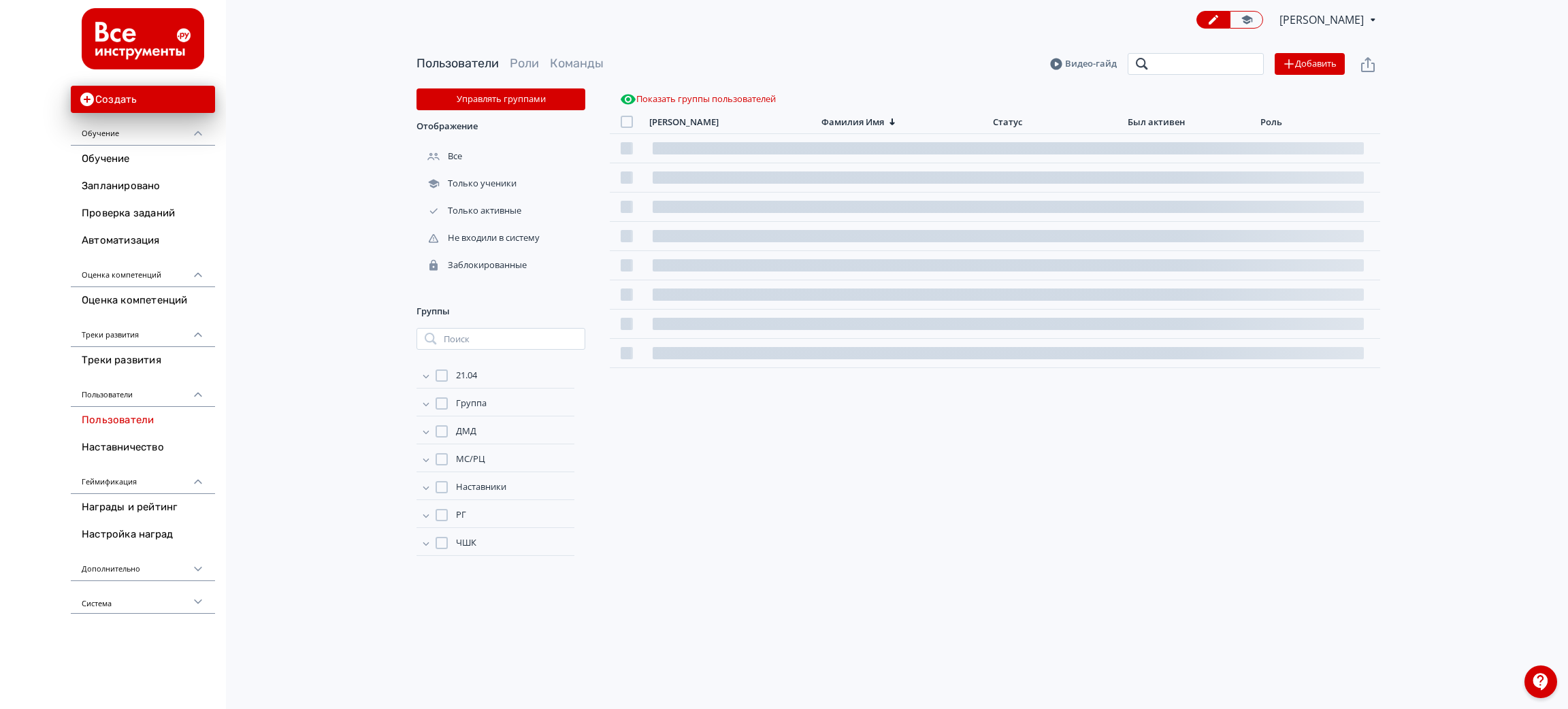
click at [1181, 63] on input "search" at bounding box center [1196, 63] width 136 height 21
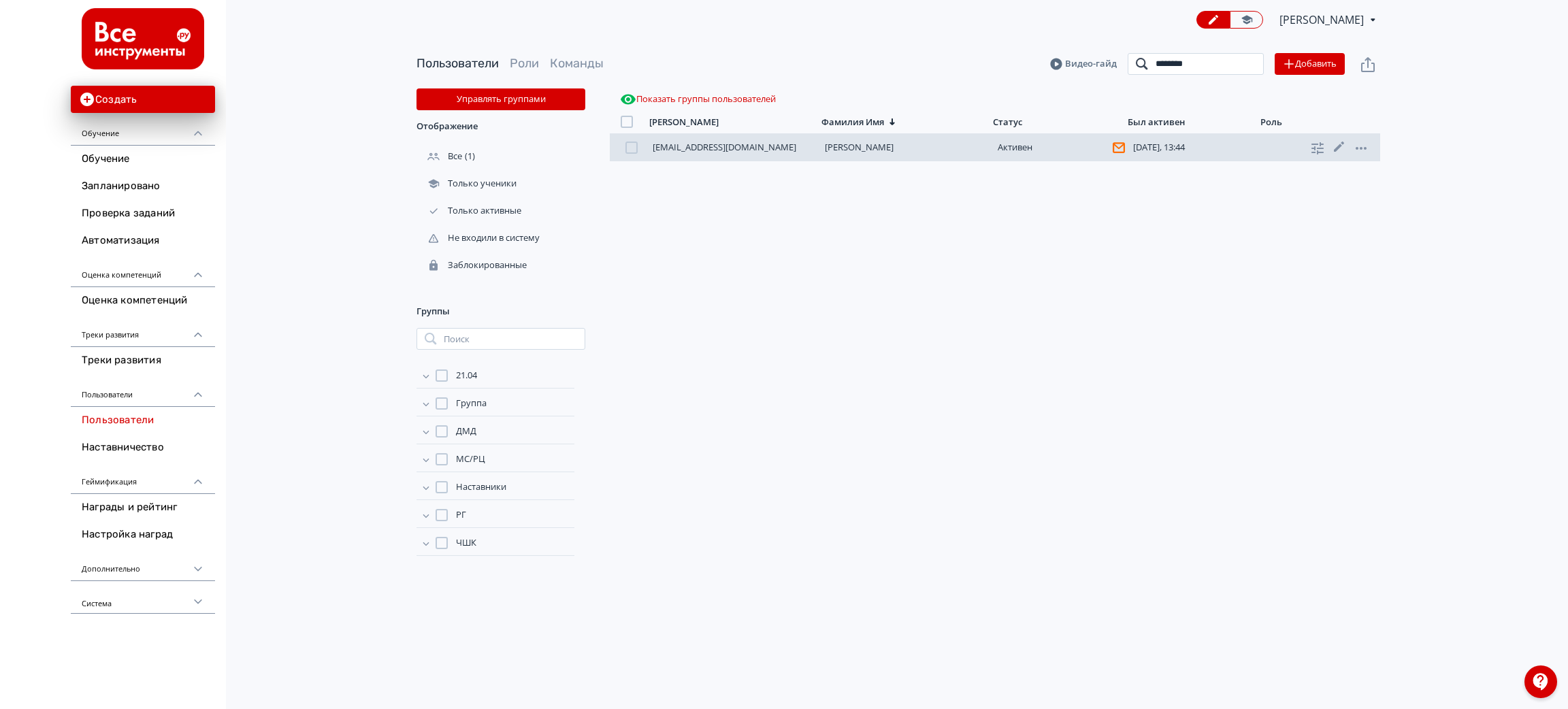
type input "********"
click at [860, 147] on link "[PERSON_NAME]" at bounding box center [859, 147] width 69 height 12
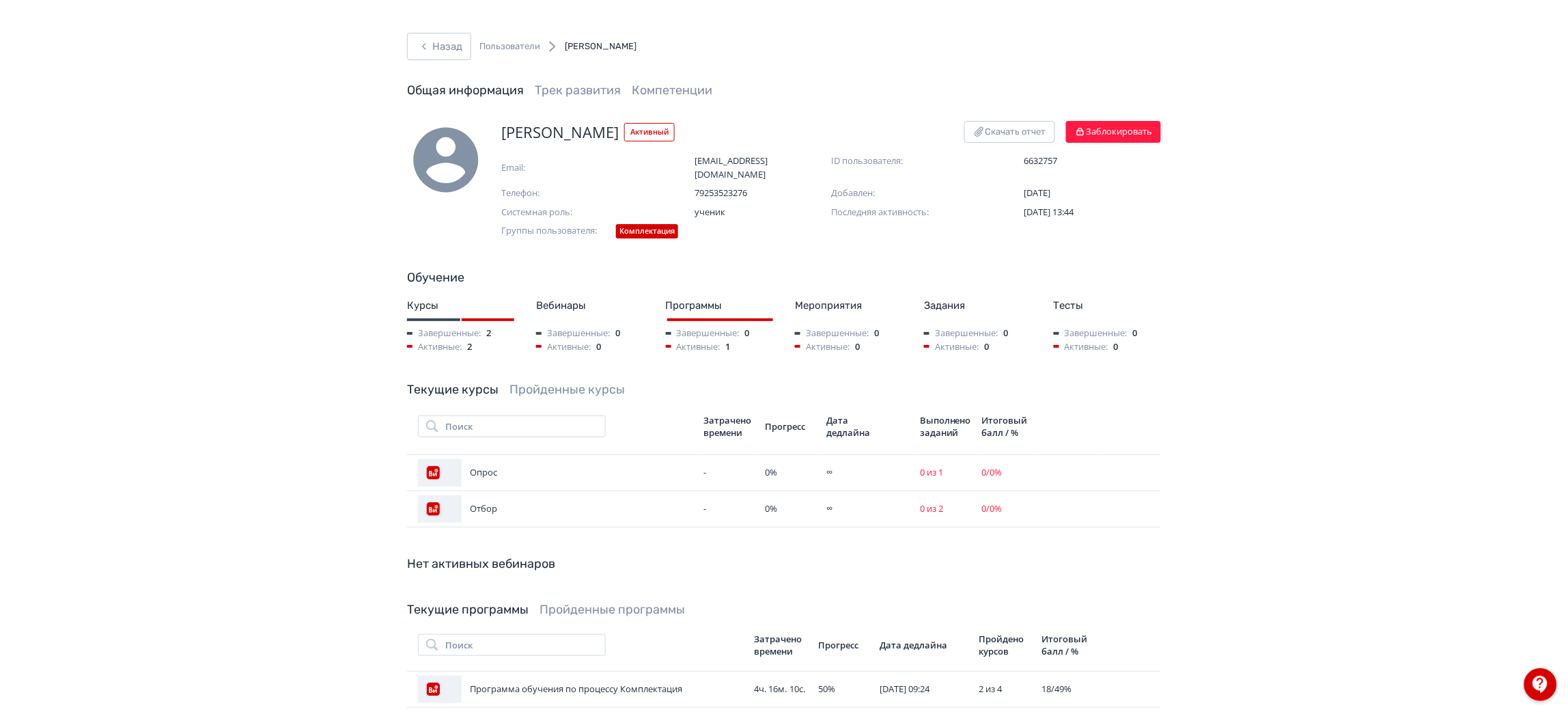
click at [530, 129] on span "[PERSON_NAME]" at bounding box center [560, 132] width 118 height 22
copy span "[PERSON_NAME]"
click at [423, 31] on div "Назад Пользователи [PERSON_NAME] Общая информация Трек развития Компетенции [PE…" at bounding box center [784, 452] width 1568 height 906
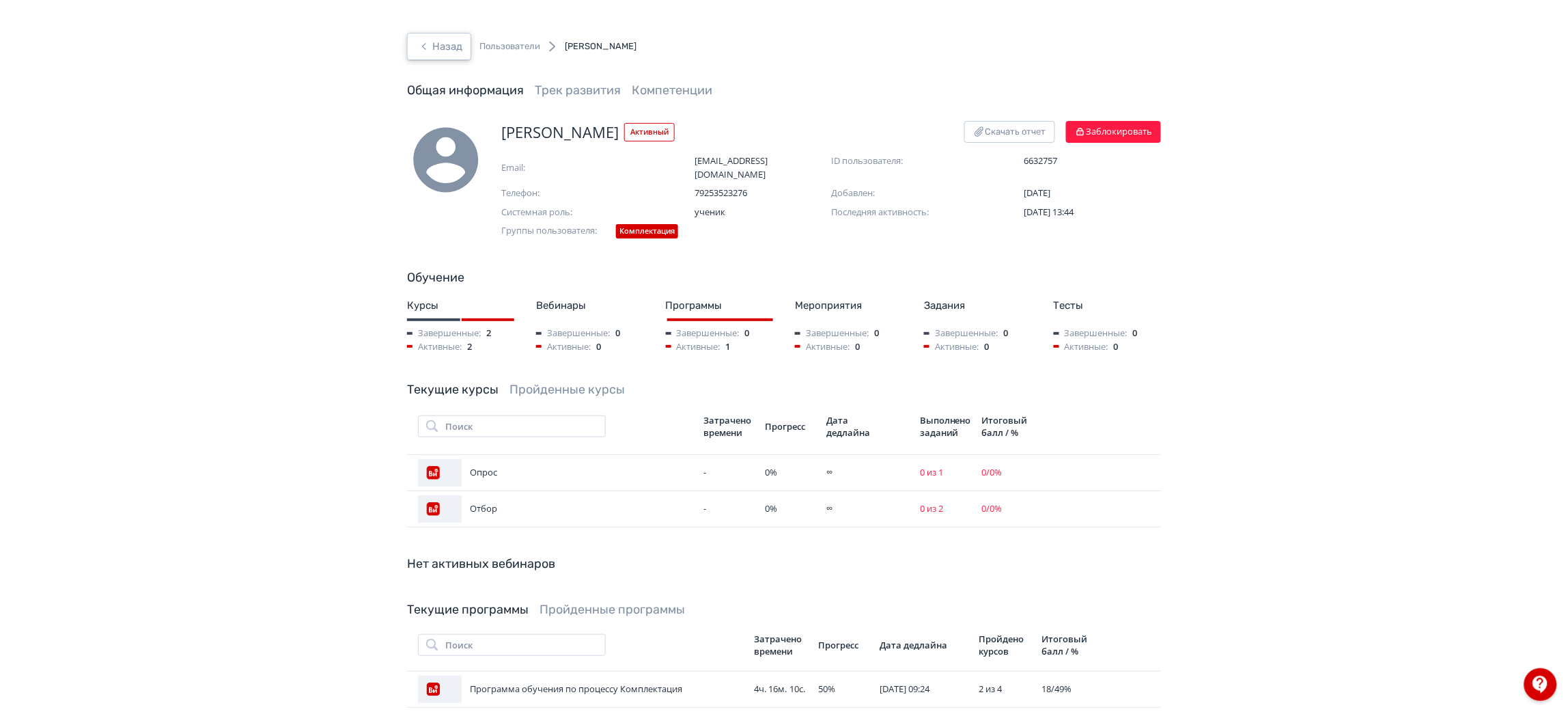
click at [427, 36] on button "Назад" at bounding box center [439, 46] width 64 height 27
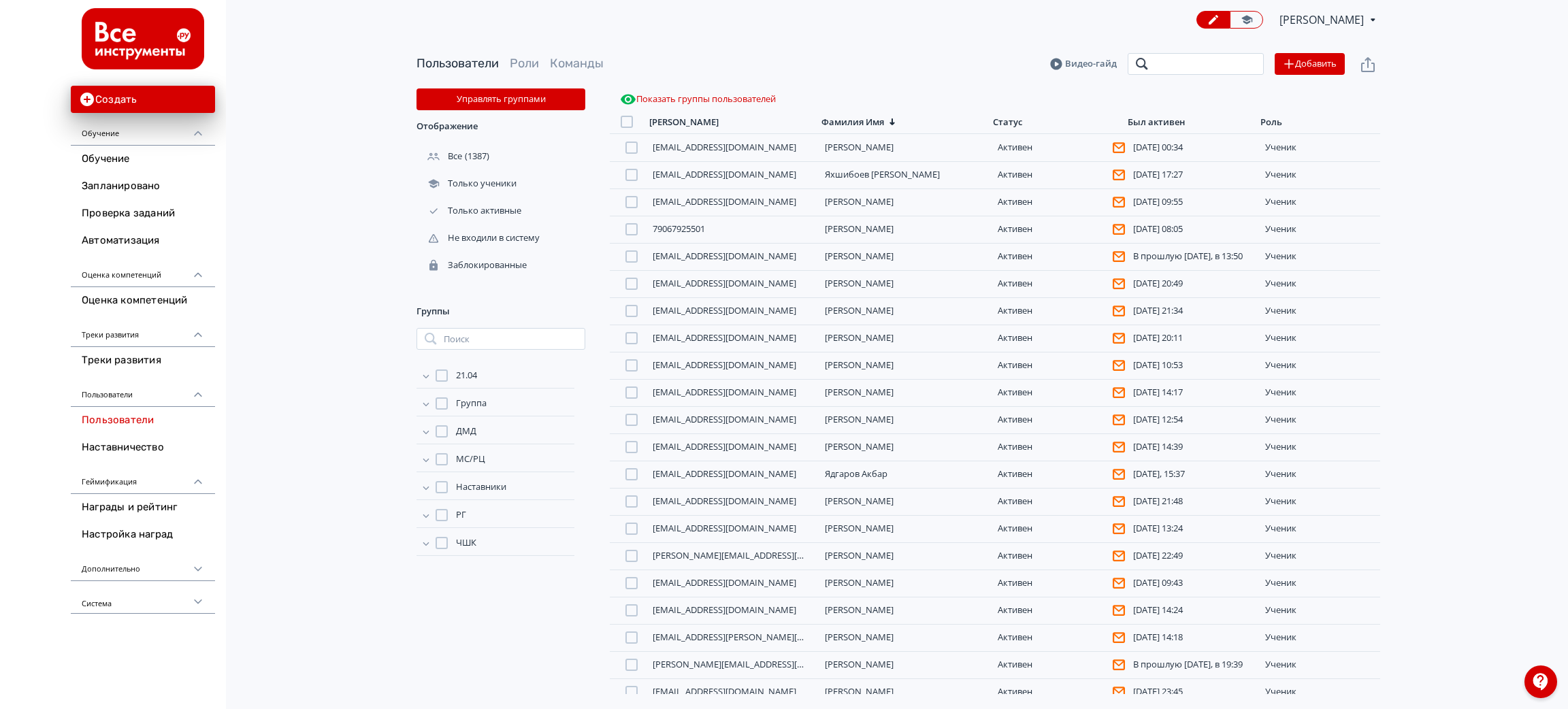
click at [1163, 65] on input "search" at bounding box center [1196, 63] width 136 height 21
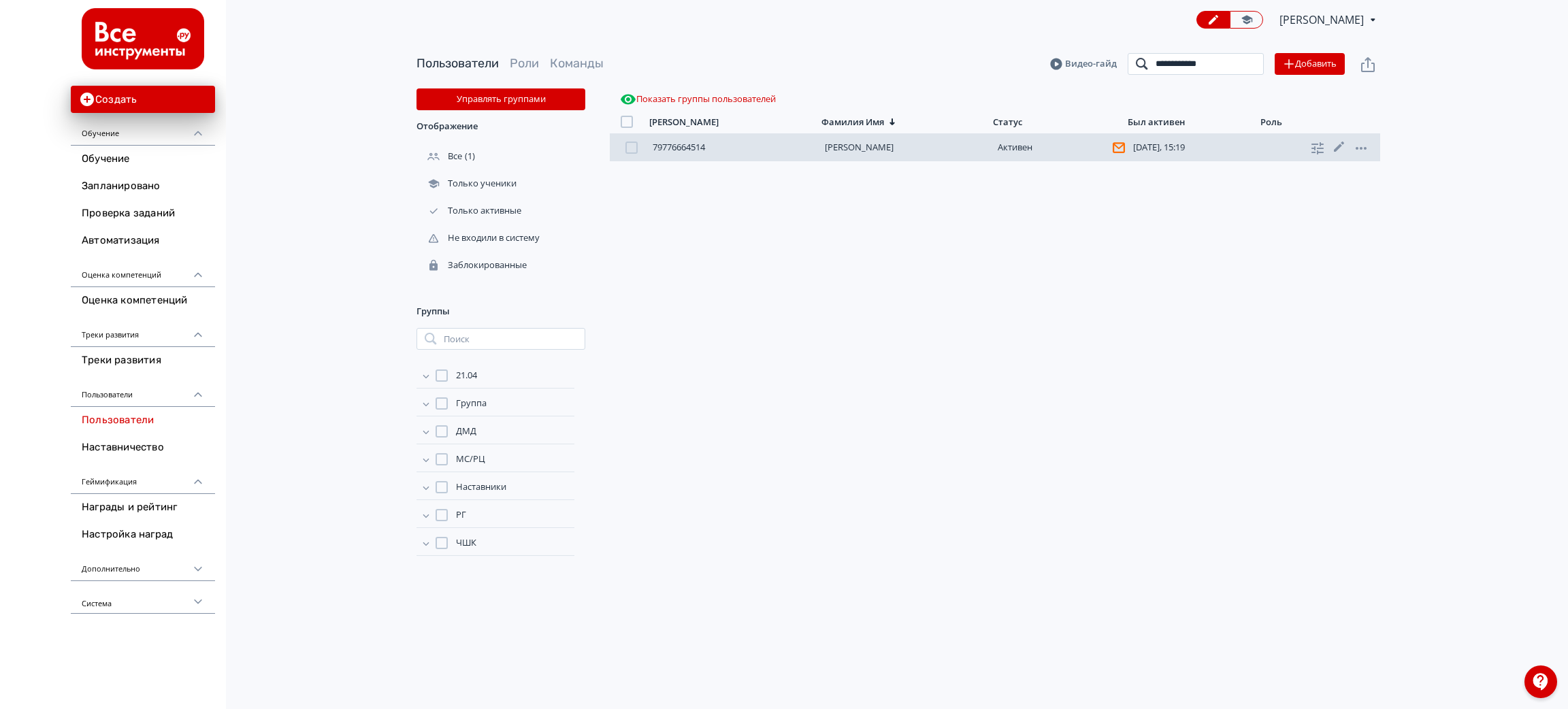
type input "**********"
click at [874, 144] on link "[PERSON_NAME]" at bounding box center [859, 147] width 69 height 12
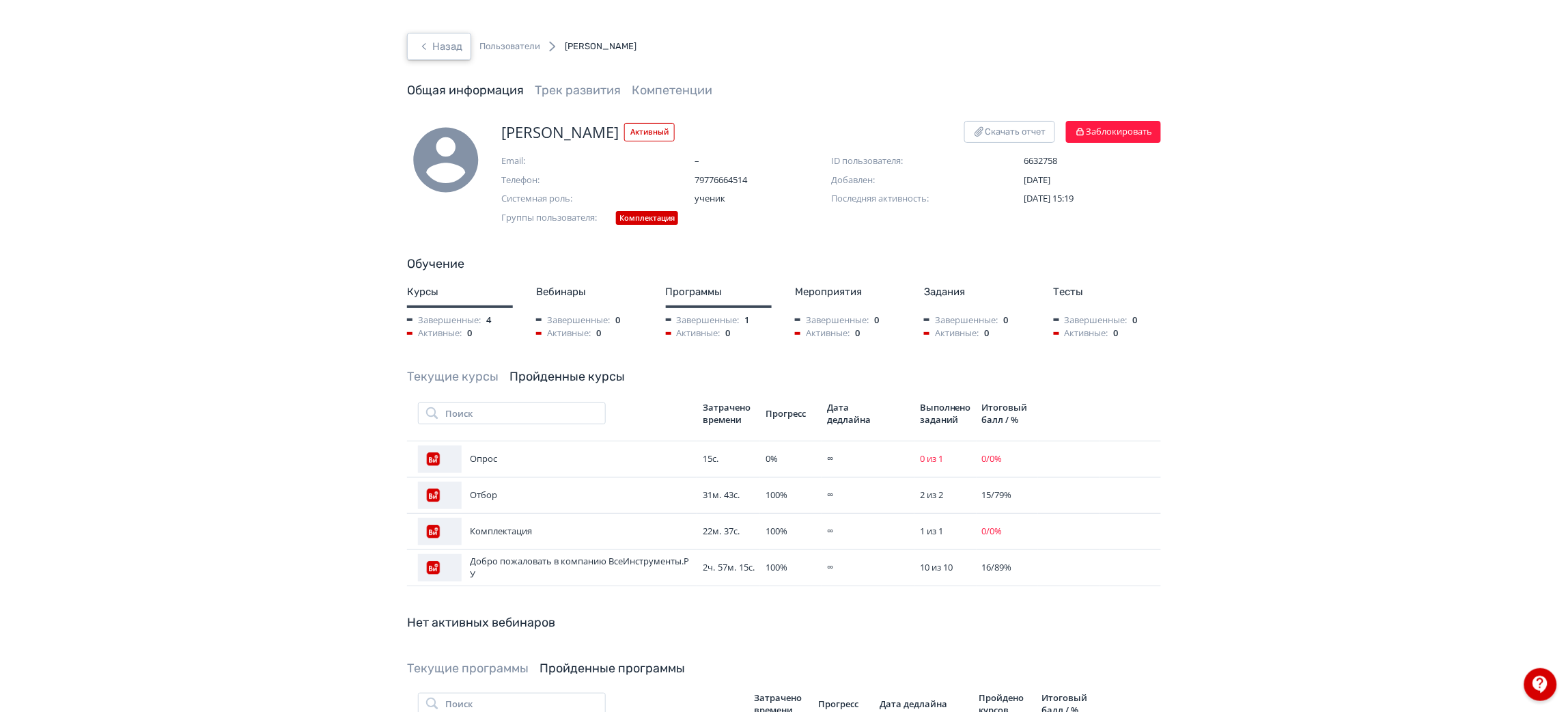
click at [433, 47] on button "Назад" at bounding box center [439, 46] width 64 height 27
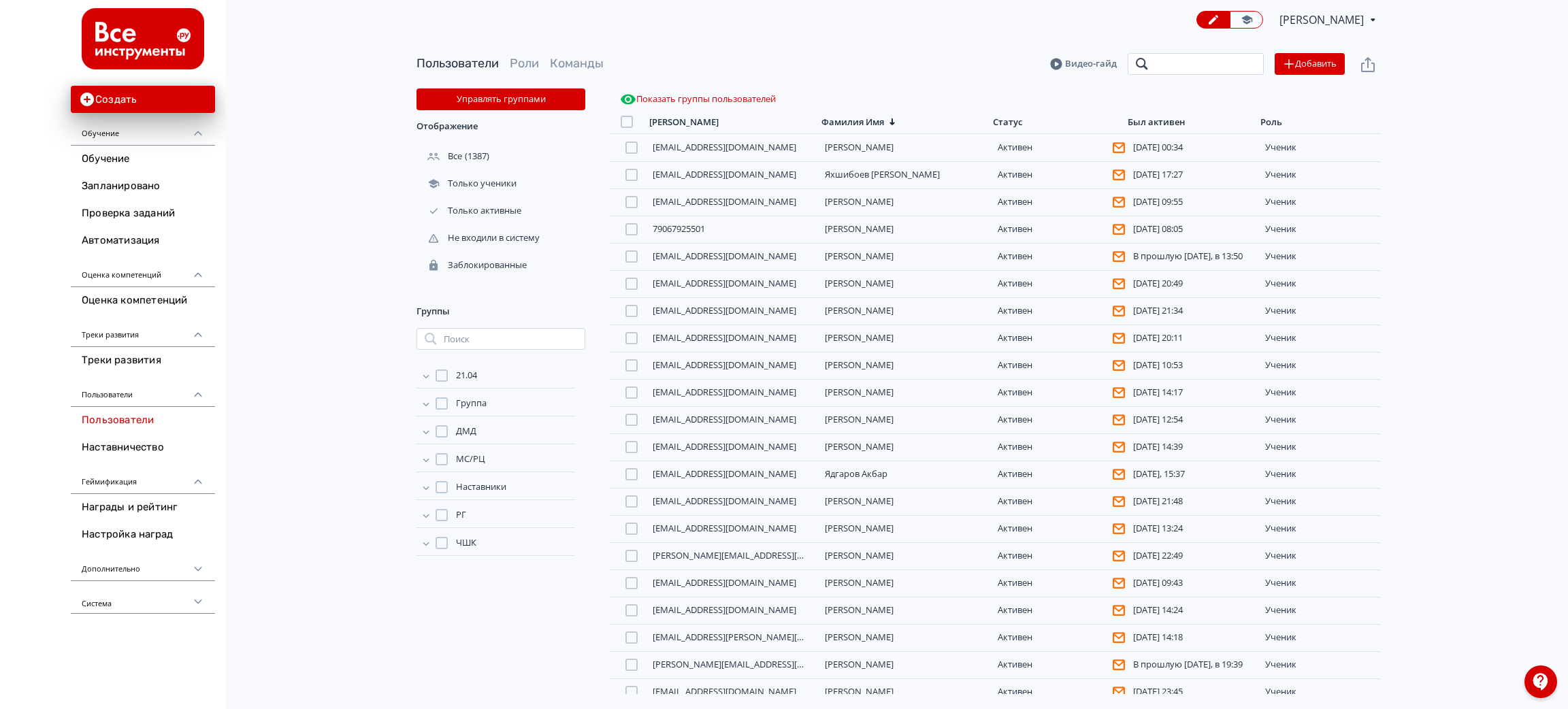
click at [1166, 65] on input "search" at bounding box center [1196, 63] width 136 height 21
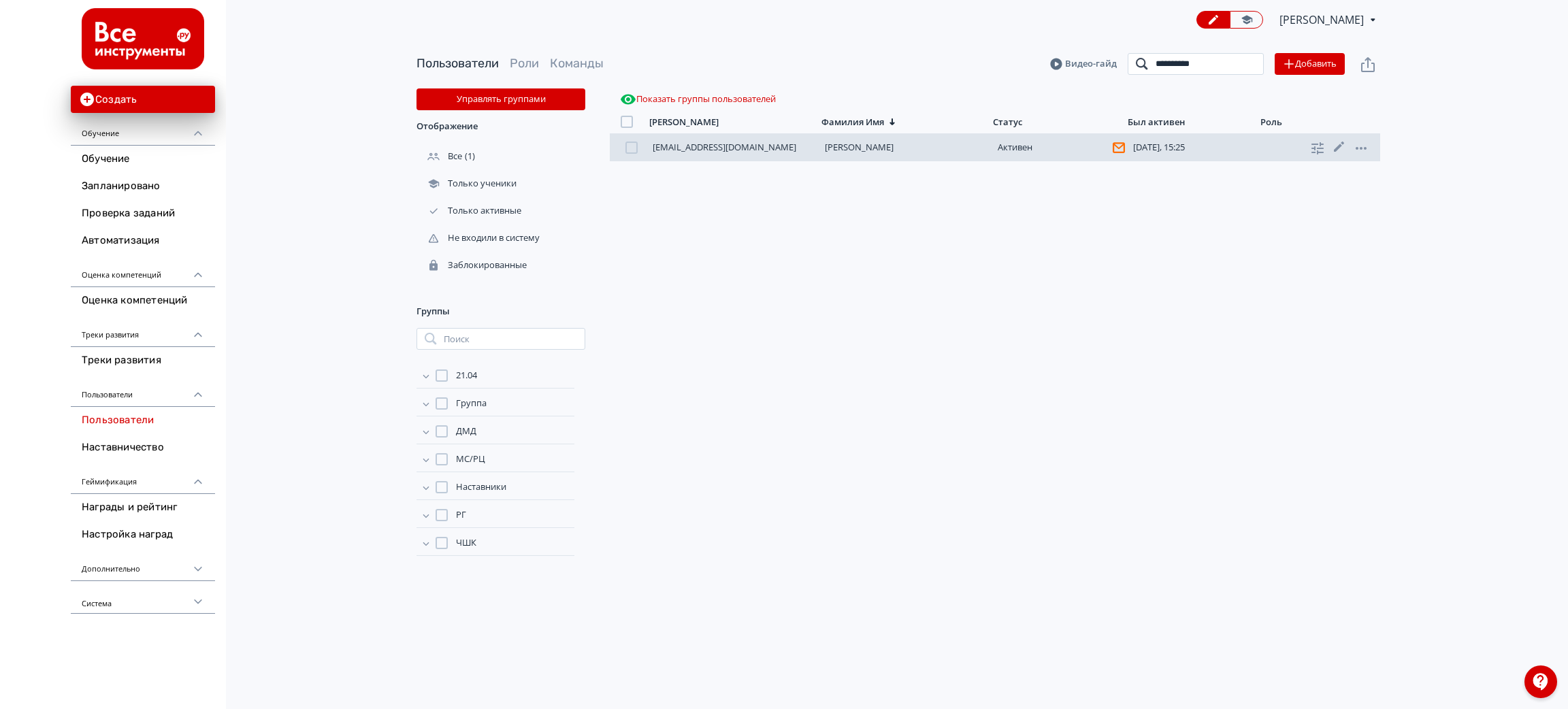
type input "**********"
click at [876, 147] on link "[PERSON_NAME]" at bounding box center [859, 147] width 69 height 12
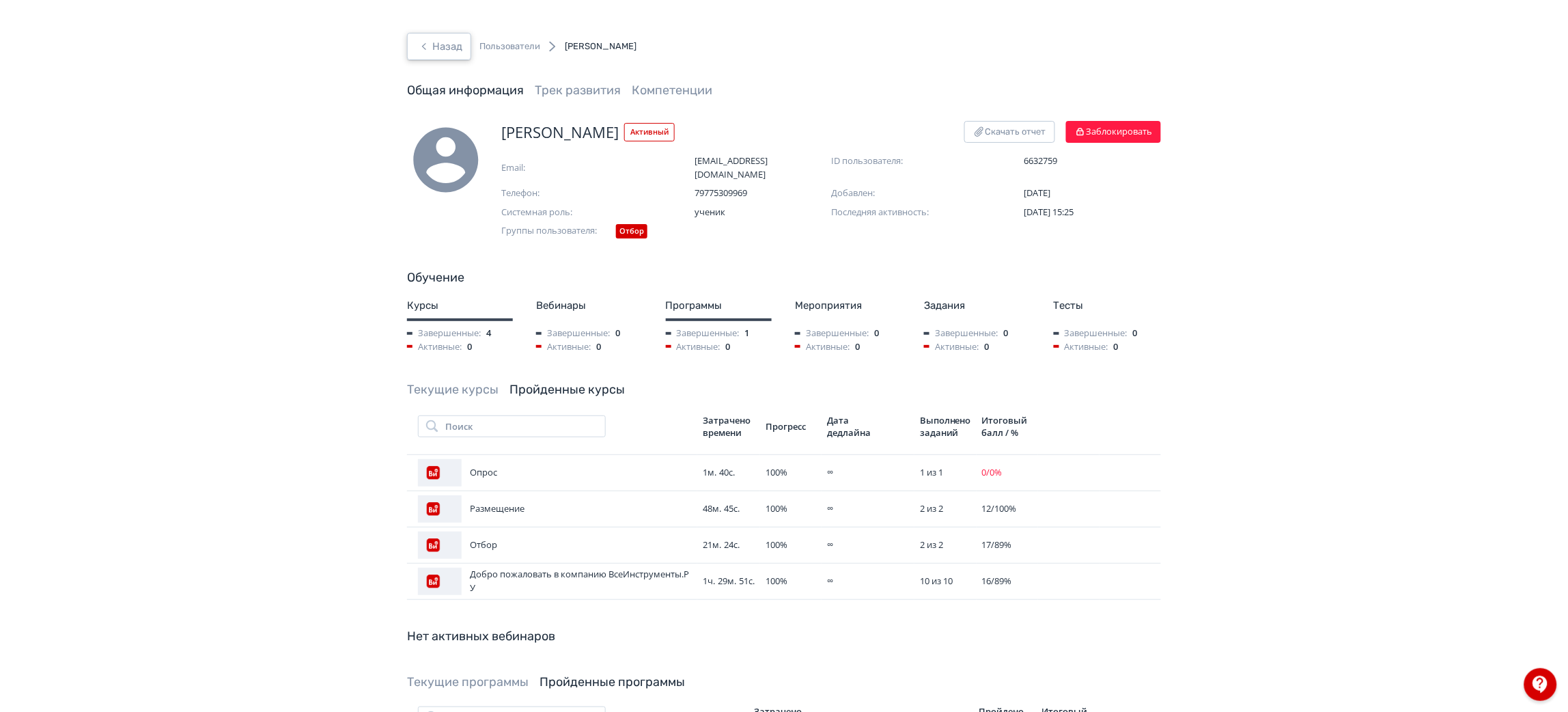
click at [455, 45] on button "Назад" at bounding box center [439, 46] width 64 height 27
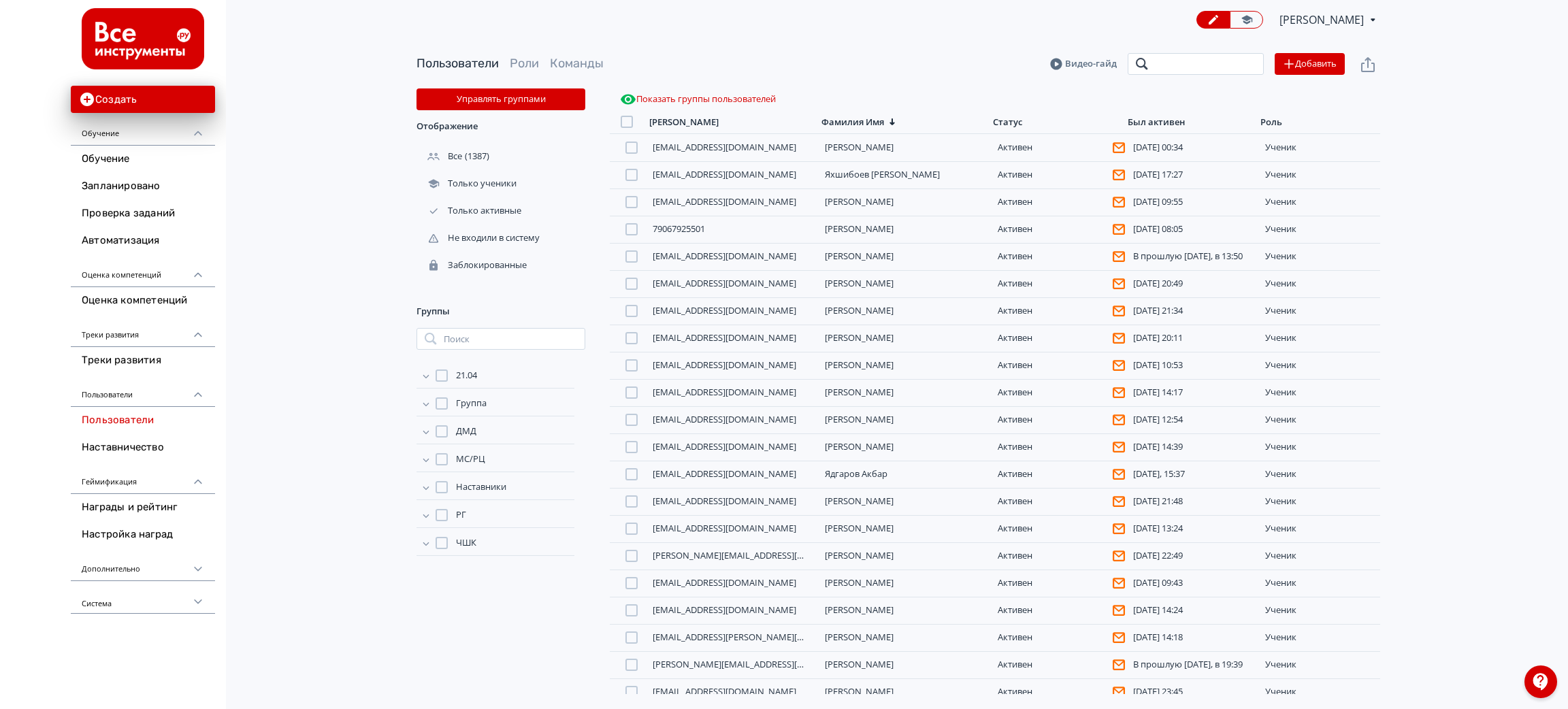
click at [1166, 64] on input "search" at bounding box center [1196, 63] width 136 height 21
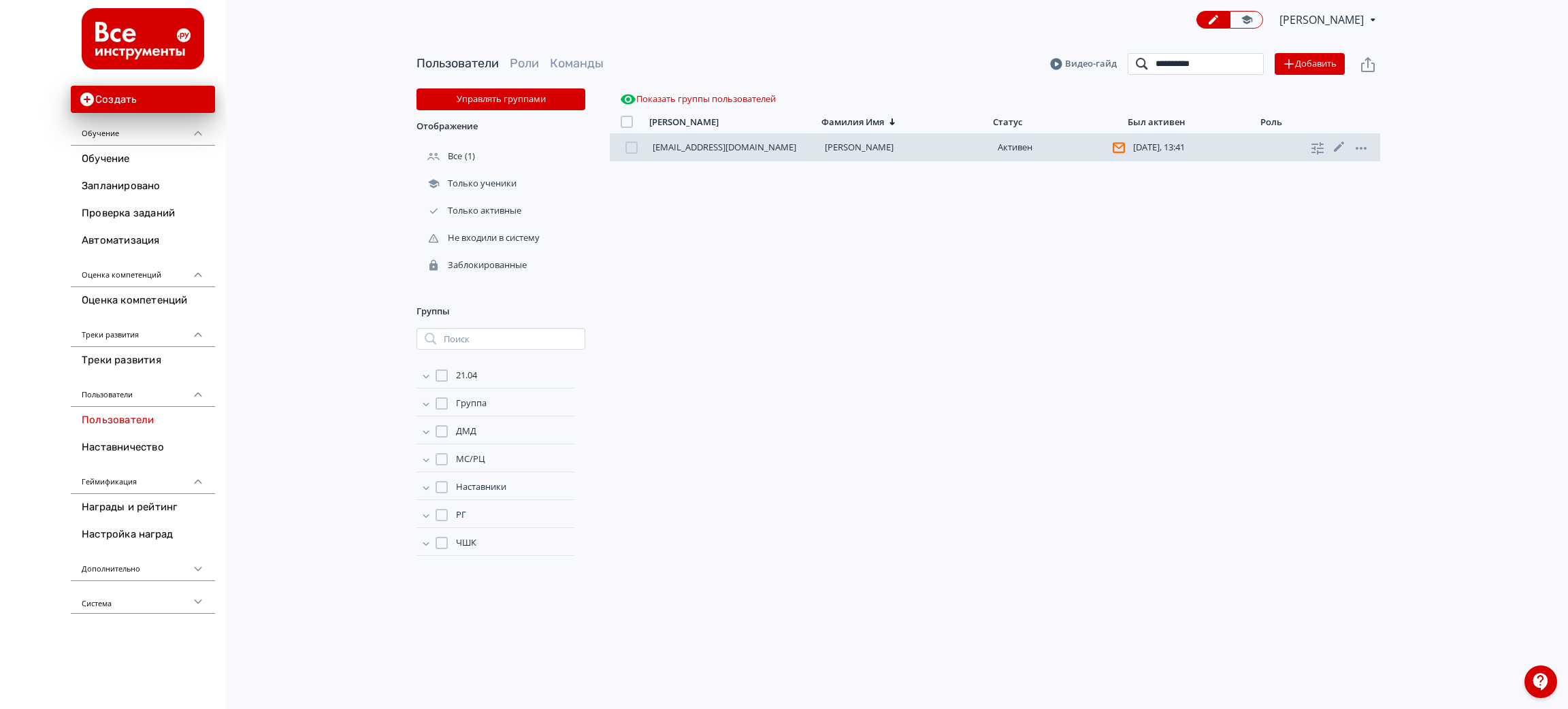
type input "**********"
click at [877, 148] on link "[PERSON_NAME]" at bounding box center [859, 147] width 69 height 12
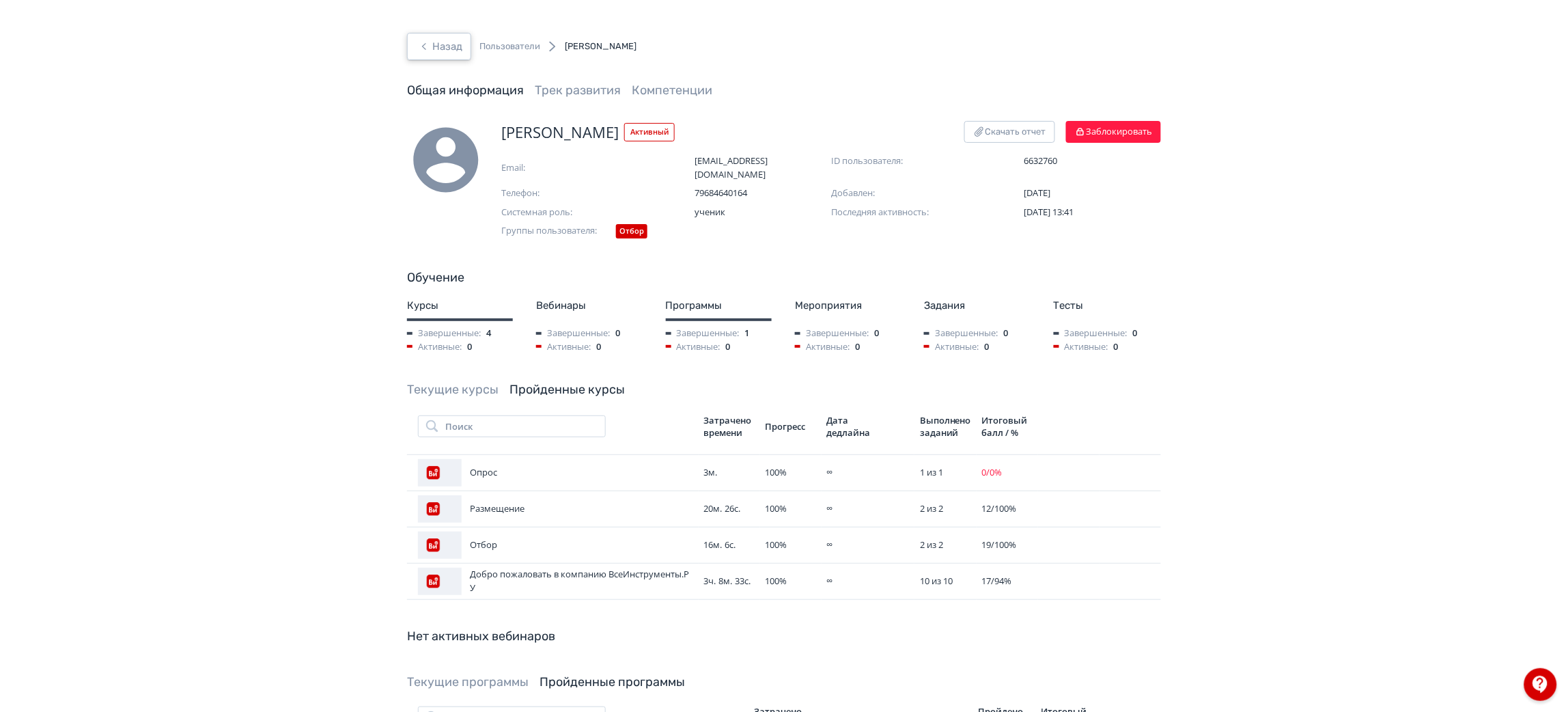
click at [437, 43] on button "Назад" at bounding box center [439, 46] width 64 height 27
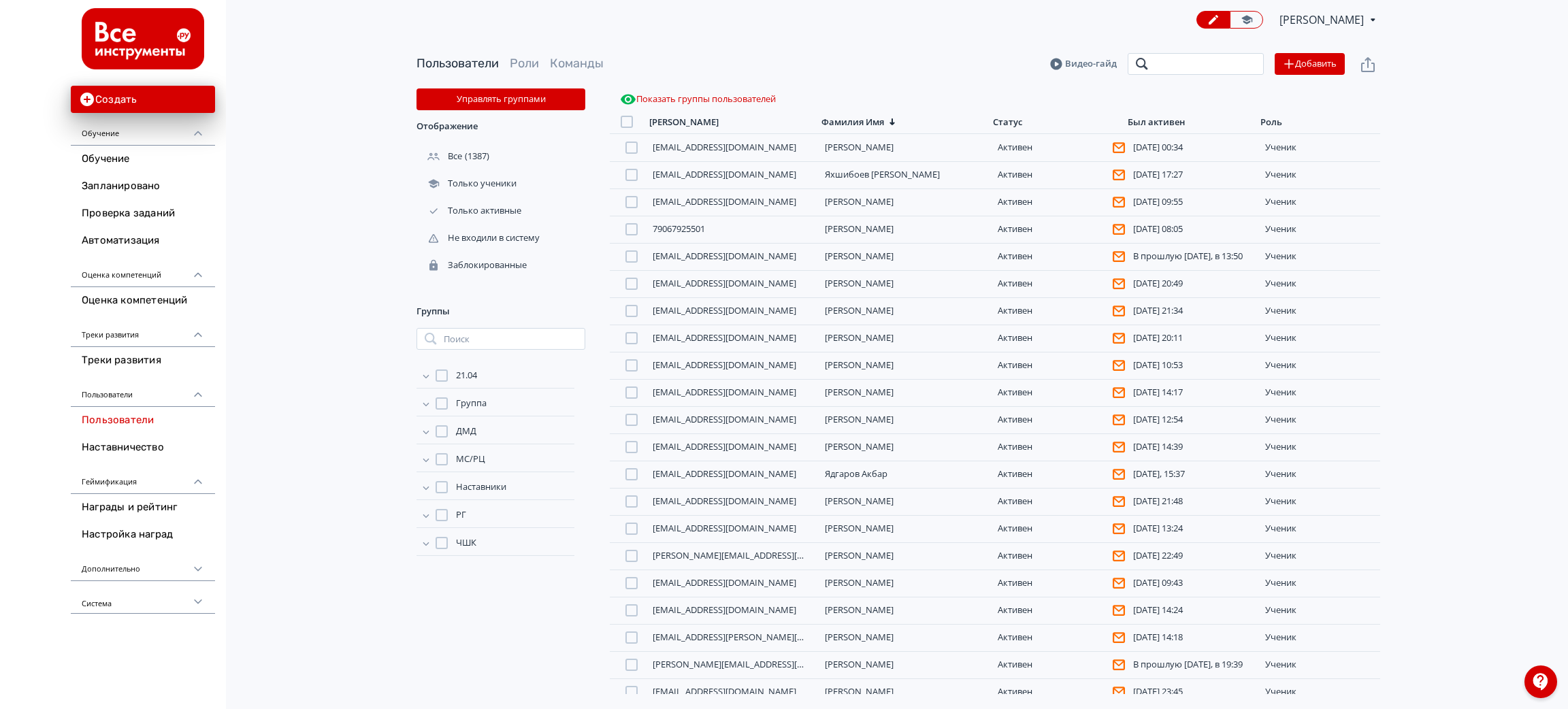
click at [1171, 64] on input "search" at bounding box center [1196, 63] width 136 height 21
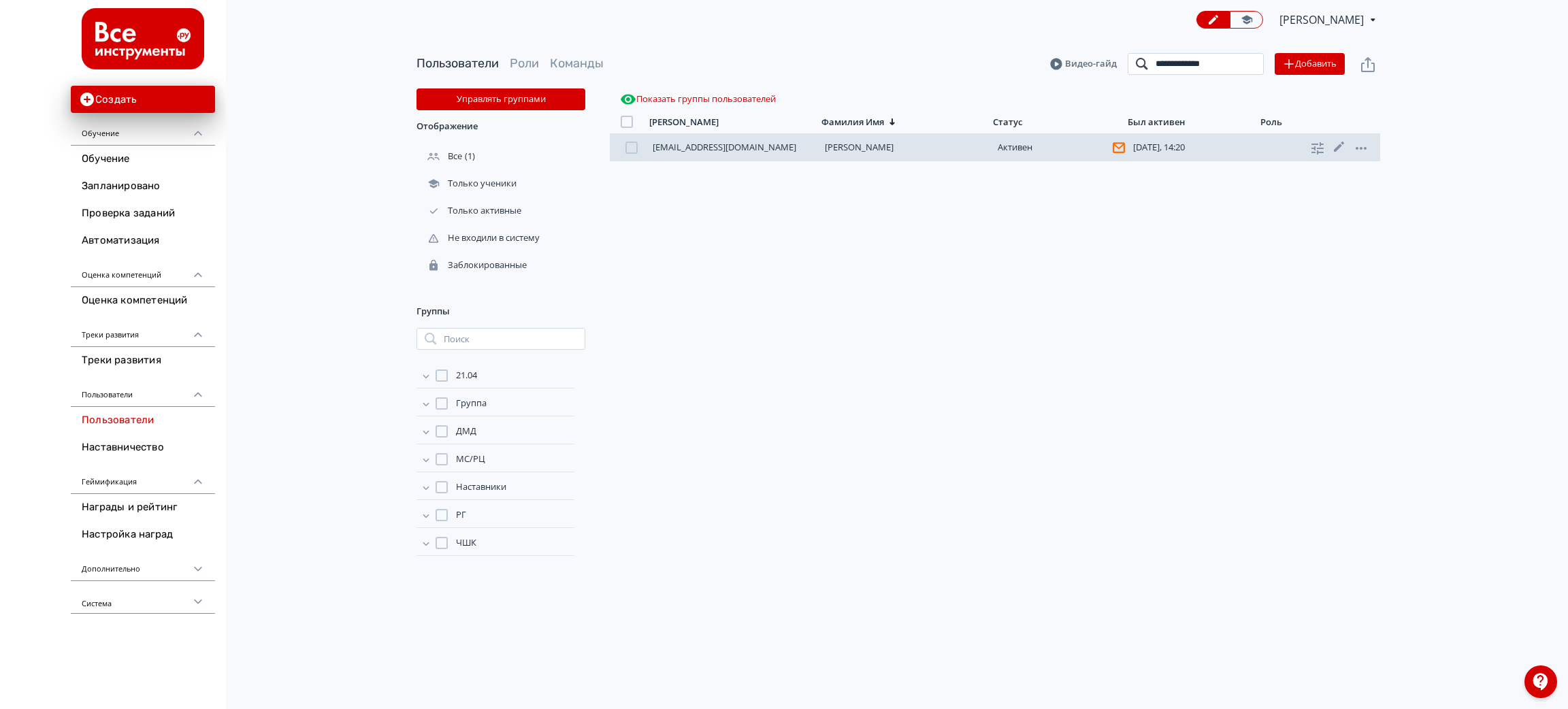
type input "**********"
click at [851, 144] on link "[PERSON_NAME]" at bounding box center [859, 147] width 69 height 12
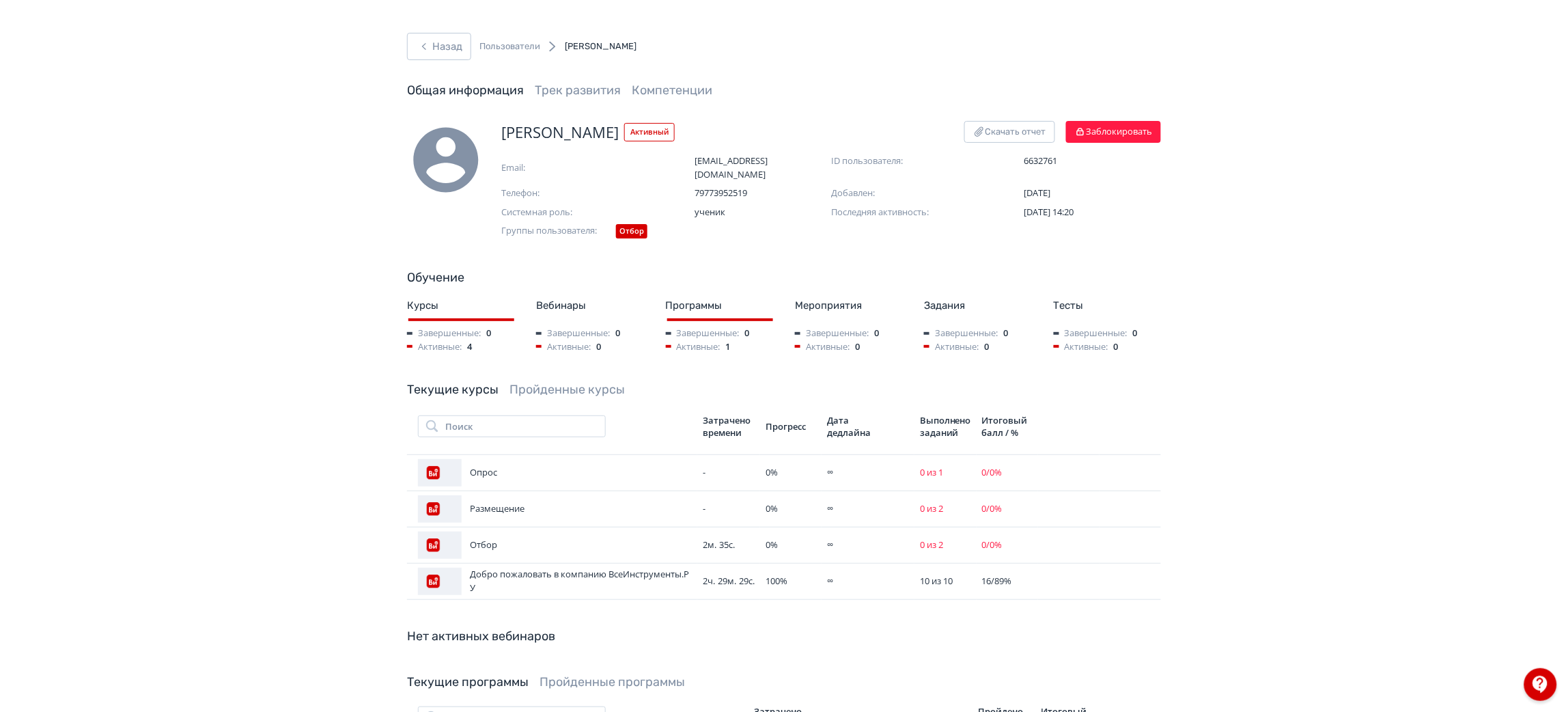
click at [606, 127] on span "[PERSON_NAME]" at bounding box center [560, 132] width 118 height 22
copy span "[PERSON_NAME]"
click at [449, 27] on div "Назад Пользователи [PERSON_NAME] Общая информация Трек развития Компетенции [PE…" at bounding box center [784, 489] width 1568 height 978
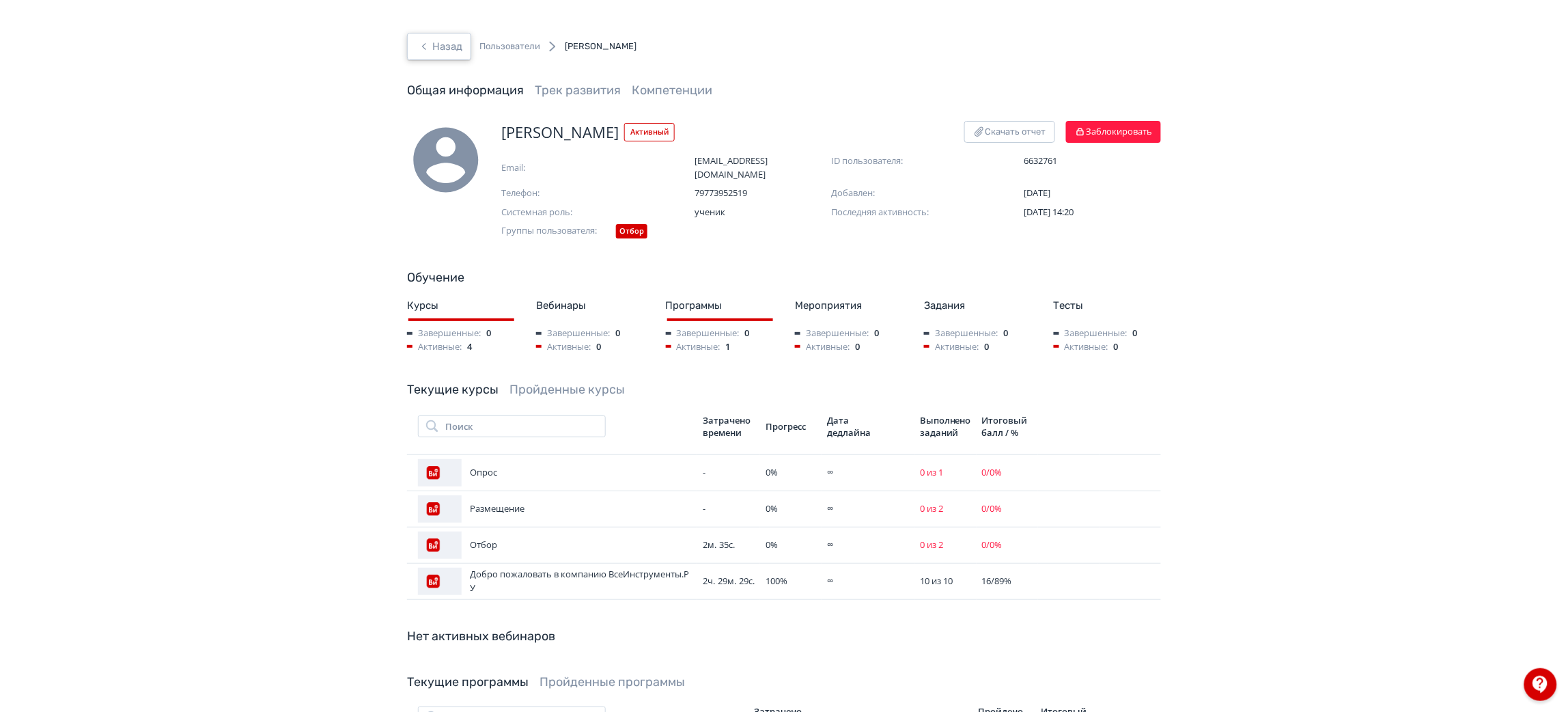
click at [451, 33] on button "Назад" at bounding box center [439, 46] width 64 height 27
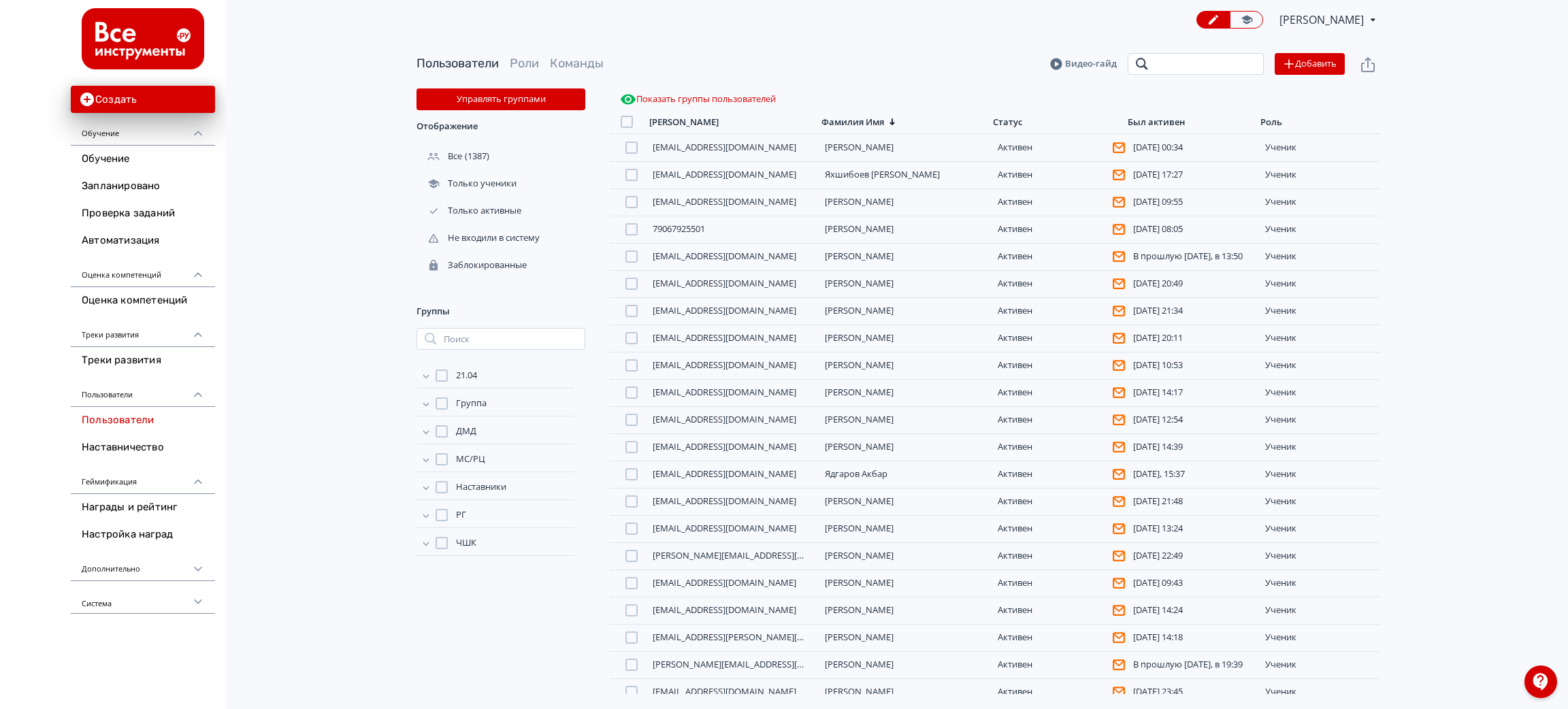
click at [1208, 64] on input "search" at bounding box center [1196, 63] width 136 height 21
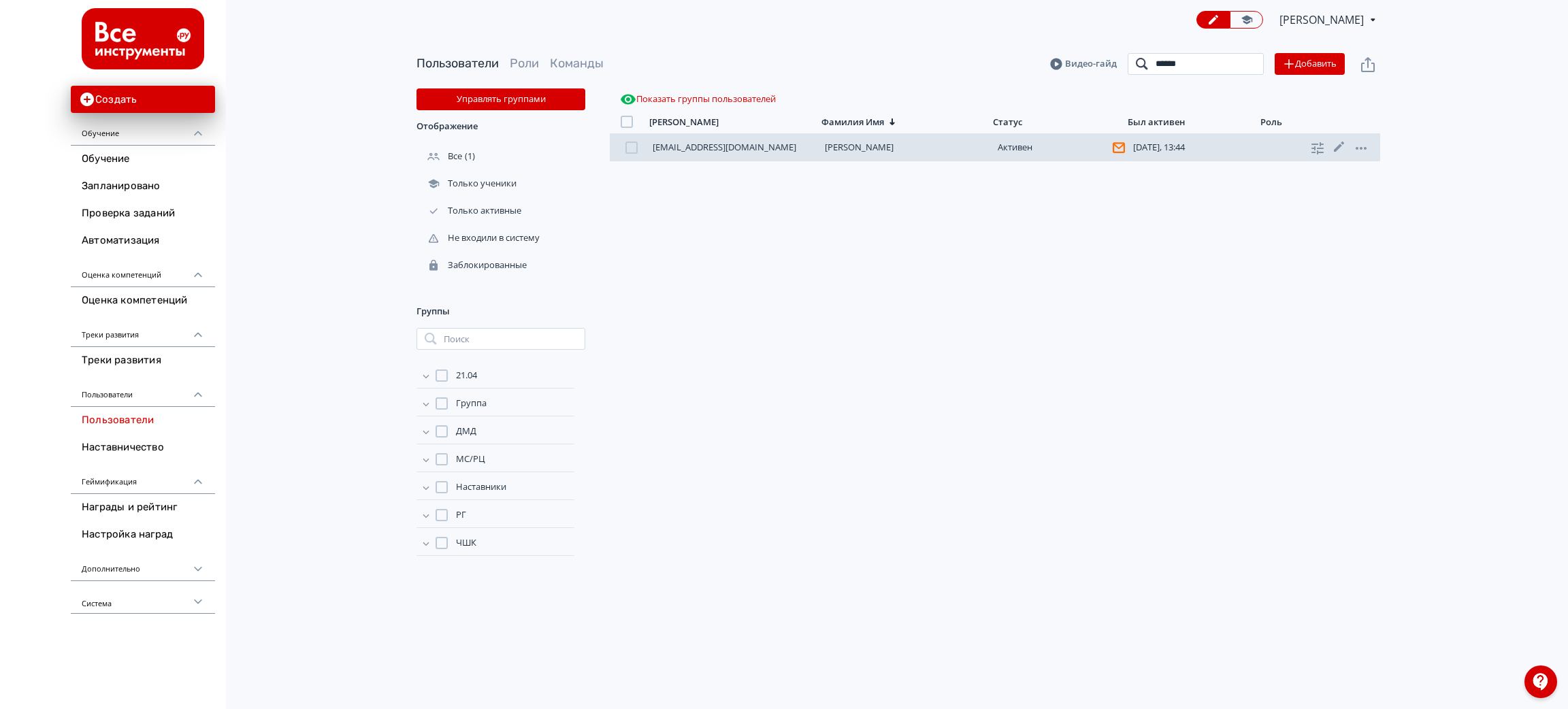
type input "*****"
click at [859, 146] on link "[PERSON_NAME]" at bounding box center [859, 147] width 69 height 12
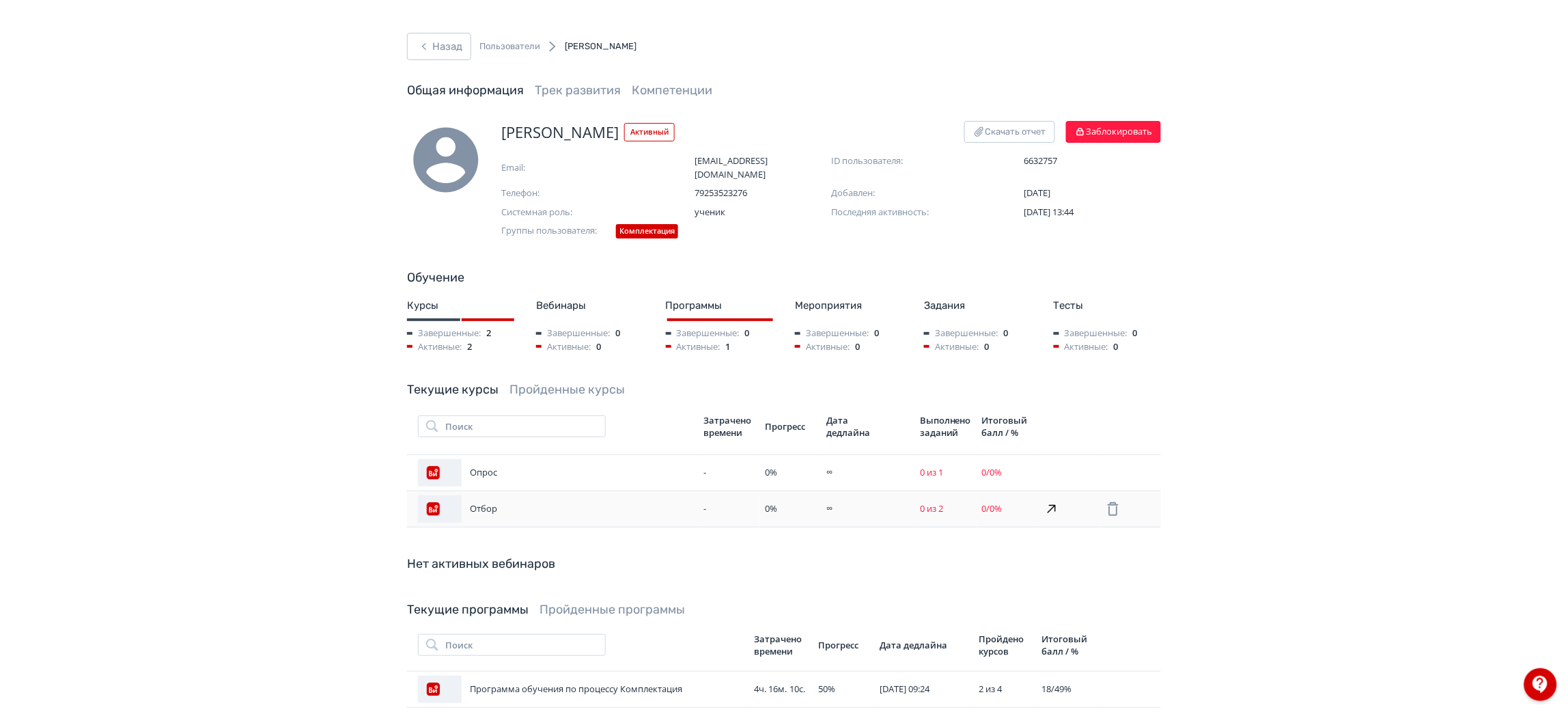
scroll to position [103, 0]
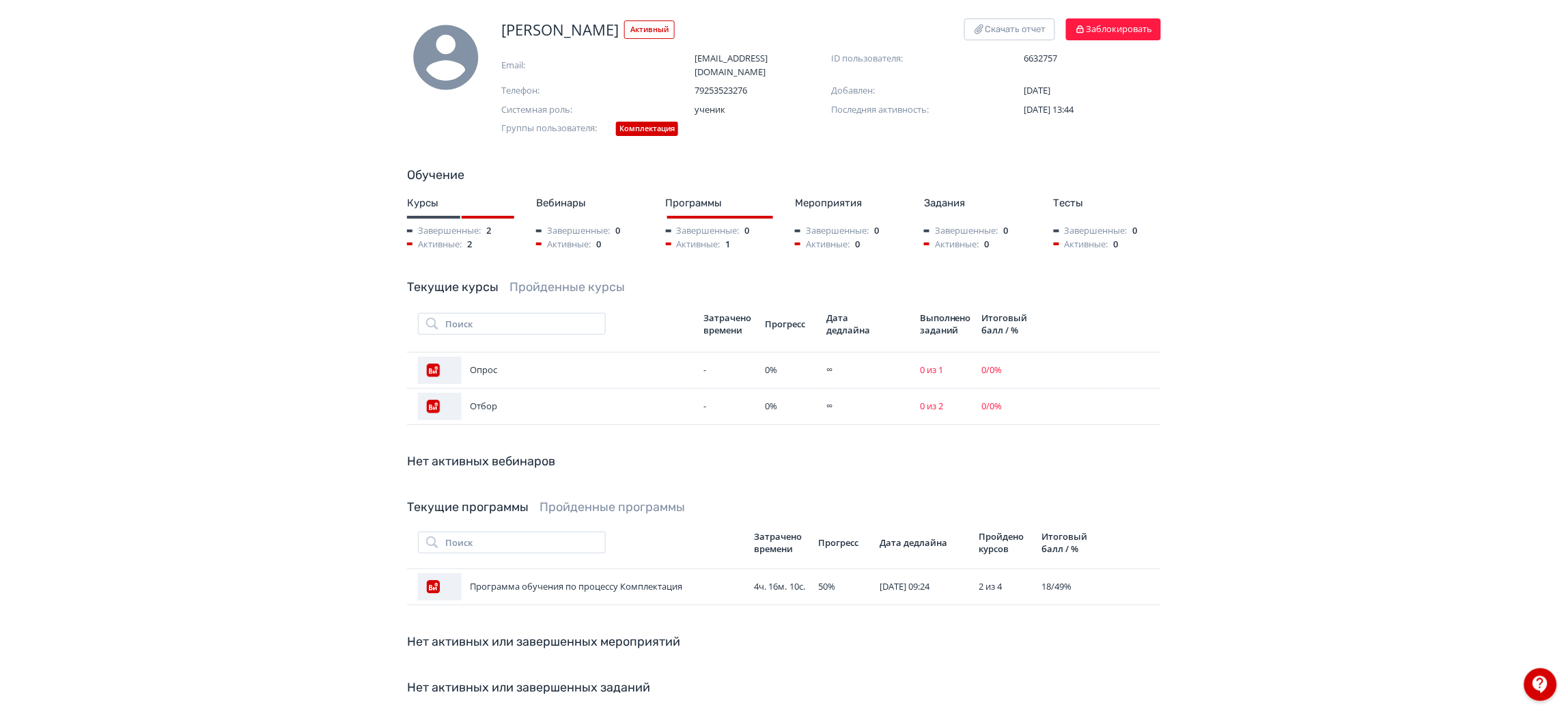
click at [560, 280] on link "Пройденные курсы" at bounding box center [567, 287] width 115 height 15
click at [456, 281] on link "Текущие курсы" at bounding box center [452, 287] width 92 height 15
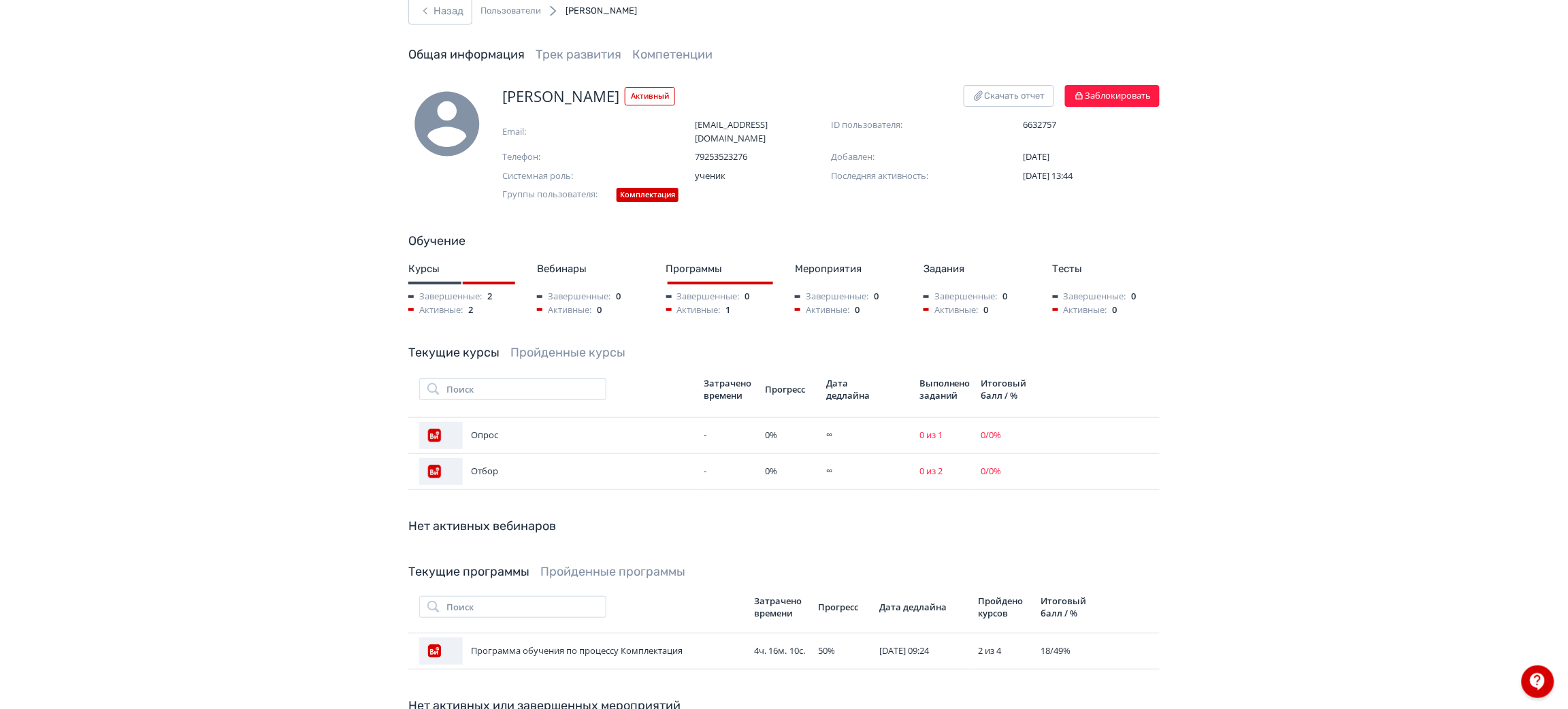
scroll to position [0, 0]
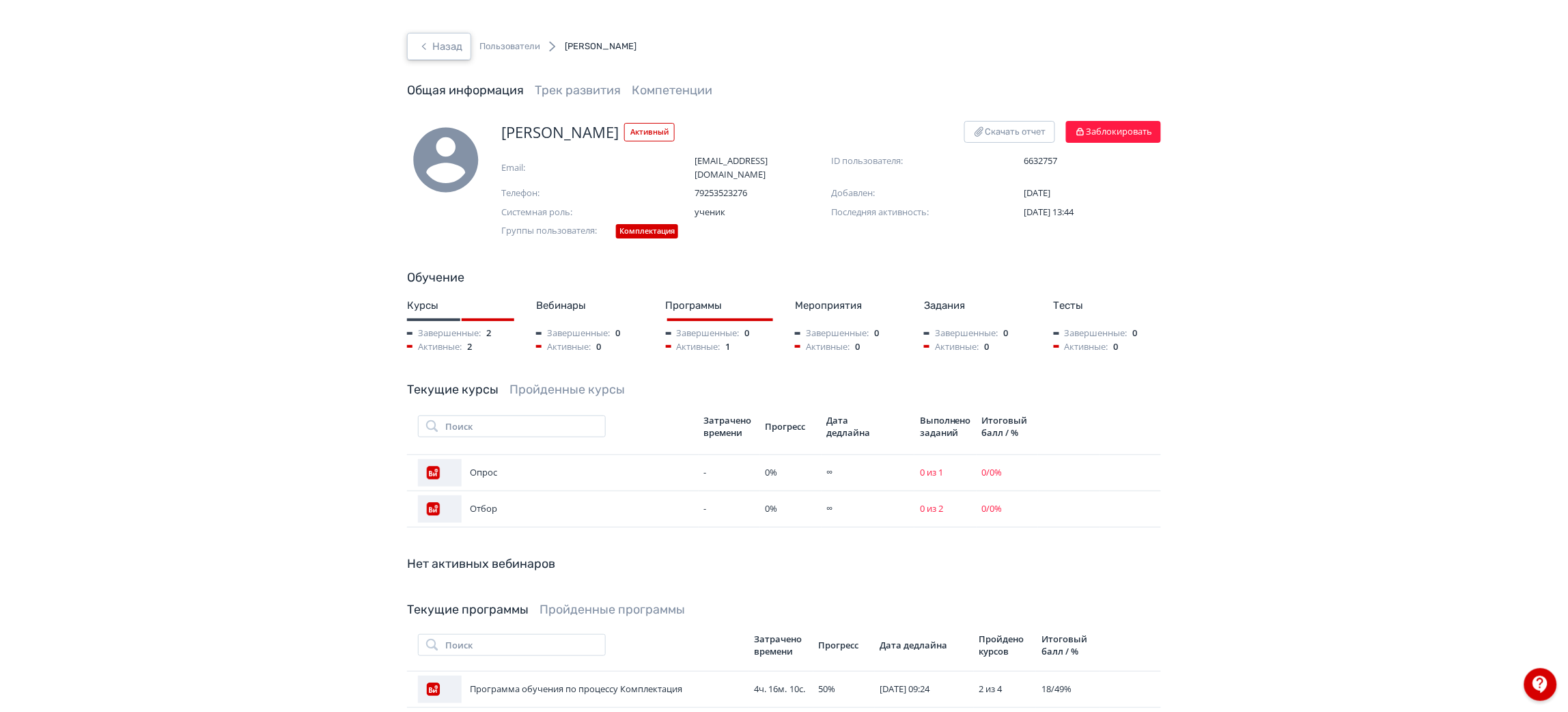
click at [455, 41] on button "Назад" at bounding box center [439, 46] width 64 height 27
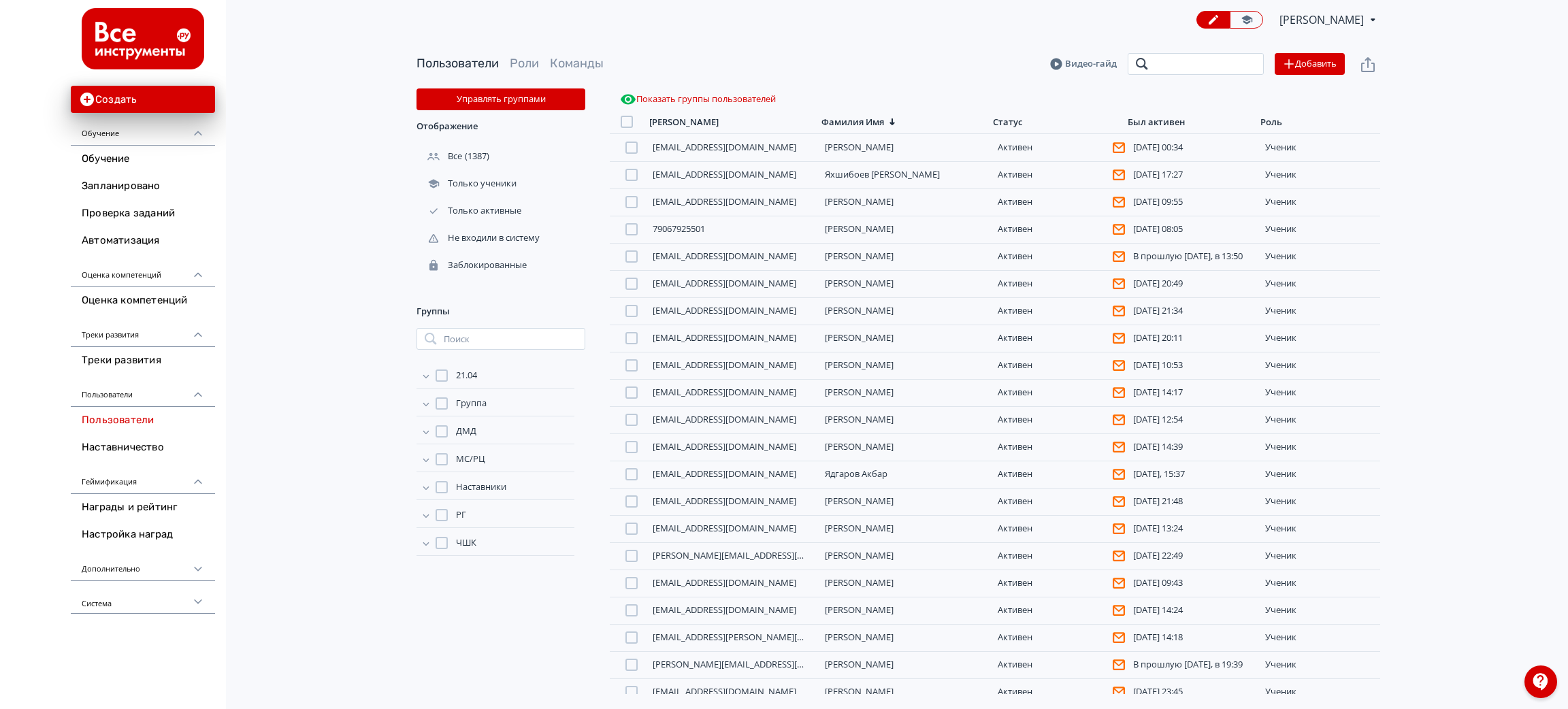
click at [1162, 64] on input "search" at bounding box center [1196, 63] width 136 height 21
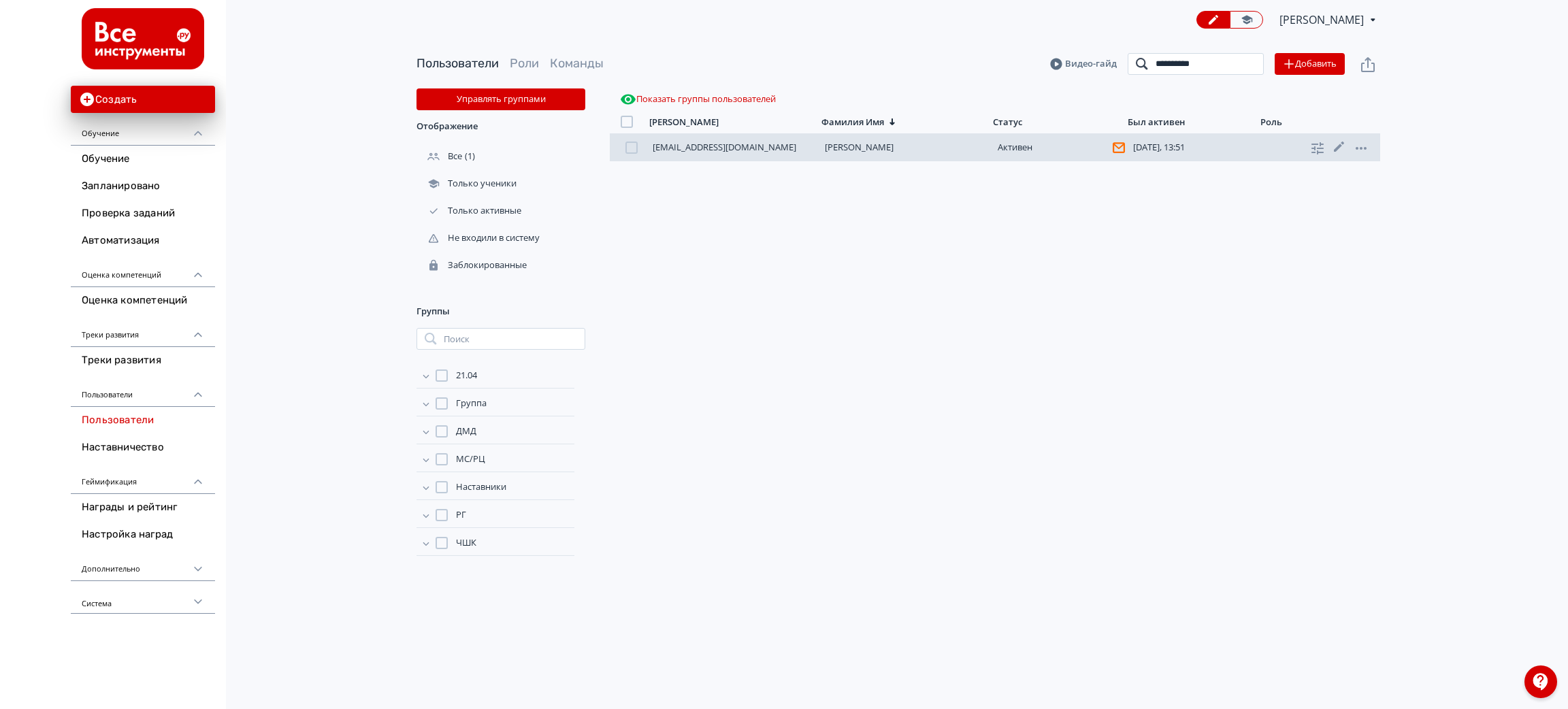
type input "**********"
click at [844, 145] on link "[PERSON_NAME]" at bounding box center [859, 147] width 69 height 12
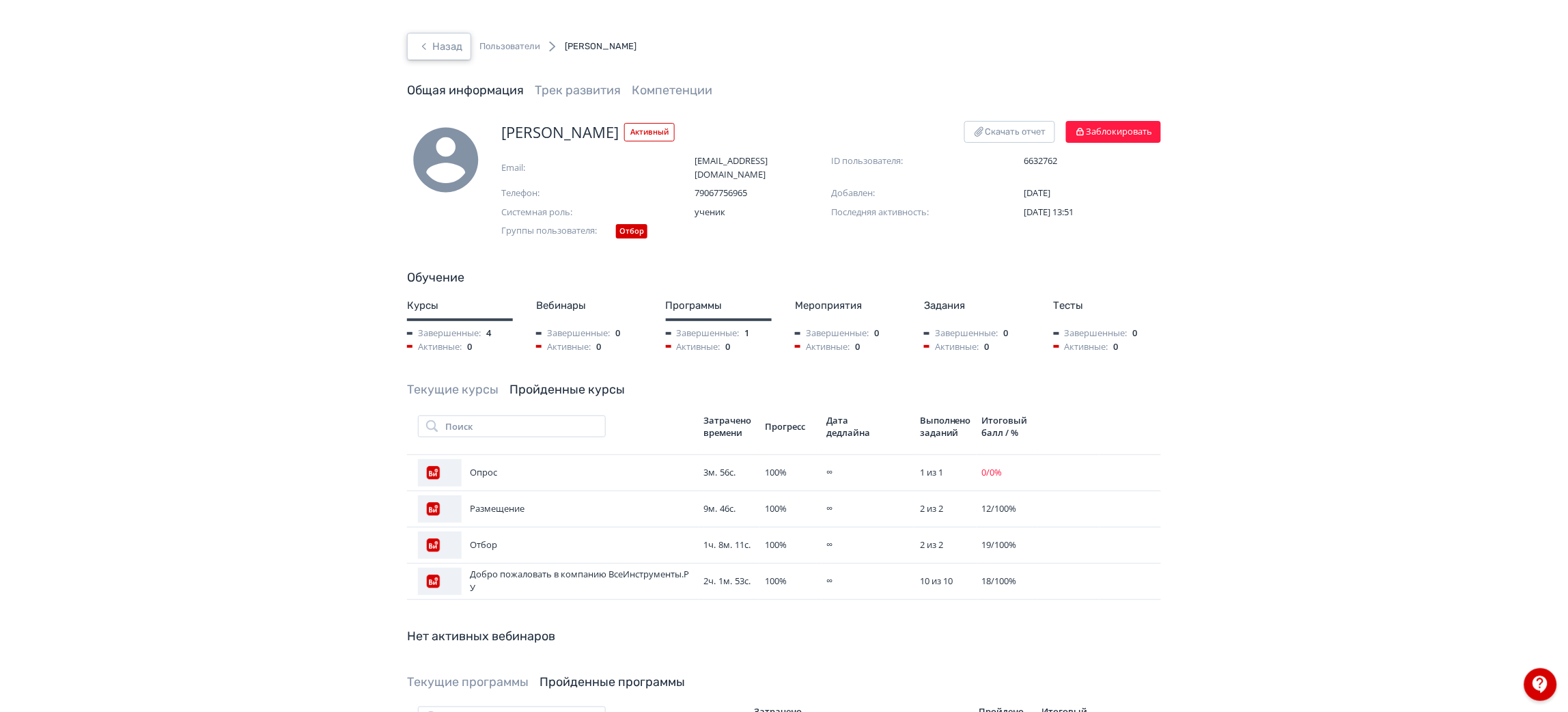
click at [428, 46] on icon "button" at bounding box center [423, 46] width 17 height 17
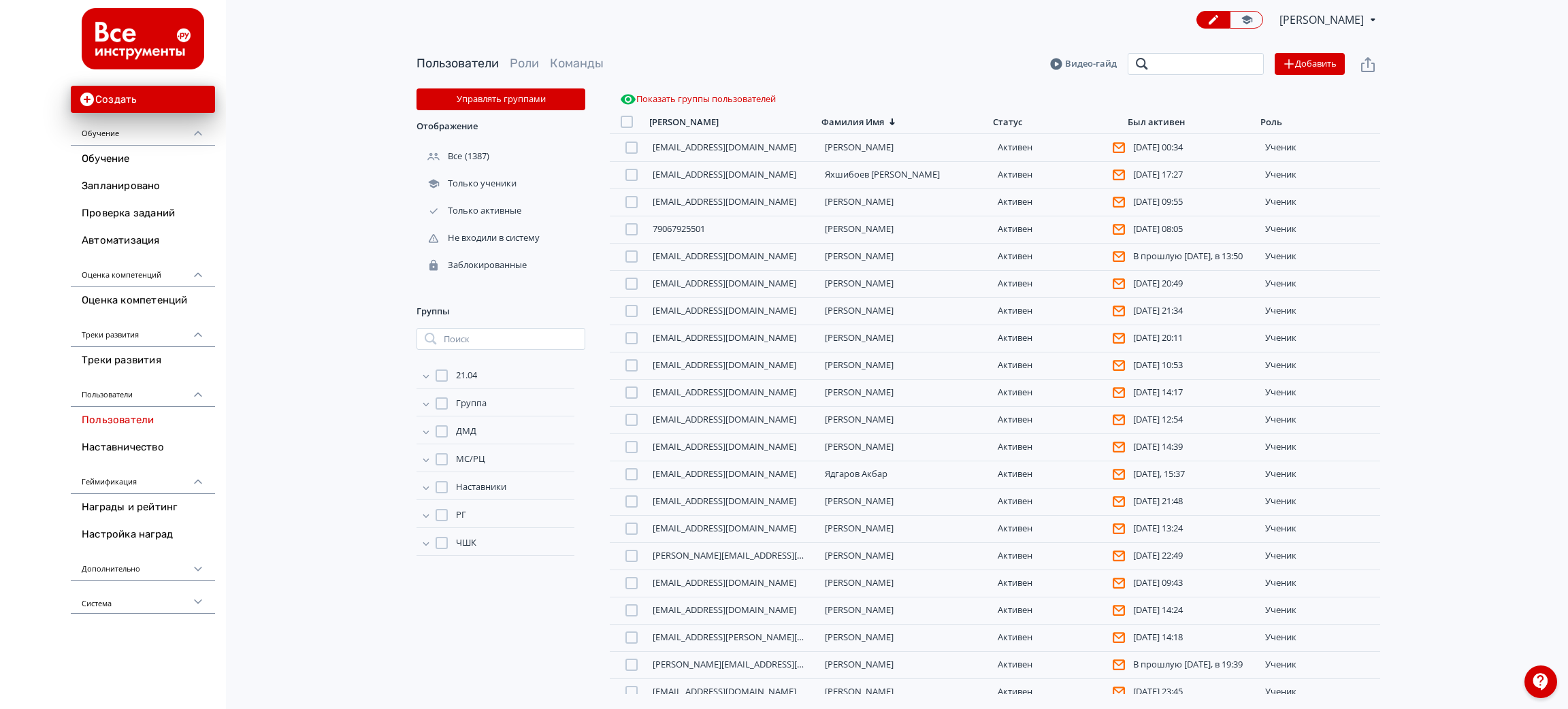
click at [1210, 63] on input "search" at bounding box center [1196, 63] width 136 height 21
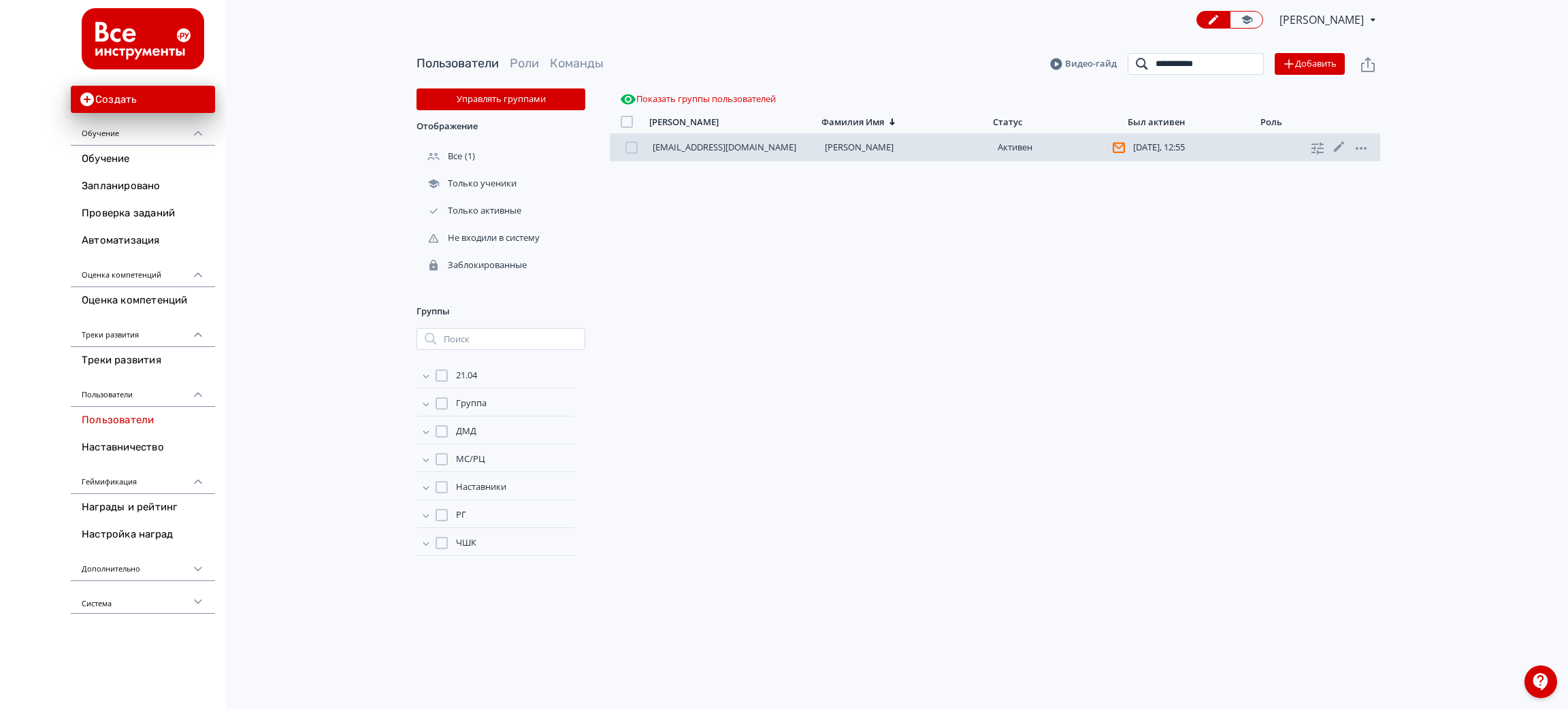
type input "**********"
click at [891, 150] on link "[PERSON_NAME]" at bounding box center [859, 147] width 69 height 12
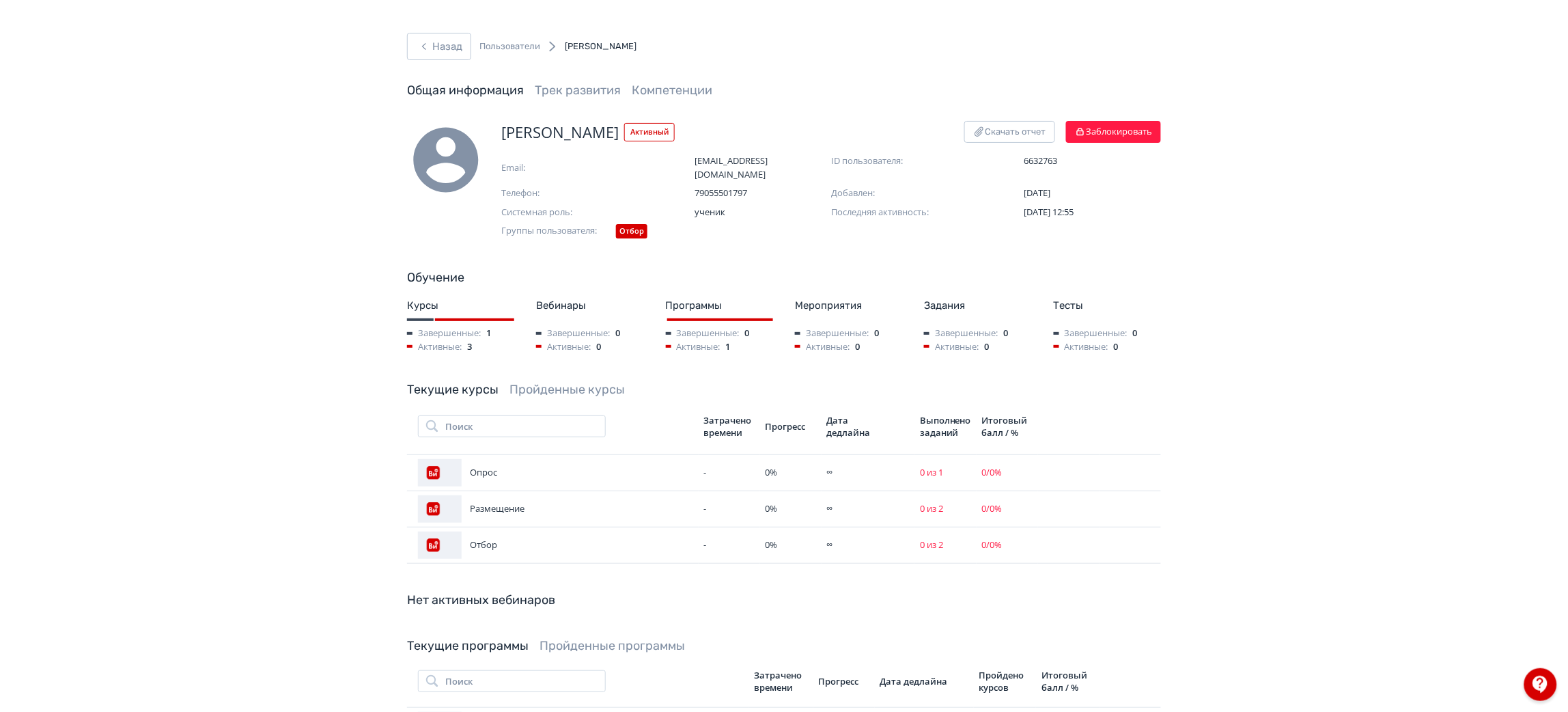
click at [550, 126] on span "[PERSON_NAME]" at bounding box center [560, 132] width 118 height 22
copy span "[PERSON_NAME]"
click at [447, 52] on button "Назад" at bounding box center [439, 46] width 64 height 27
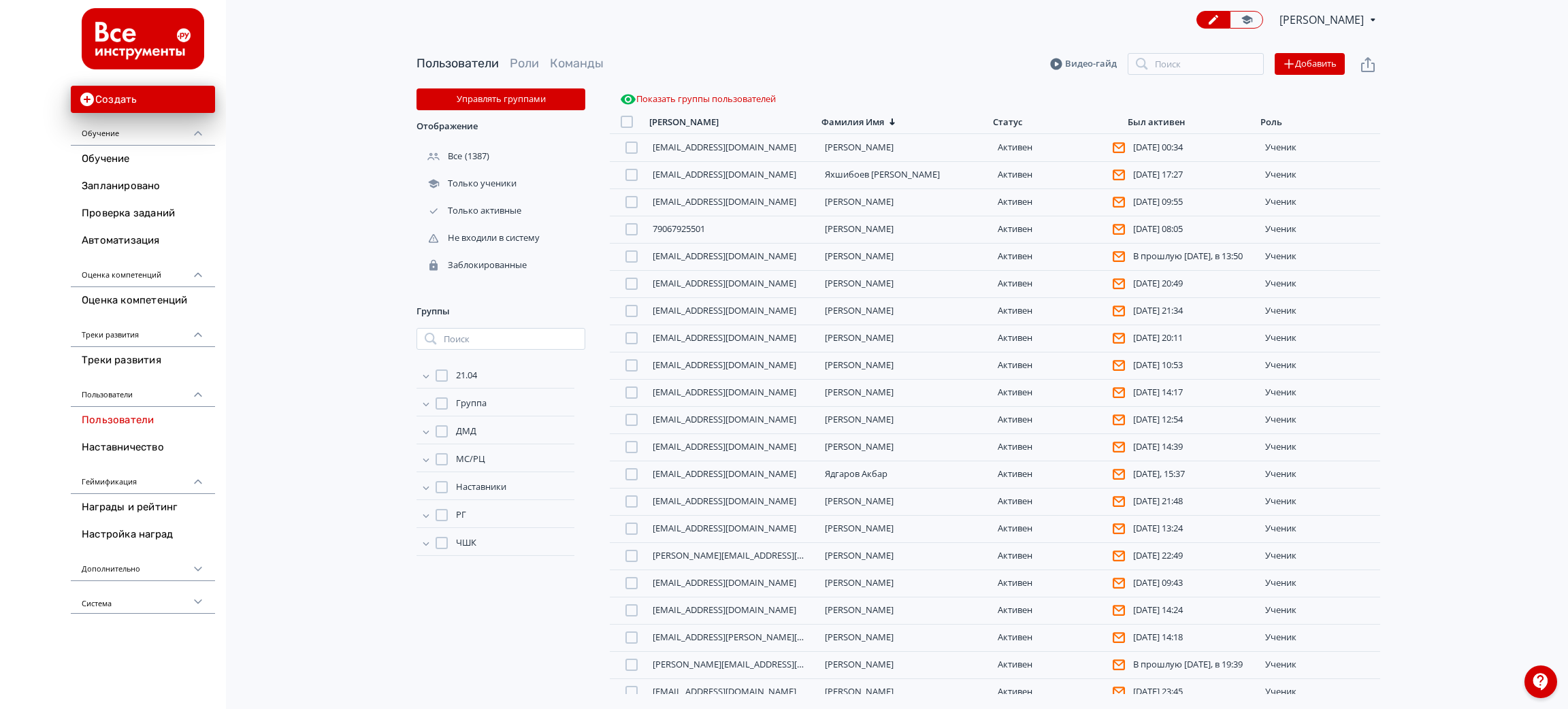
click at [1170, 75] on div "Пользователи Роли Команды Видео-гайд Поиск Добавить" at bounding box center [898, 64] width 964 height 49
click at [1174, 57] on input "search" at bounding box center [1196, 63] width 136 height 21
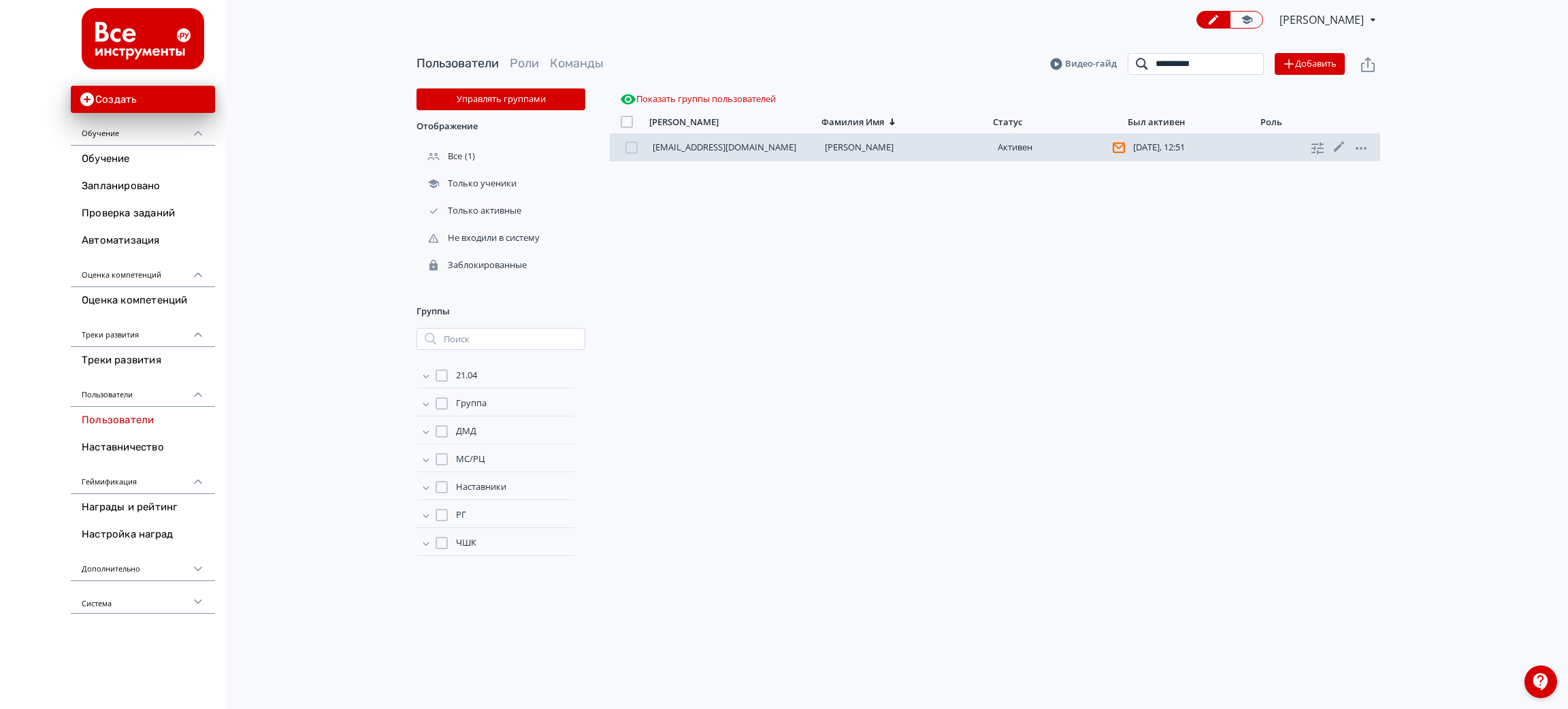
type input "**********"
click at [855, 146] on link "[PERSON_NAME]" at bounding box center [859, 147] width 69 height 12
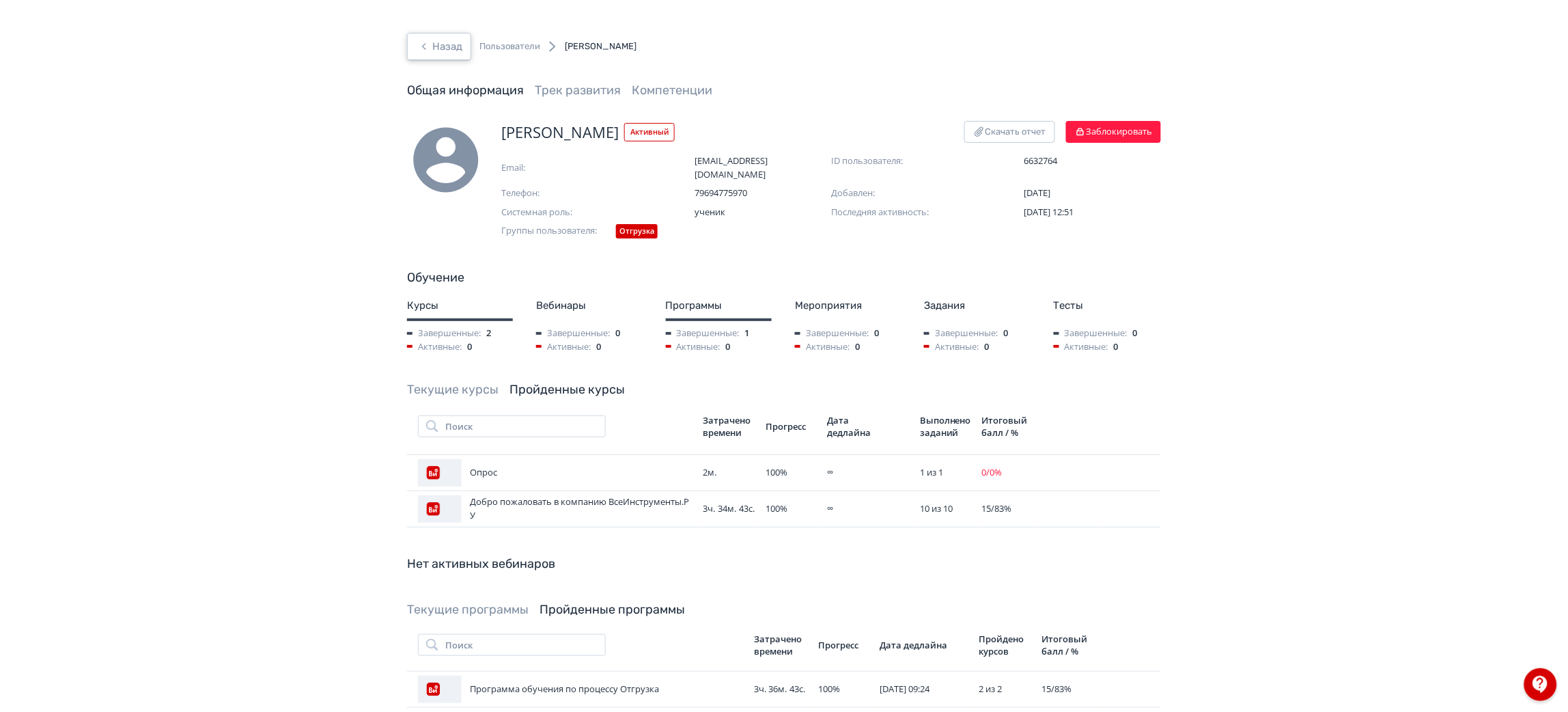
click at [444, 53] on button "Назад" at bounding box center [439, 46] width 64 height 27
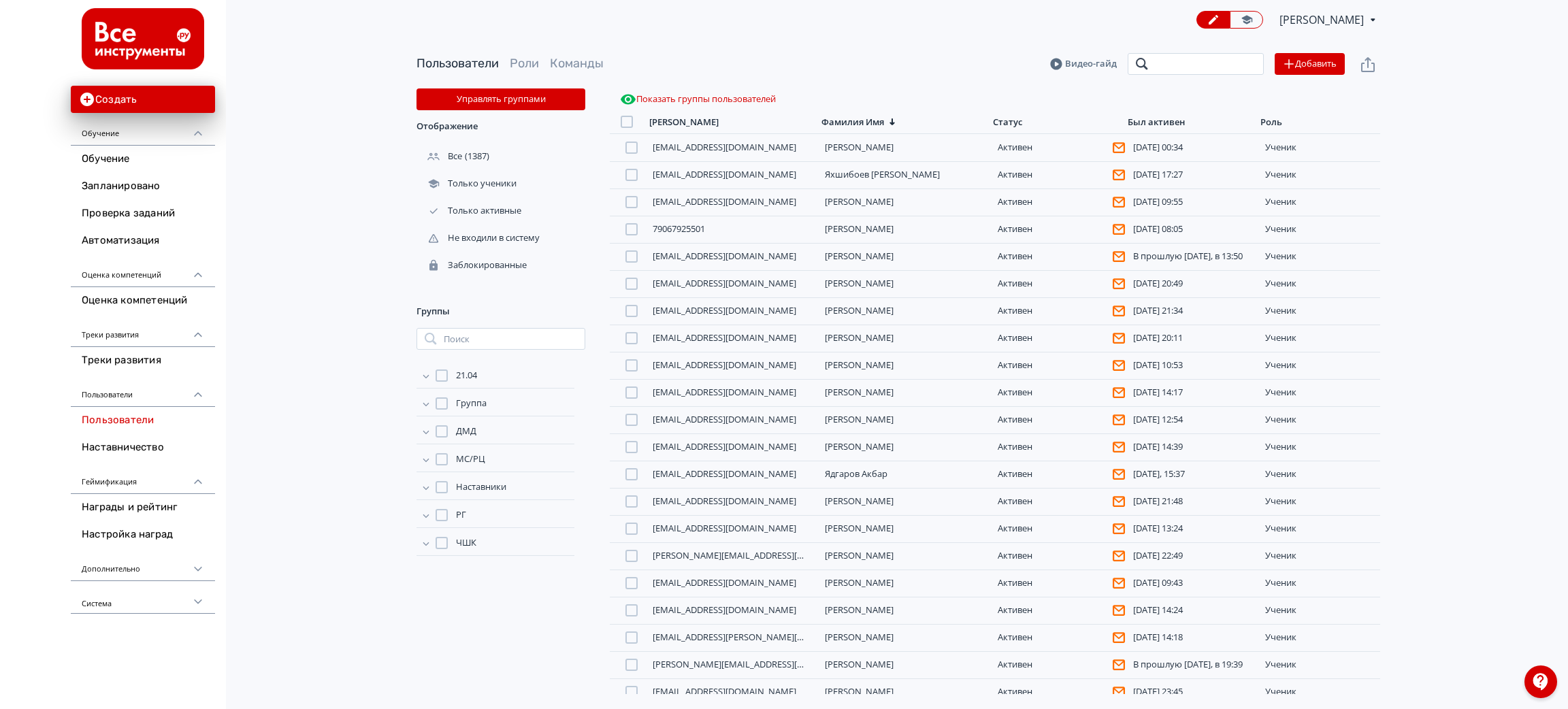
click at [1194, 64] on input "search" at bounding box center [1196, 63] width 136 height 21
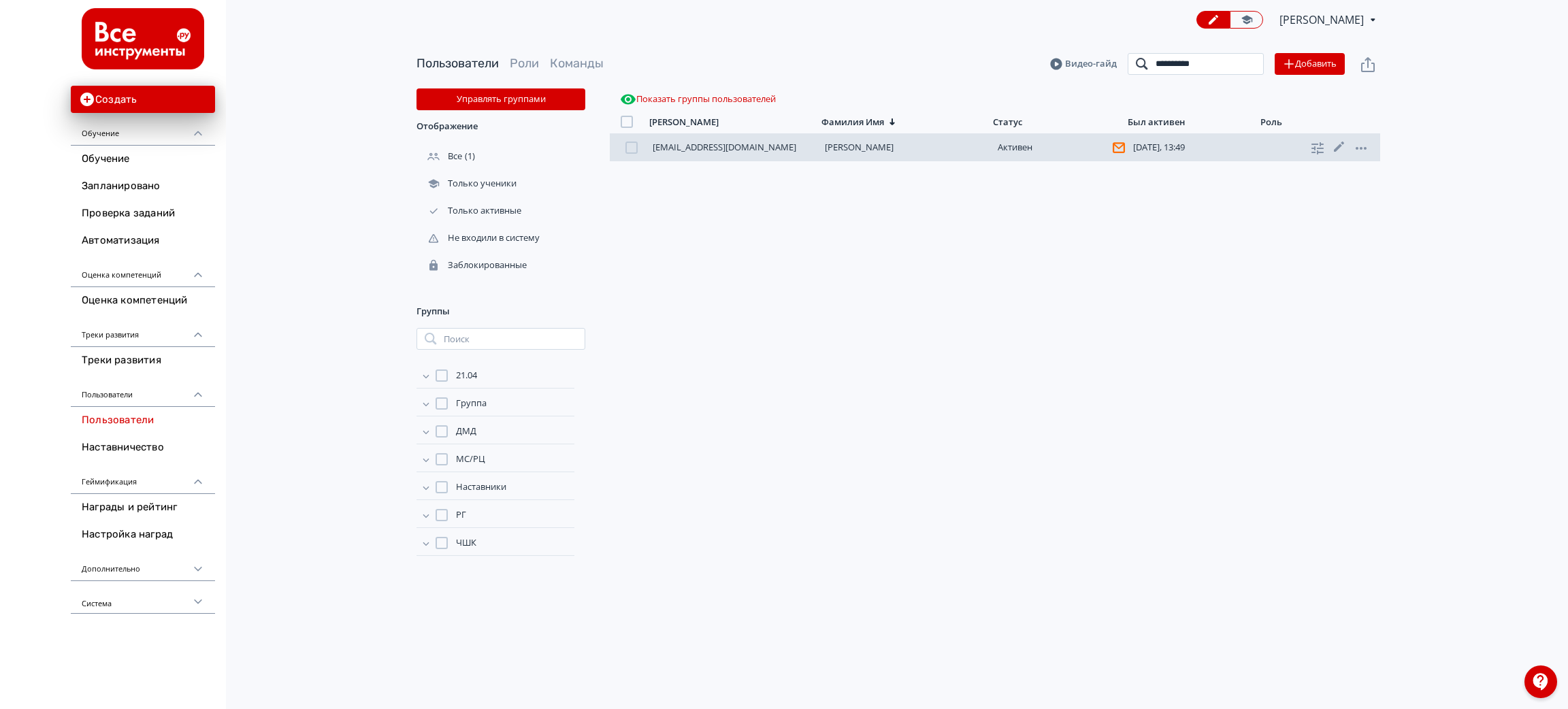
type input "**********"
click at [864, 145] on link "[PERSON_NAME]" at bounding box center [859, 147] width 69 height 12
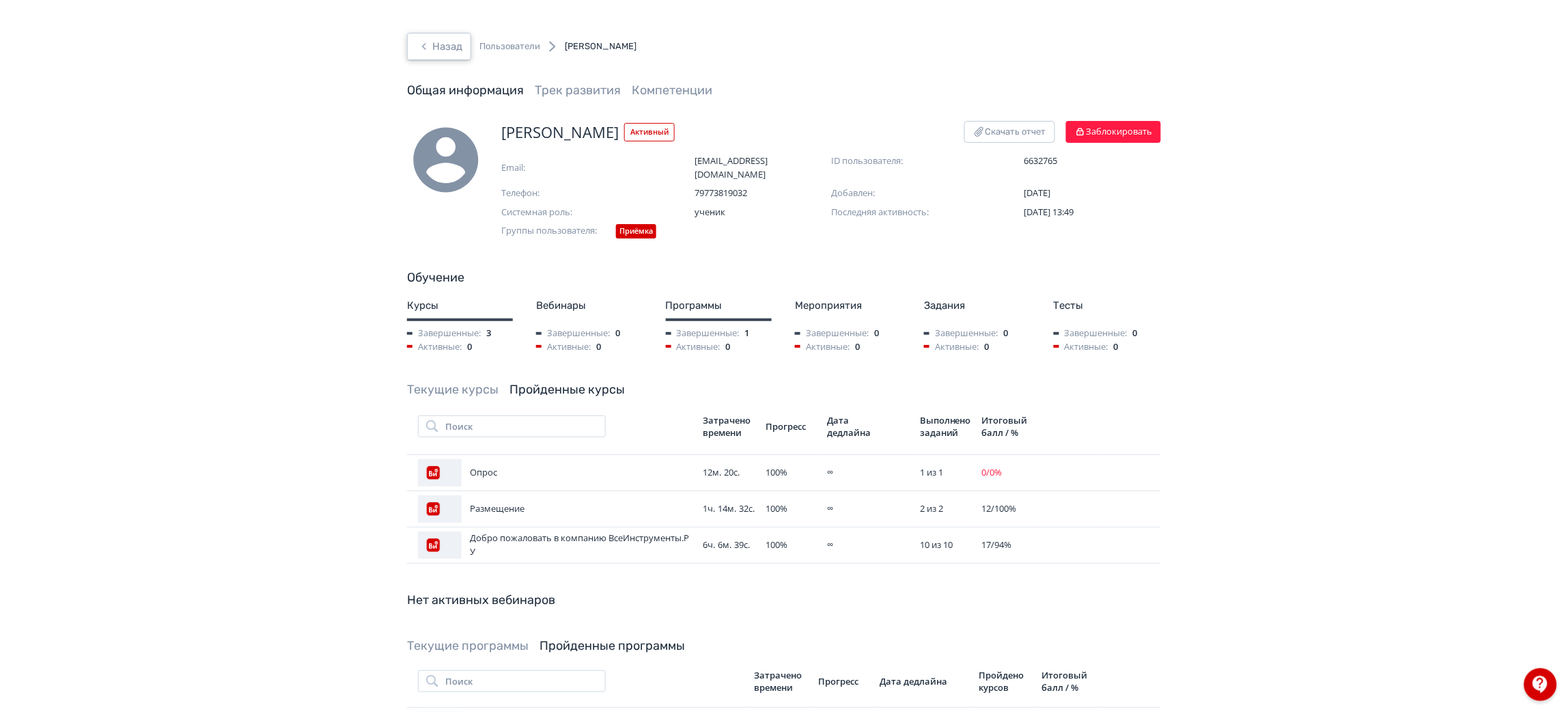
click at [459, 46] on button "Назад" at bounding box center [439, 46] width 64 height 27
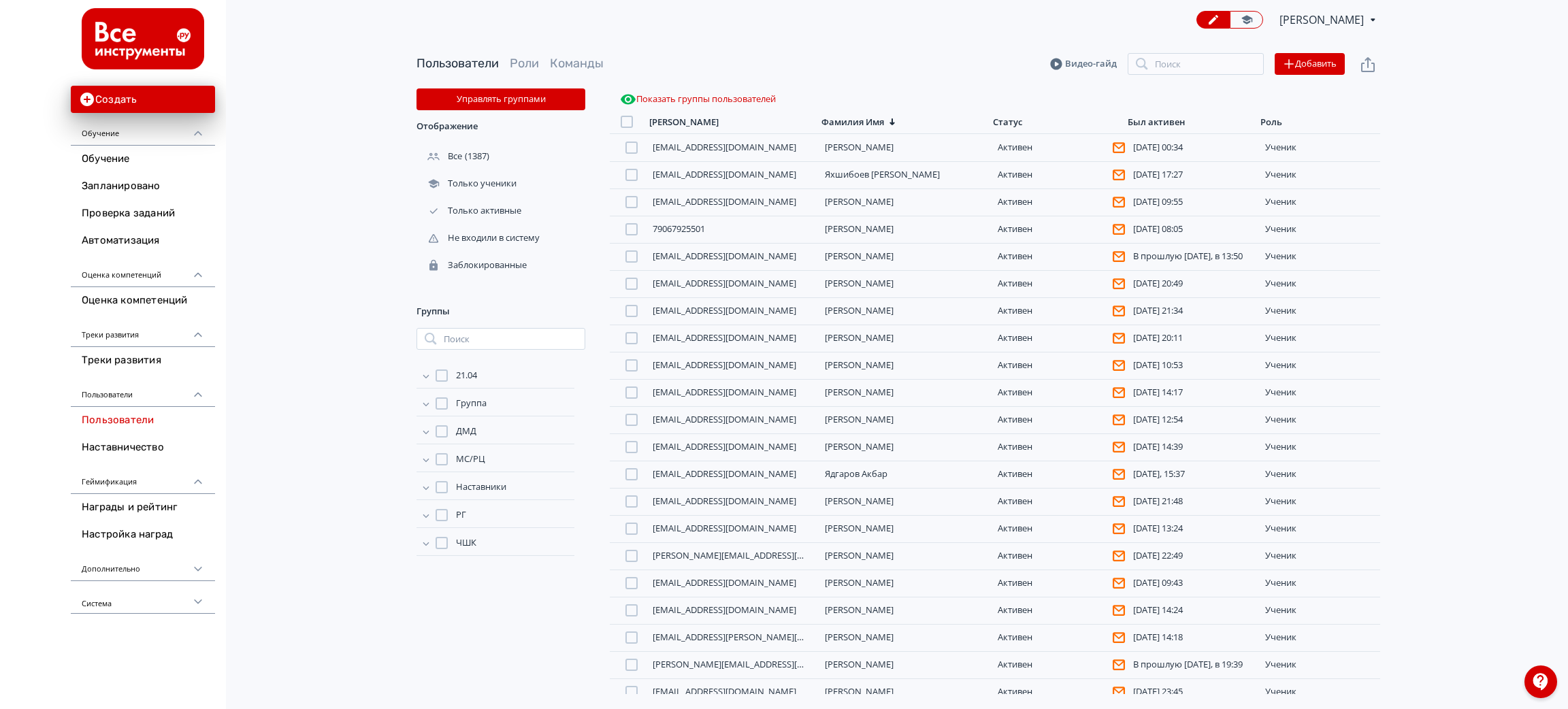
click at [1166, 75] on div "Пользователи Роли Команды Видео-гайд Поиск Добавить" at bounding box center [898, 64] width 964 height 49
click at [1166, 71] on input "search" at bounding box center [1196, 63] width 136 height 21
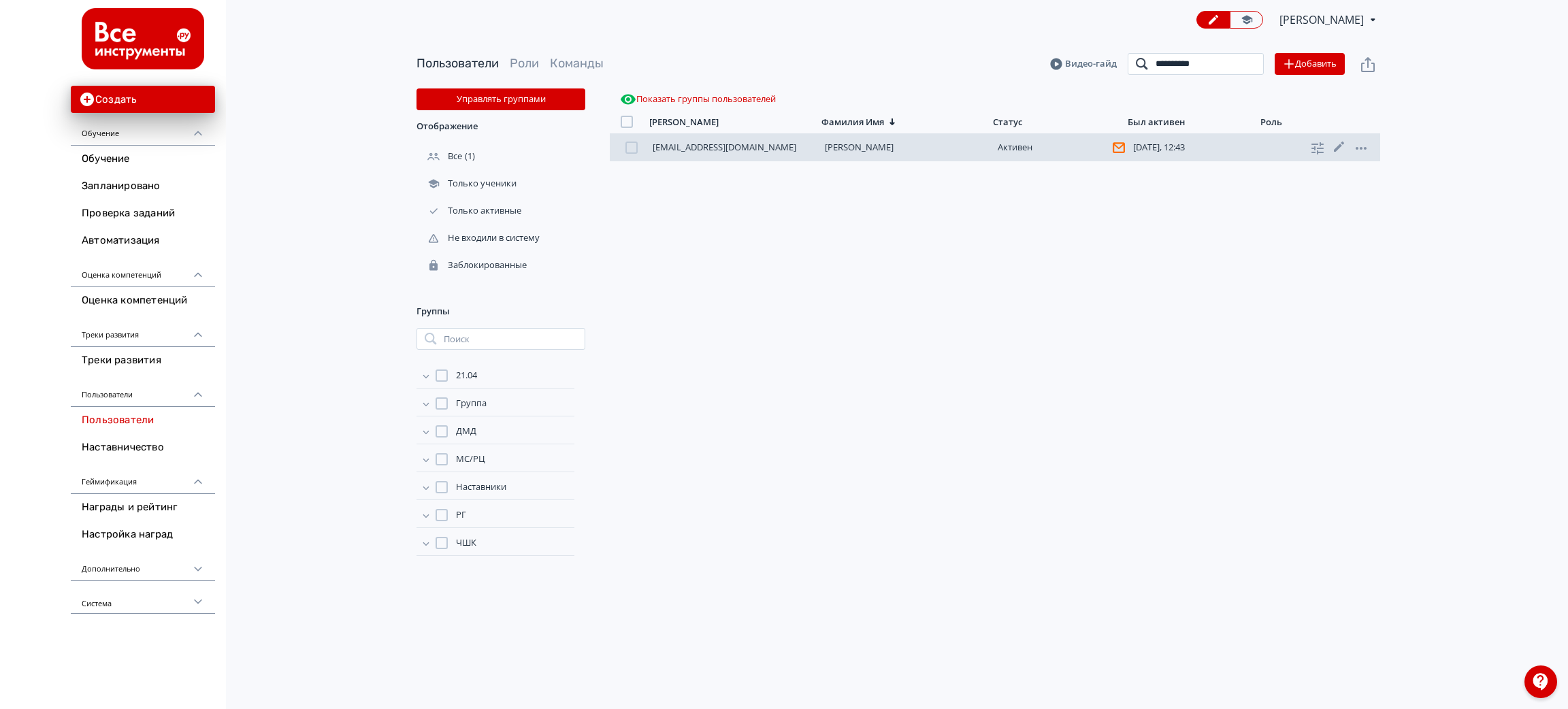
type input "**********"
click at [859, 150] on link "[PERSON_NAME]" at bounding box center [859, 147] width 69 height 12
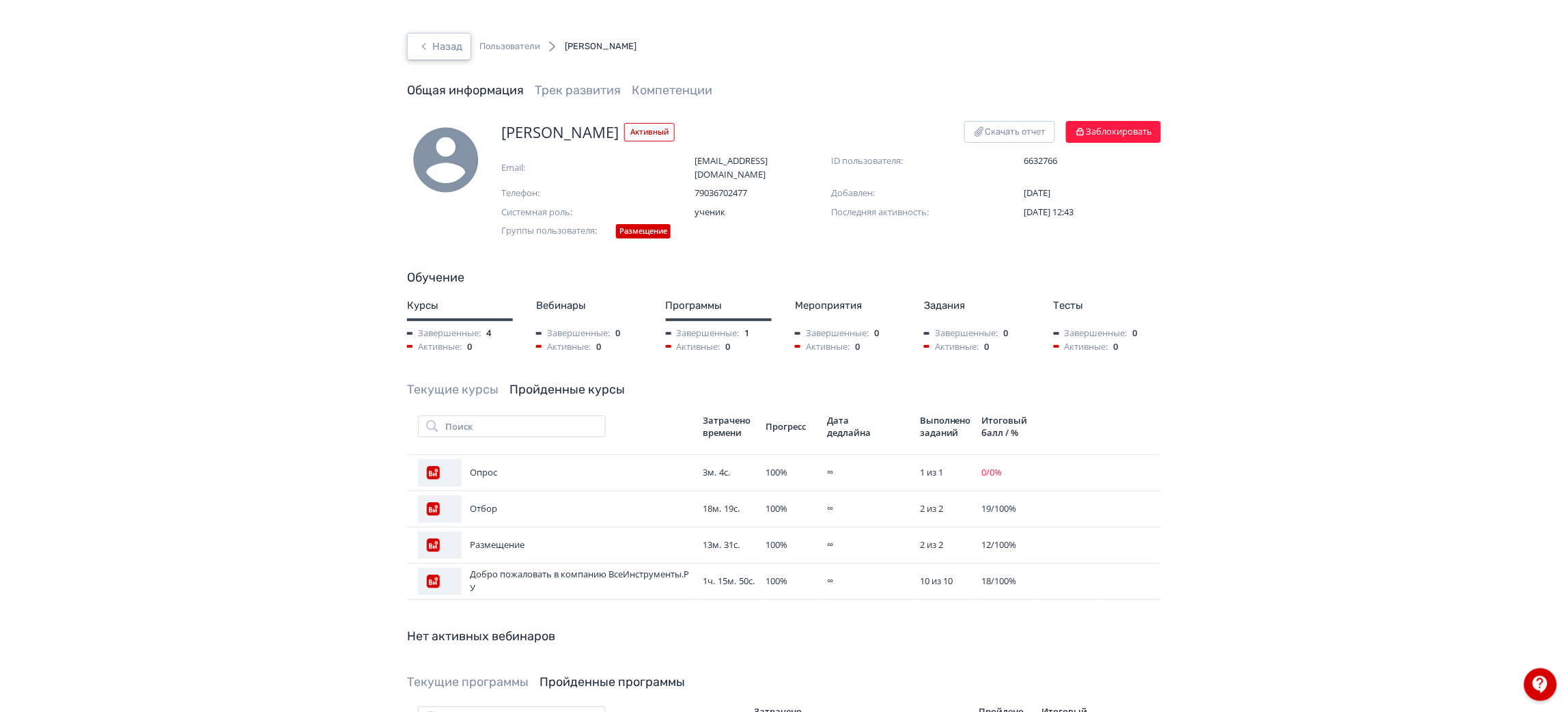
click at [458, 35] on button "Назад" at bounding box center [439, 46] width 64 height 27
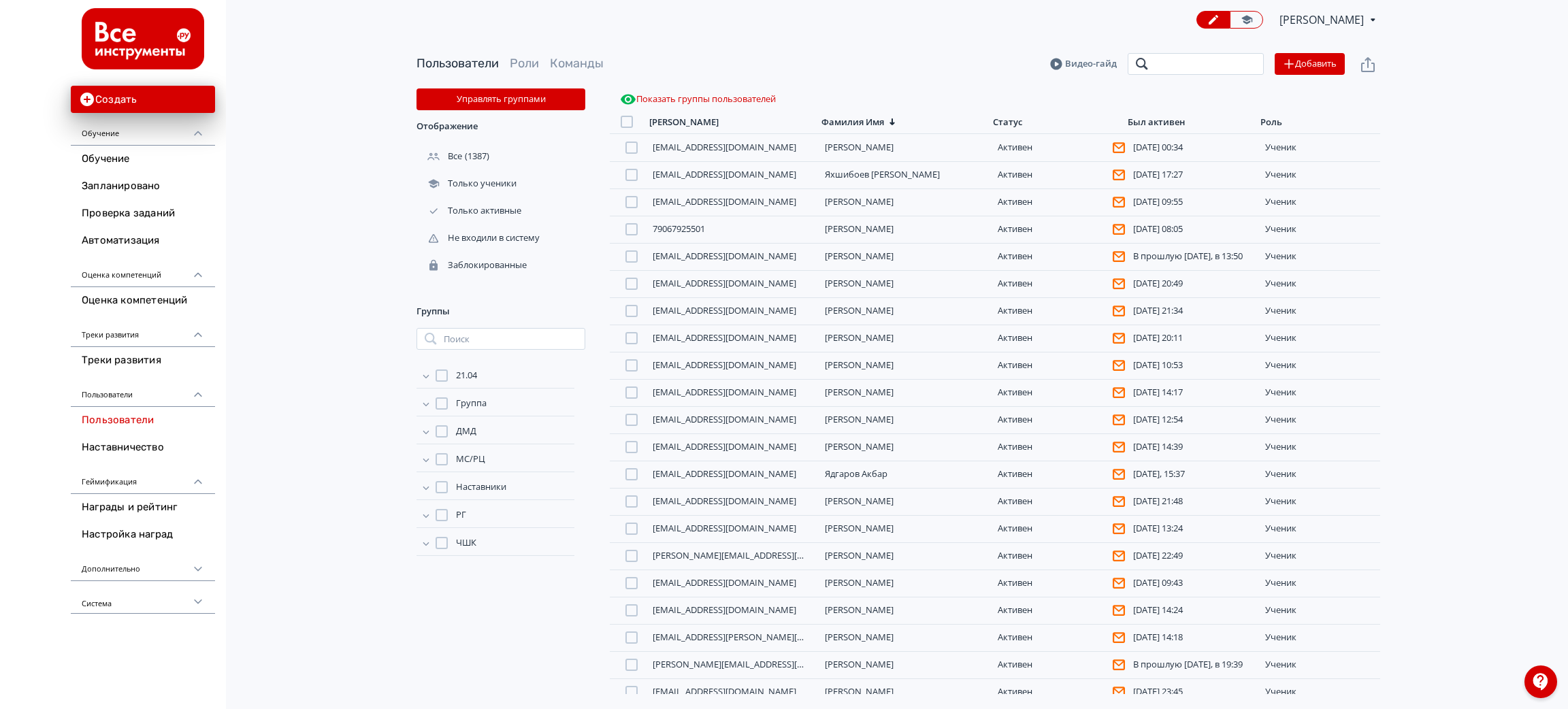
click at [1170, 67] on input "search" at bounding box center [1196, 63] width 136 height 21
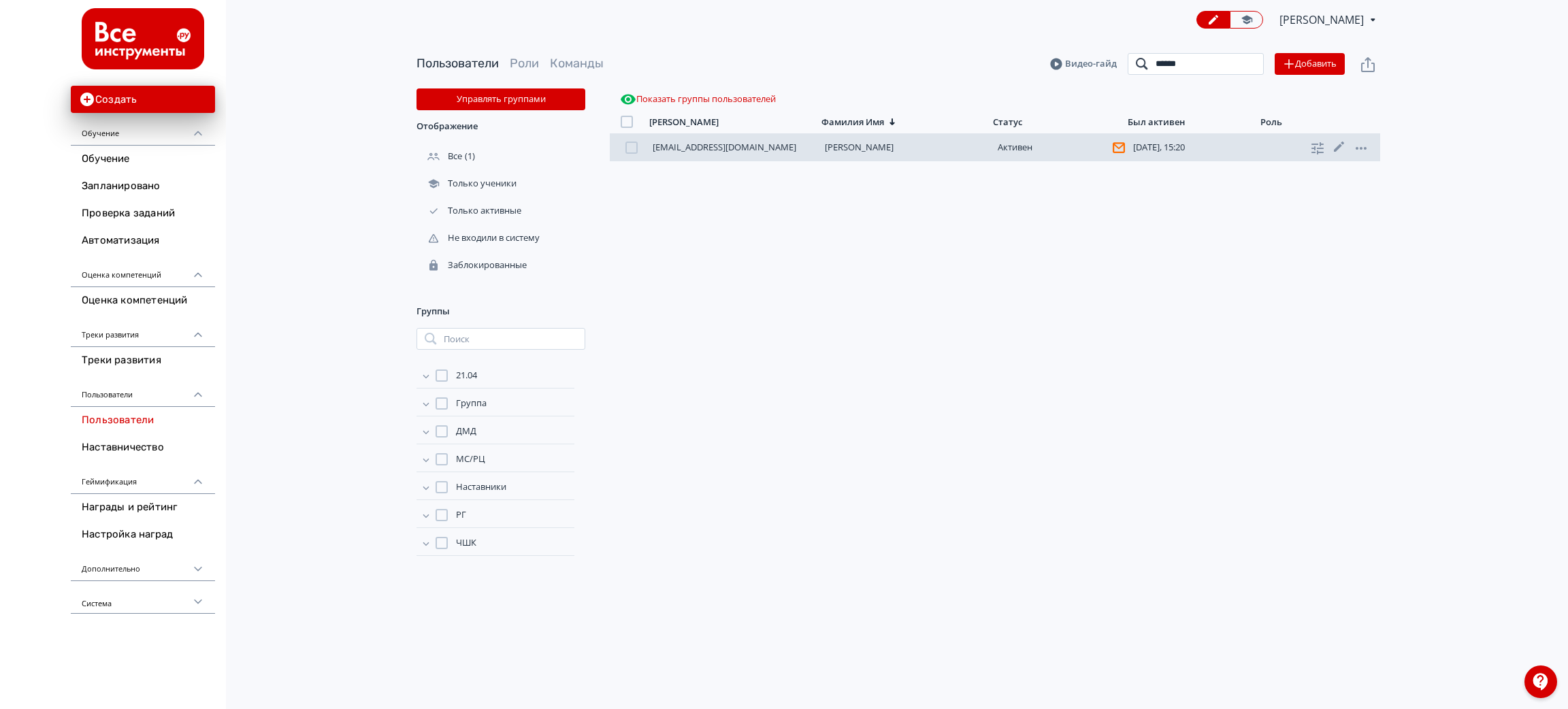
type input "******"
click at [870, 141] on div "[EMAIL_ADDRESS][DOMAIN_NAME] [PERSON_NAME][DATE], 15:20 ученик" at bounding box center [995, 148] width 771 height 27
click at [869, 146] on link "[PERSON_NAME]" at bounding box center [859, 147] width 69 height 12
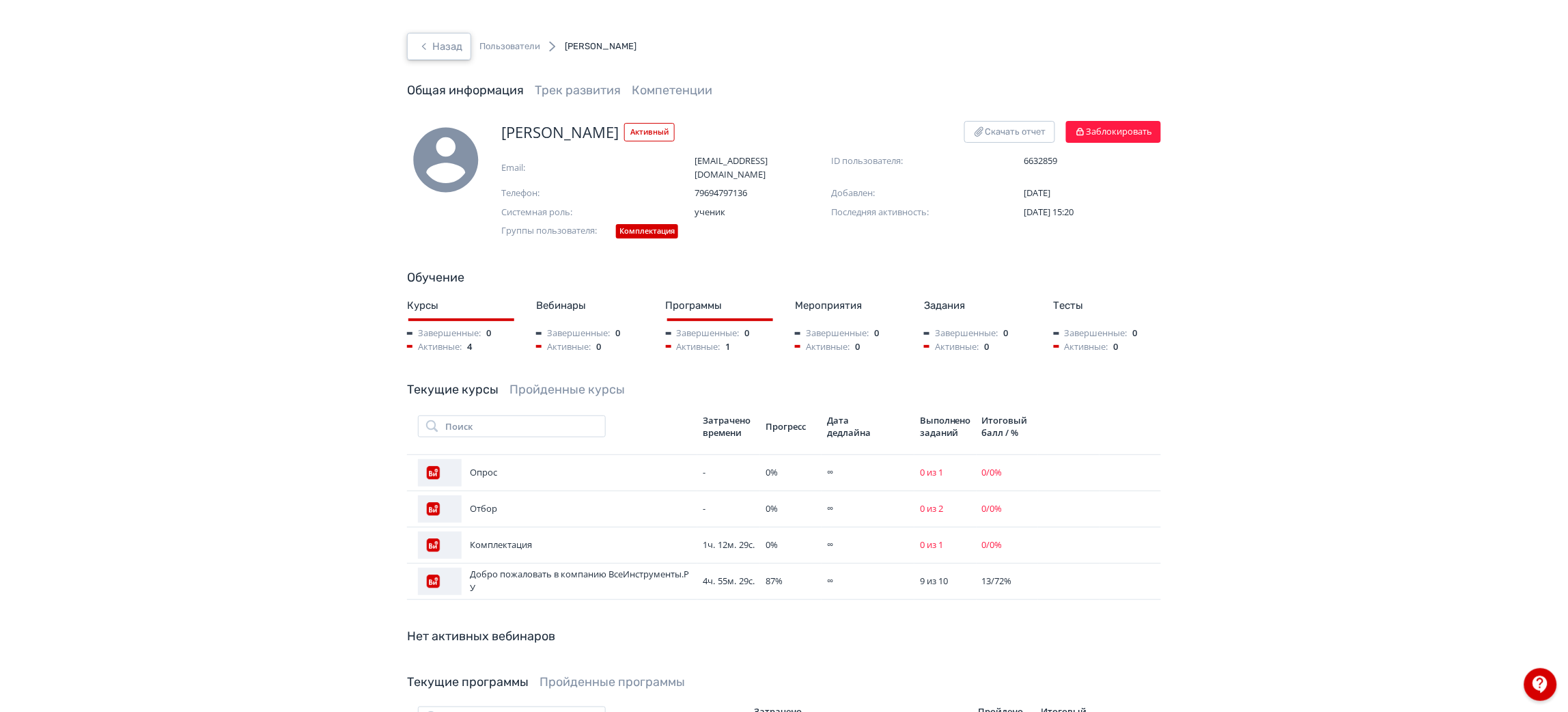
click at [439, 45] on button "Назад" at bounding box center [439, 46] width 64 height 27
